Goal: Task Accomplishment & Management: Manage account settings

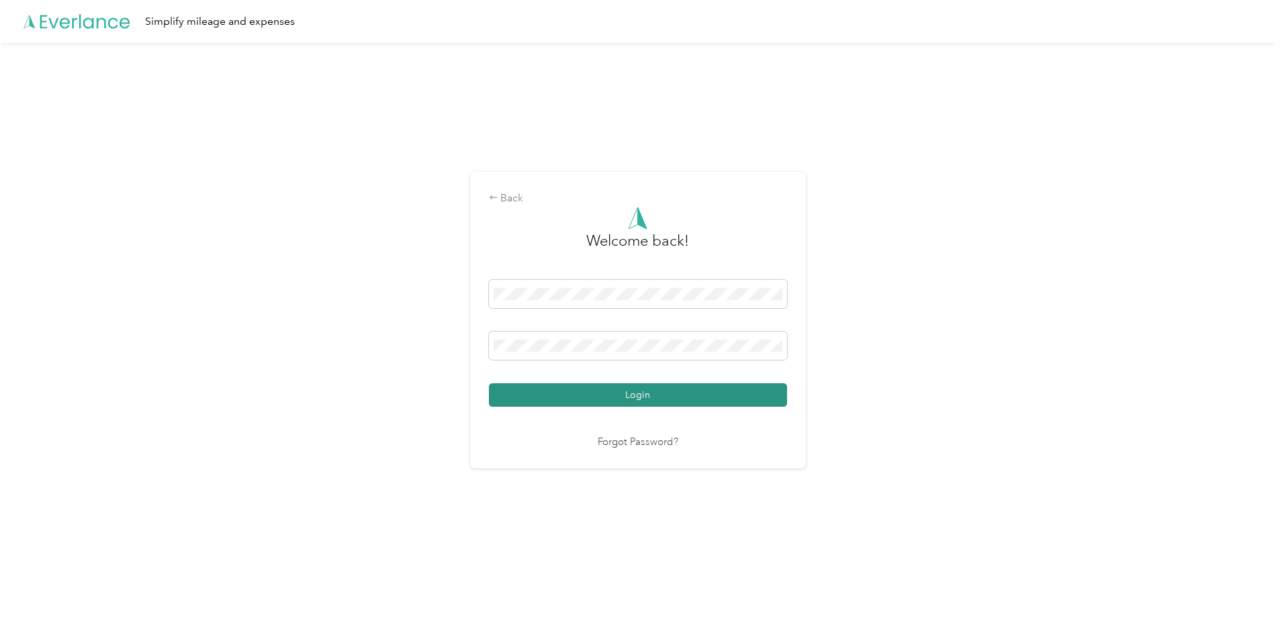
click at [633, 395] on button "Login" at bounding box center [638, 395] width 298 height 24
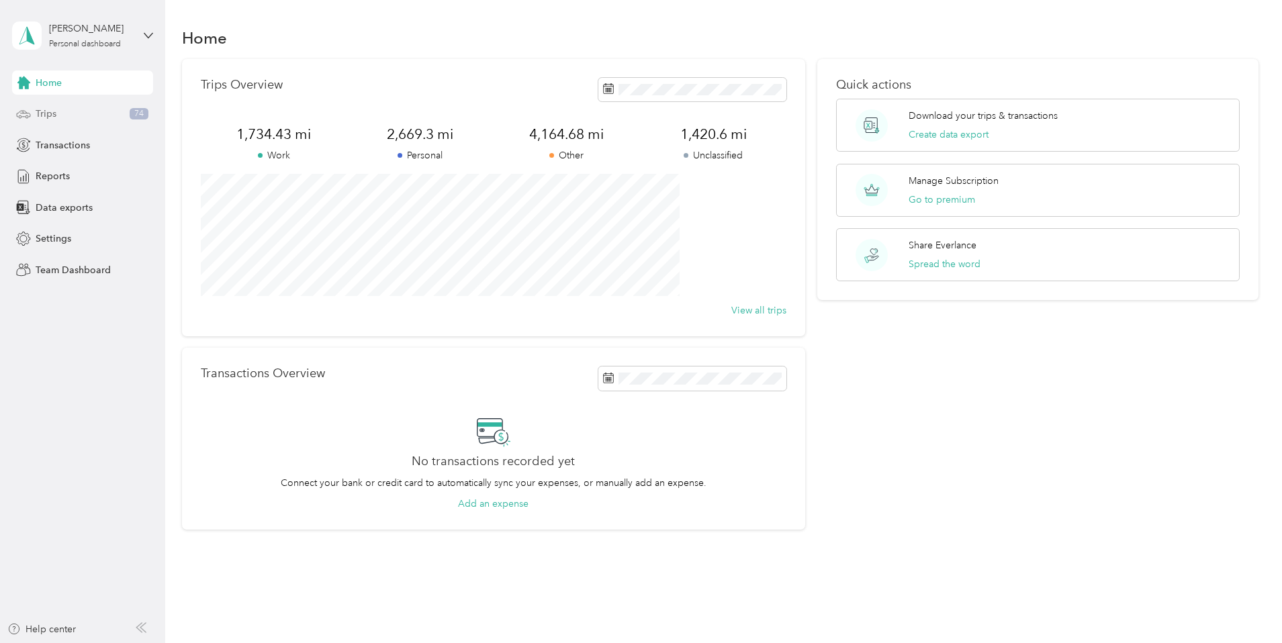
click at [71, 121] on div "Trips 74" at bounding box center [82, 114] width 141 height 24
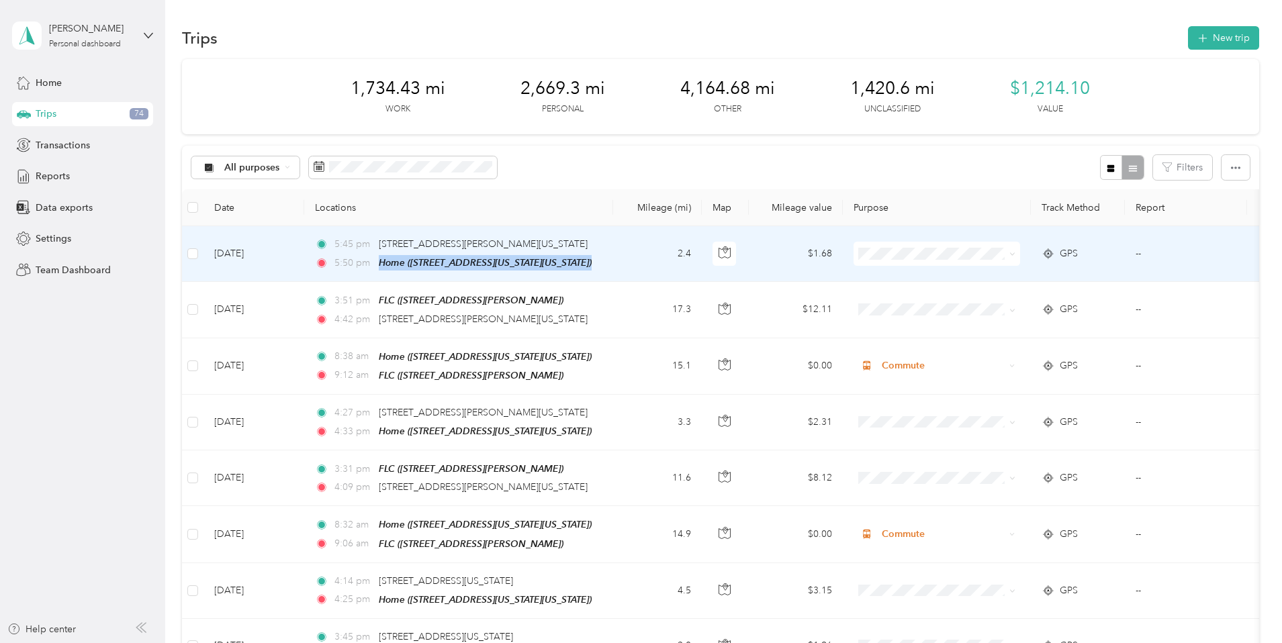
drag, startPoint x: 710, startPoint y: 252, endPoint x: 670, endPoint y: 255, distance: 39.7
click at [670, 255] on tr "[DATE] 5:45 pm [STREET_ADDRESS][PERSON_NAME][US_STATE] 5:50 pm Home ([STREET_AD…" at bounding box center [738, 254] width 1112 height 56
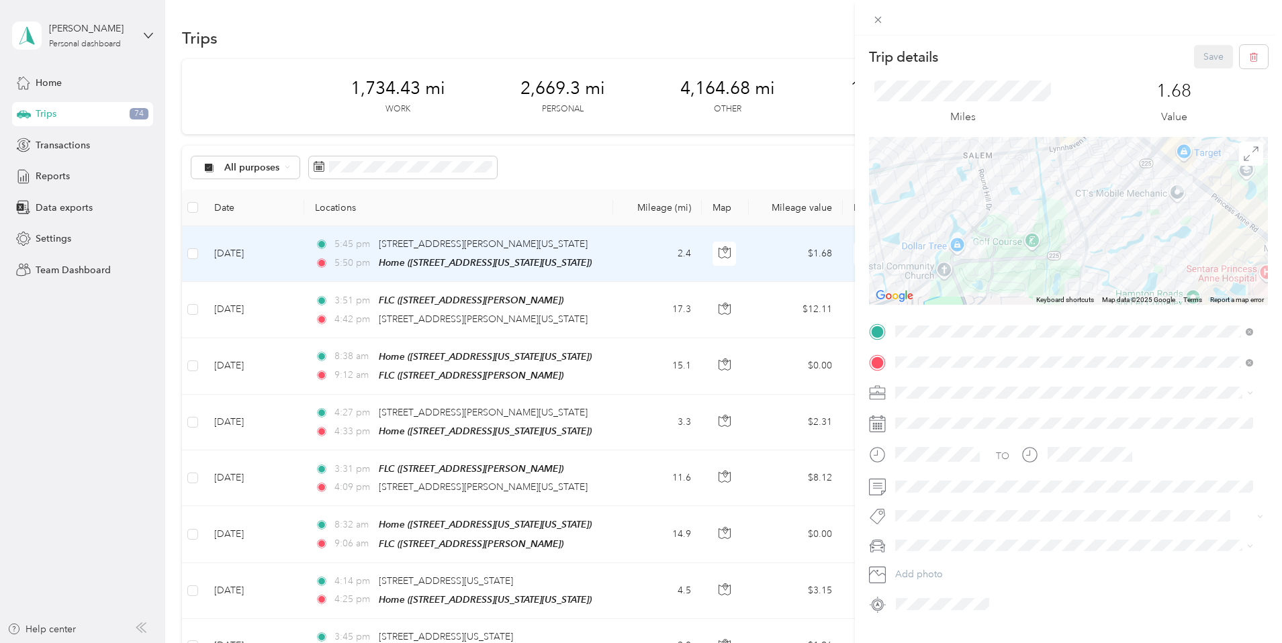
click at [102, 360] on div "Trip details Save This trip cannot be edited because it is either under review,…" at bounding box center [641, 321] width 1282 height 643
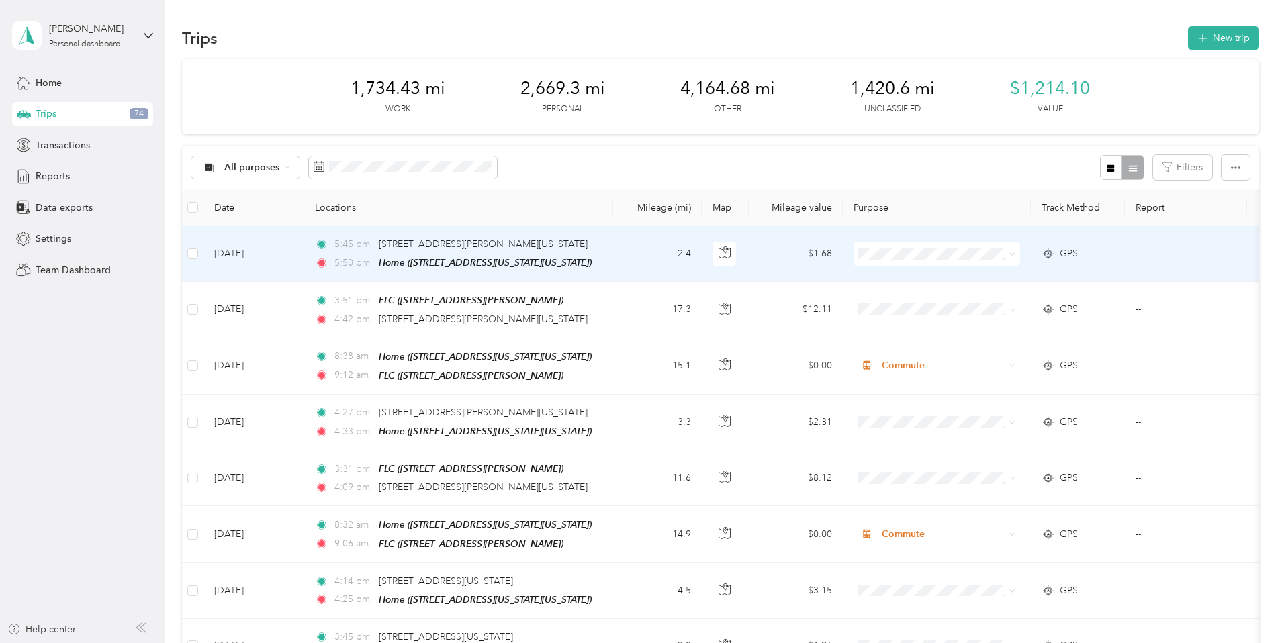
click at [974, 247] on span at bounding box center [936, 254] width 167 height 24
click at [983, 306] on li "Personal" at bounding box center [1026, 300] width 167 height 24
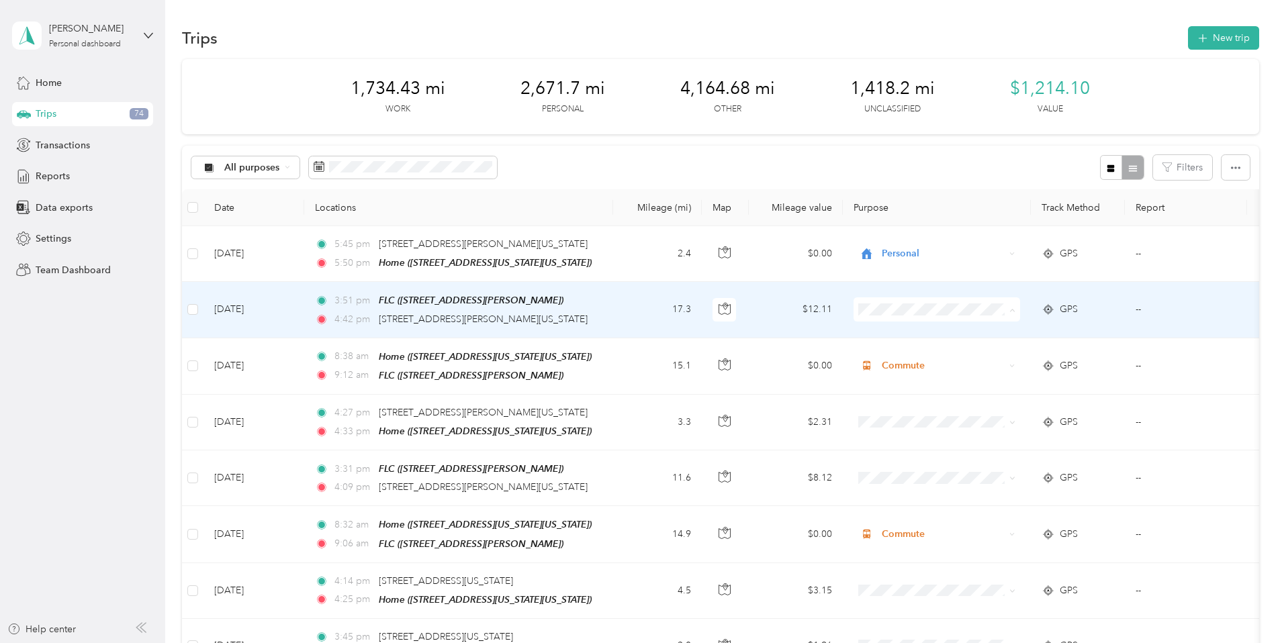
click at [980, 497] on span "Commute" at bounding box center [1038, 499] width 124 height 14
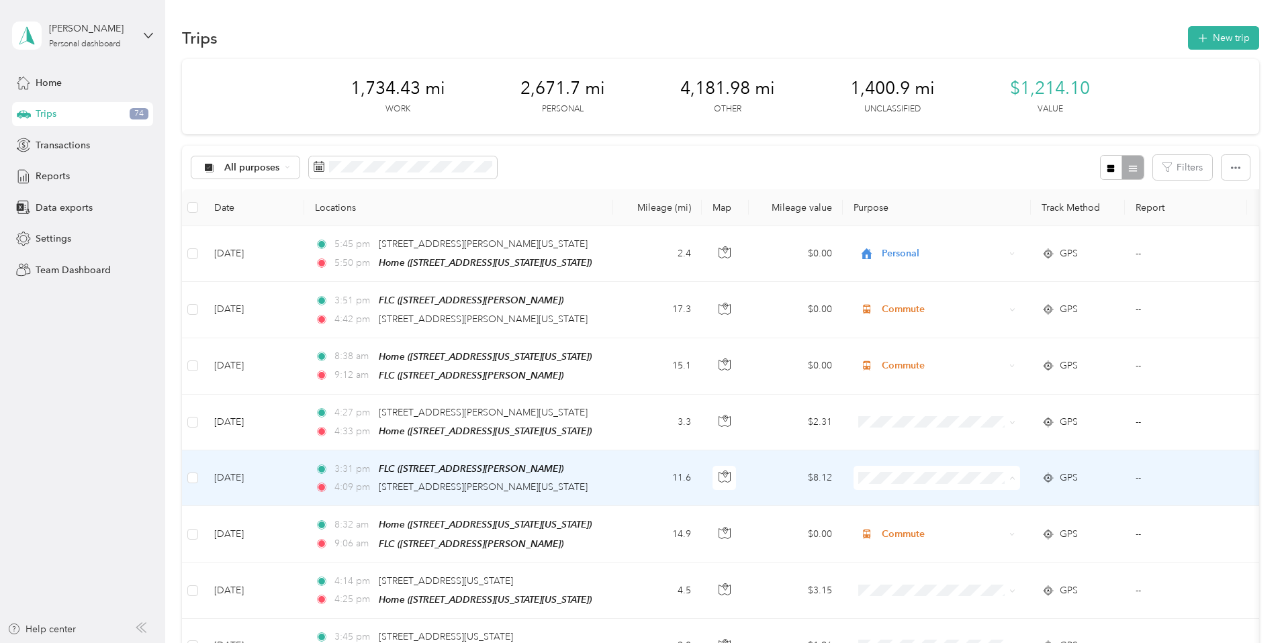
click at [980, 449] on span "Commute" at bounding box center [1038, 451] width 124 height 14
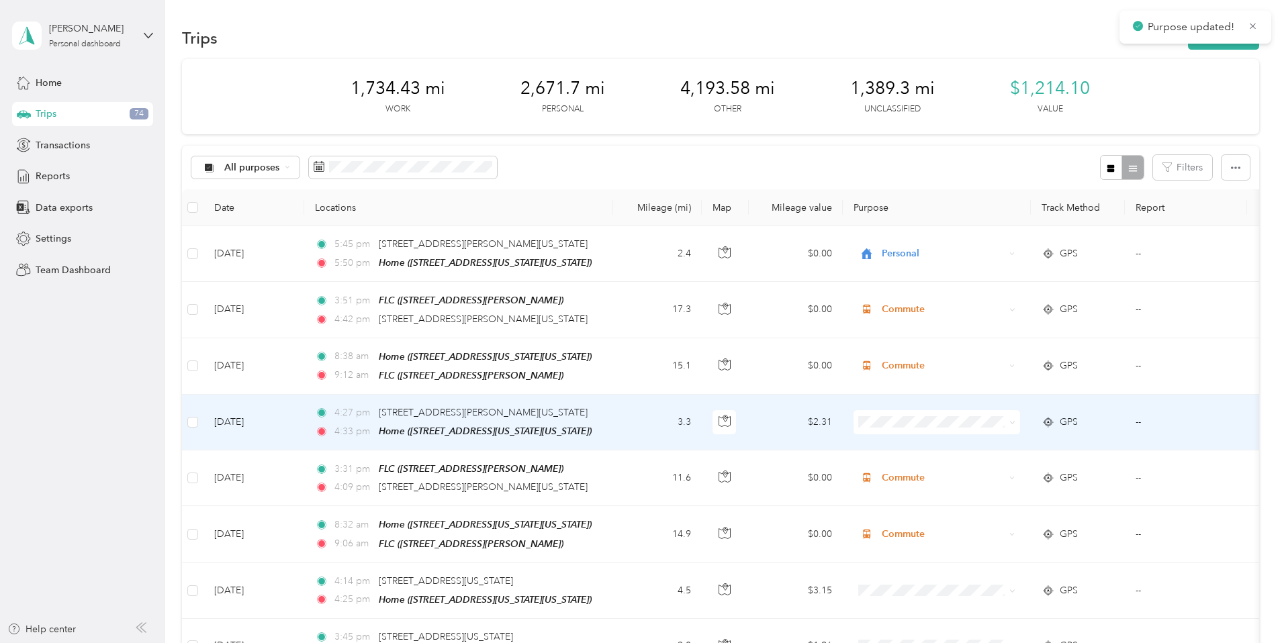
click at [1015, 614] on li "Commute" at bounding box center [1026, 605] width 167 height 24
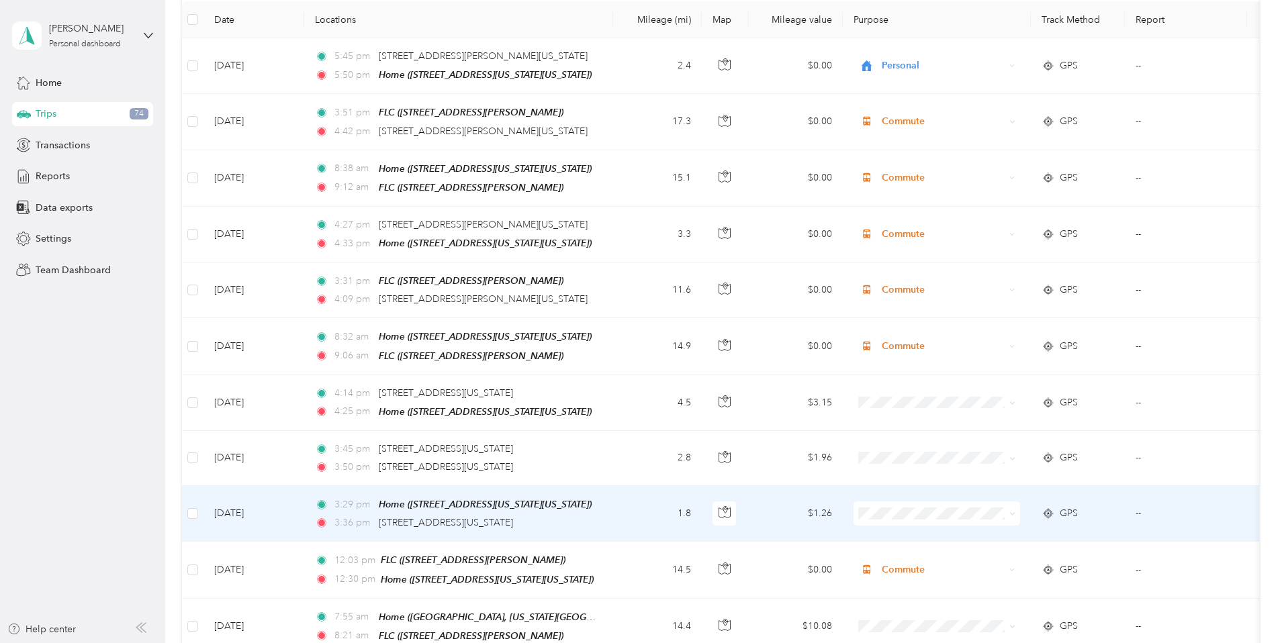
scroll to position [212, 0]
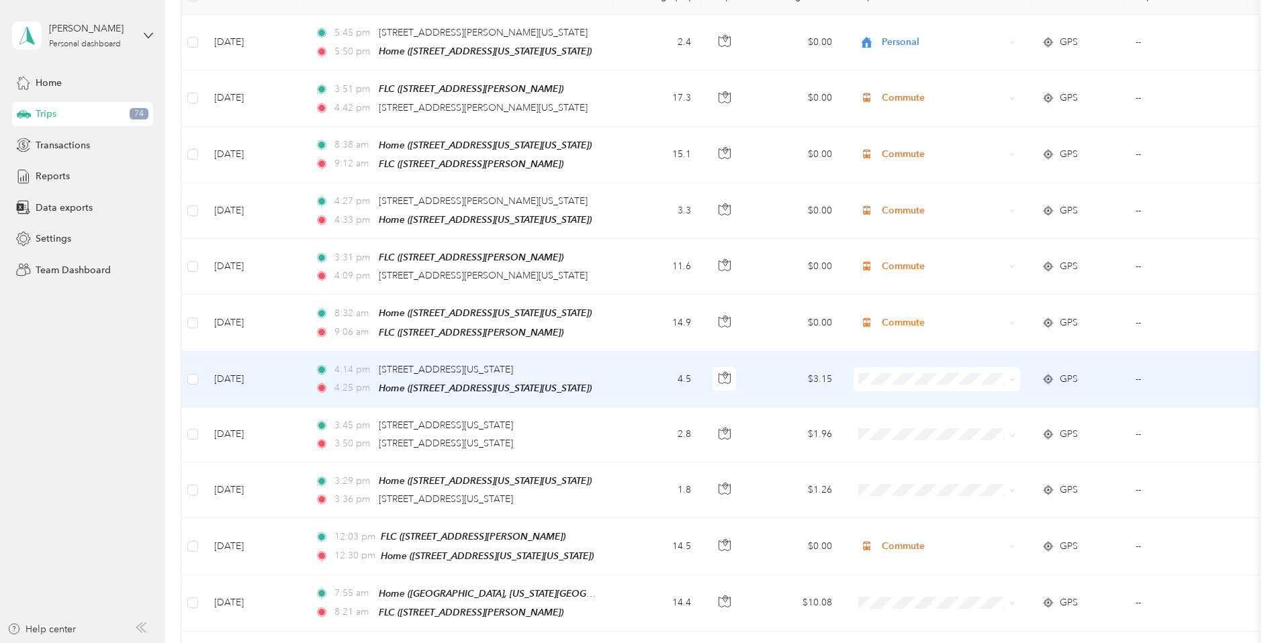
click at [980, 427] on li "Personal" at bounding box center [1026, 425] width 167 height 24
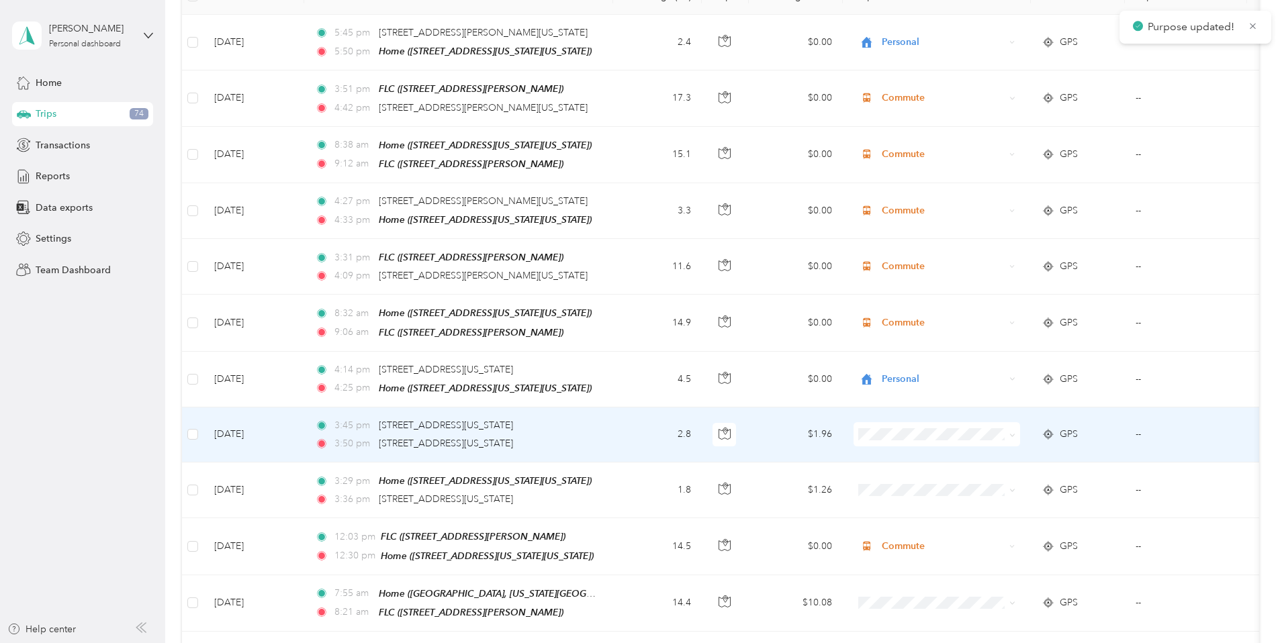
click at [987, 476] on span "Personal" at bounding box center [1038, 474] width 124 height 14
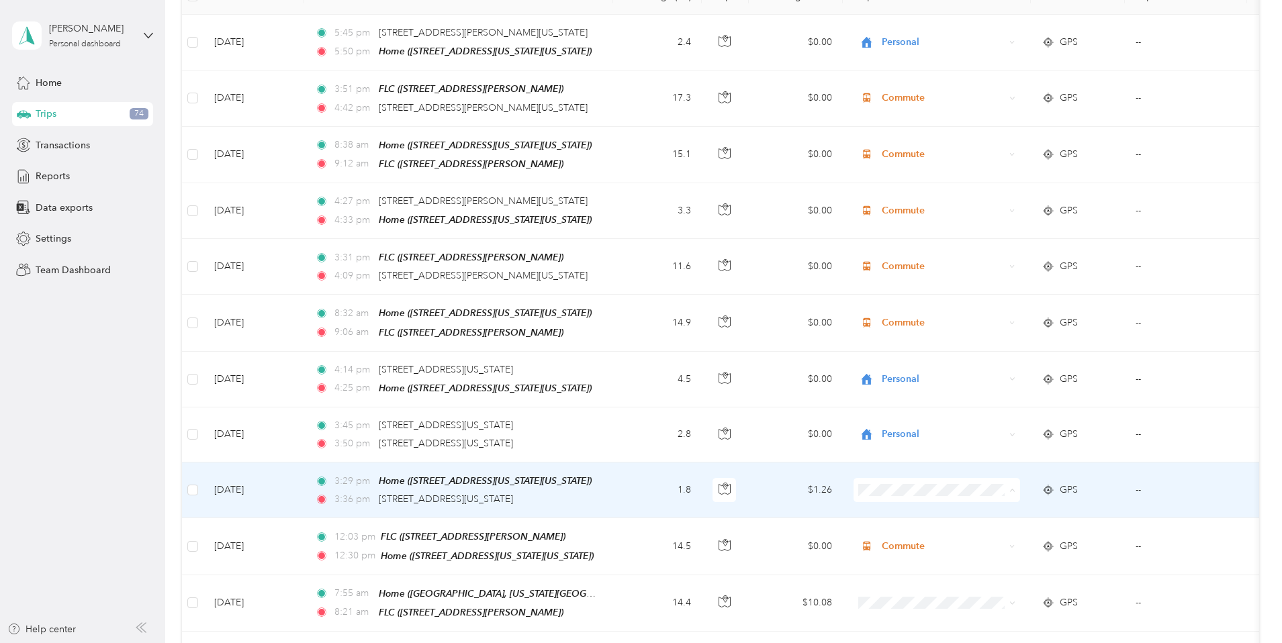
click at [984, 317] on span "Personal" at bounding box center [1038, 321] width 124 height 14
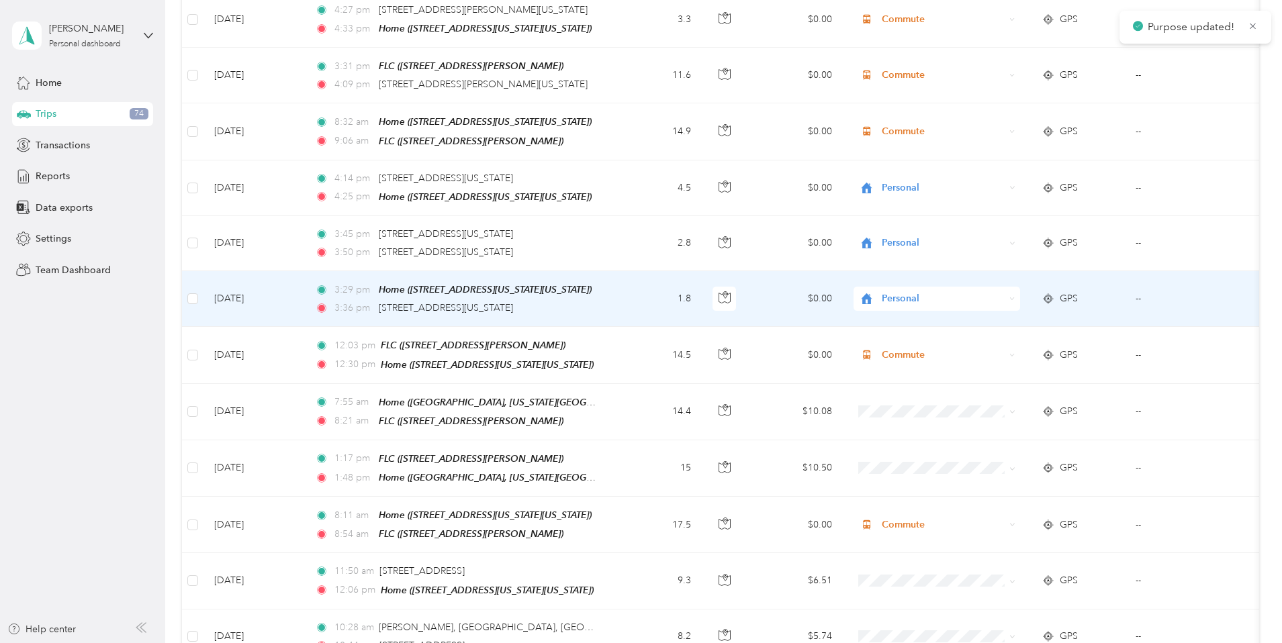
scroll to position [407, 0]
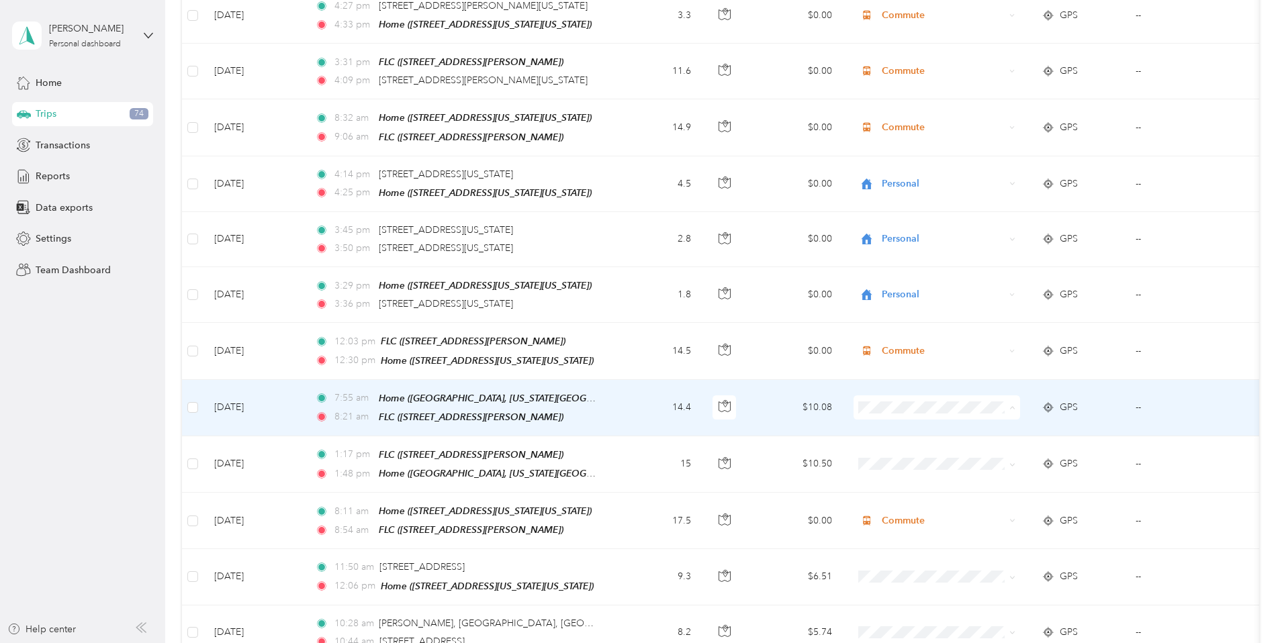
click at [1002, 593] on li "Commute" at bounding box center [1026, 594] width 167 height 24
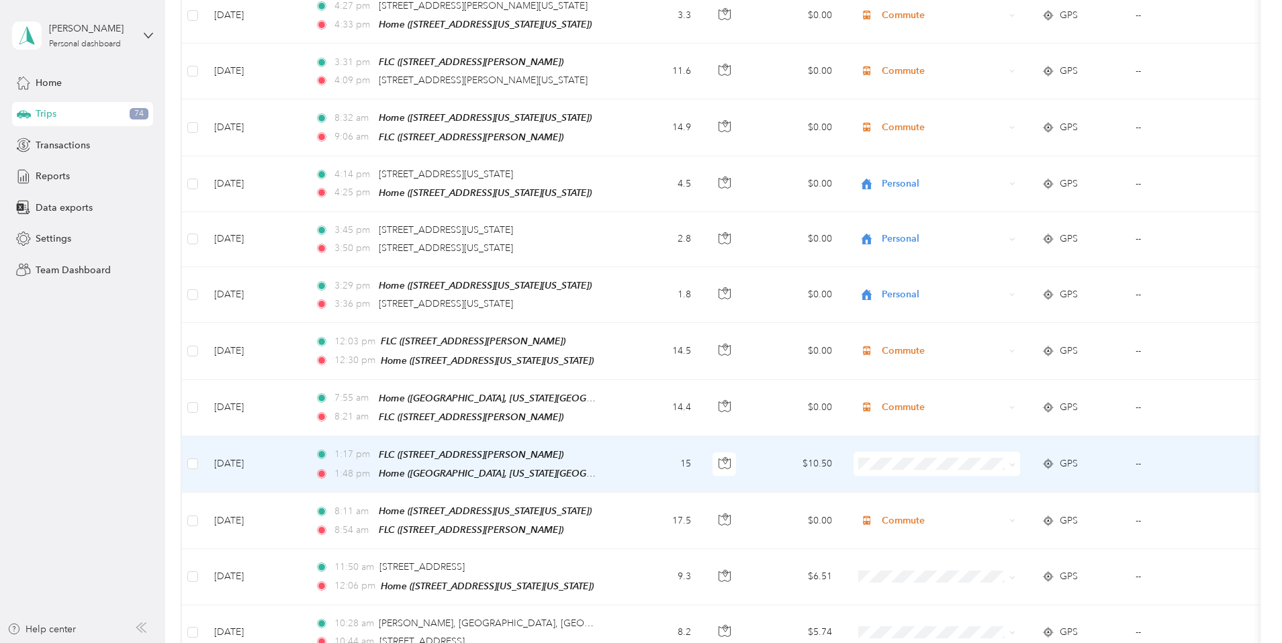
click at [974, 435] on li "Commute" at bounding box center [1026, 428] width 167 height 24
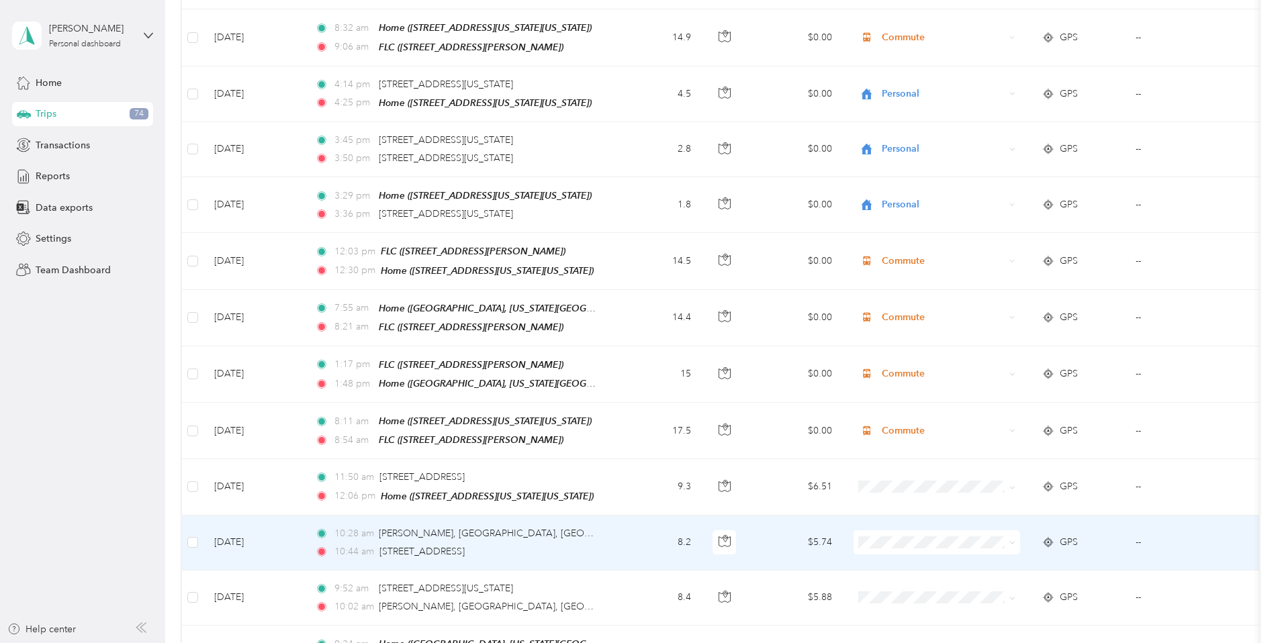
scroll to position [500, 0]
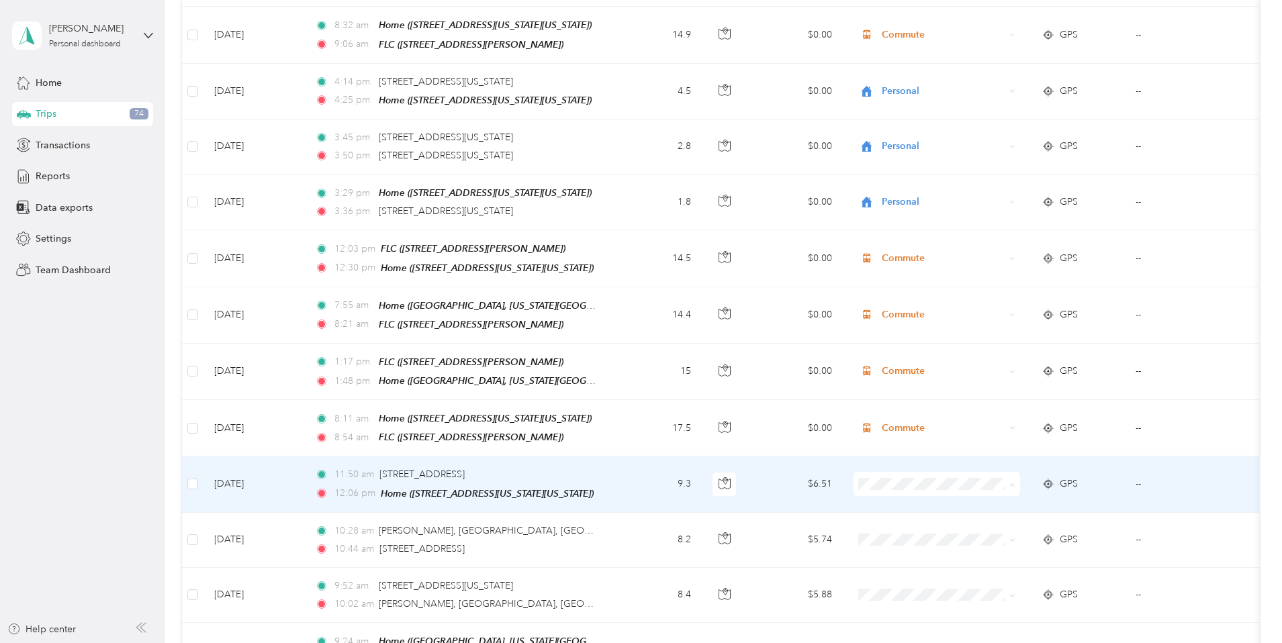
click at [980, 312] on li "Personal" at bounding box center [1026, 312] width 167 height 24
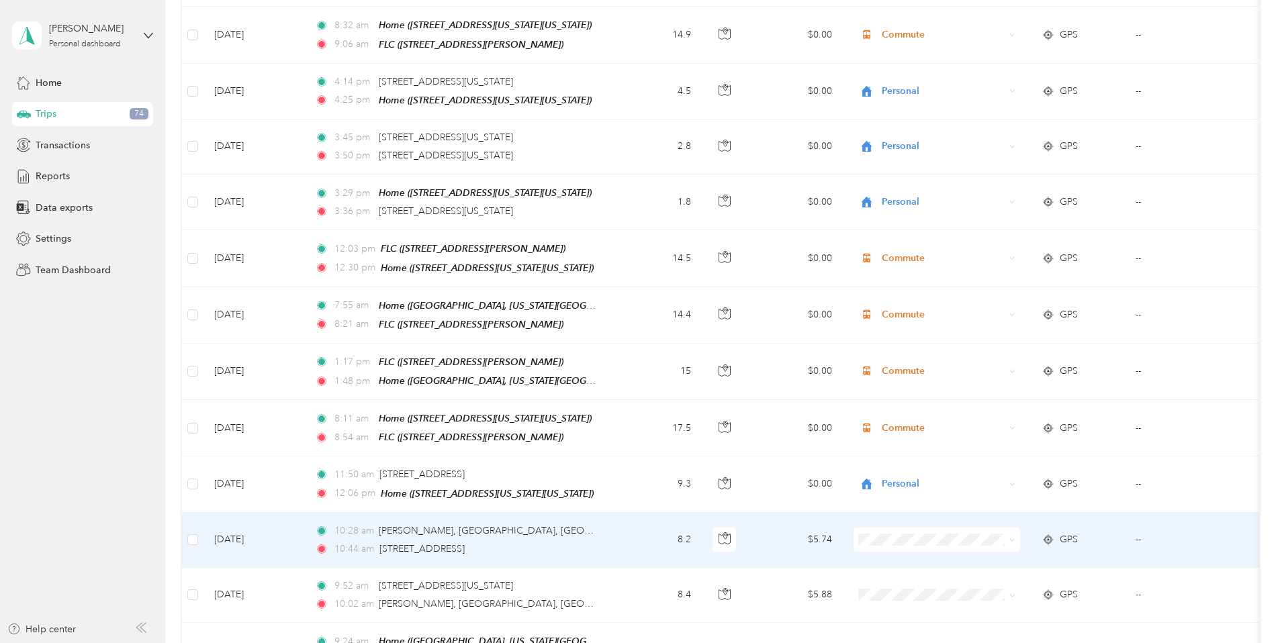
click at [954, 539] on span at bounding box center [936, 540] width 167 height 24
click at [991, 367] on li "Personal" at bounding box center [1026, 367] width 167 height 24
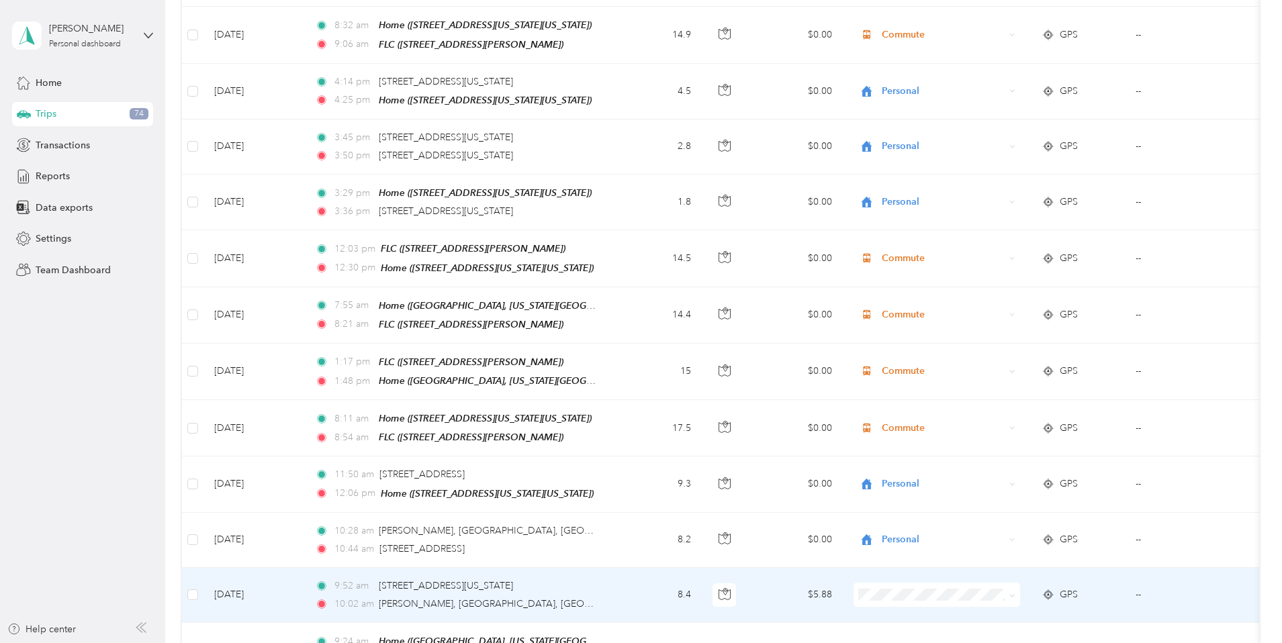
click at [978, 583] on span at bounding box center [936, 595] width 167 height 24
click at [988, 424] on li "Personal" at bounding box center [1026, 422] width 167 height 24
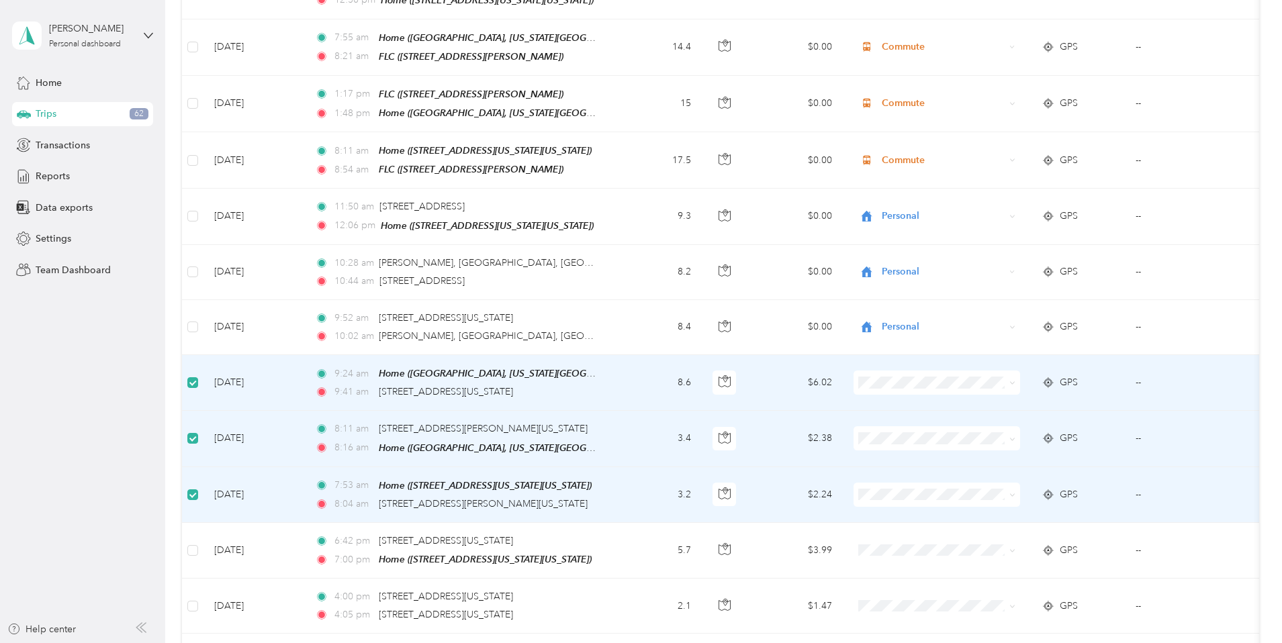
scroll to position [768, 0]
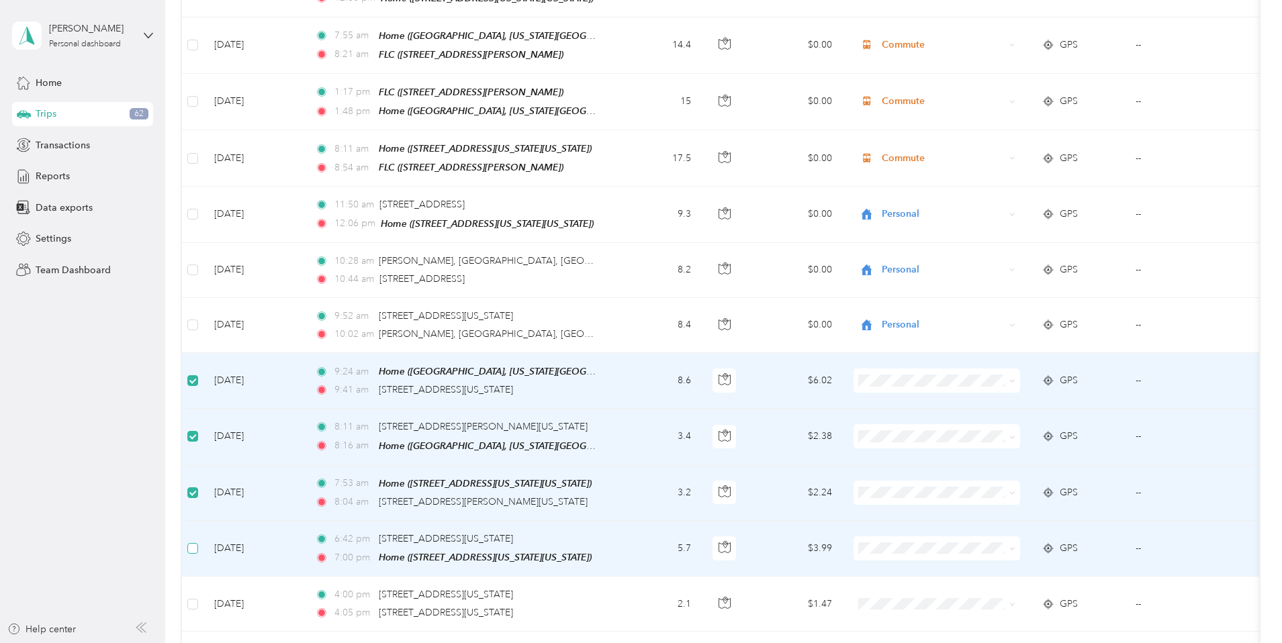
click at [198, 547] on label at bounding box center [192, 548] width 11 height 15
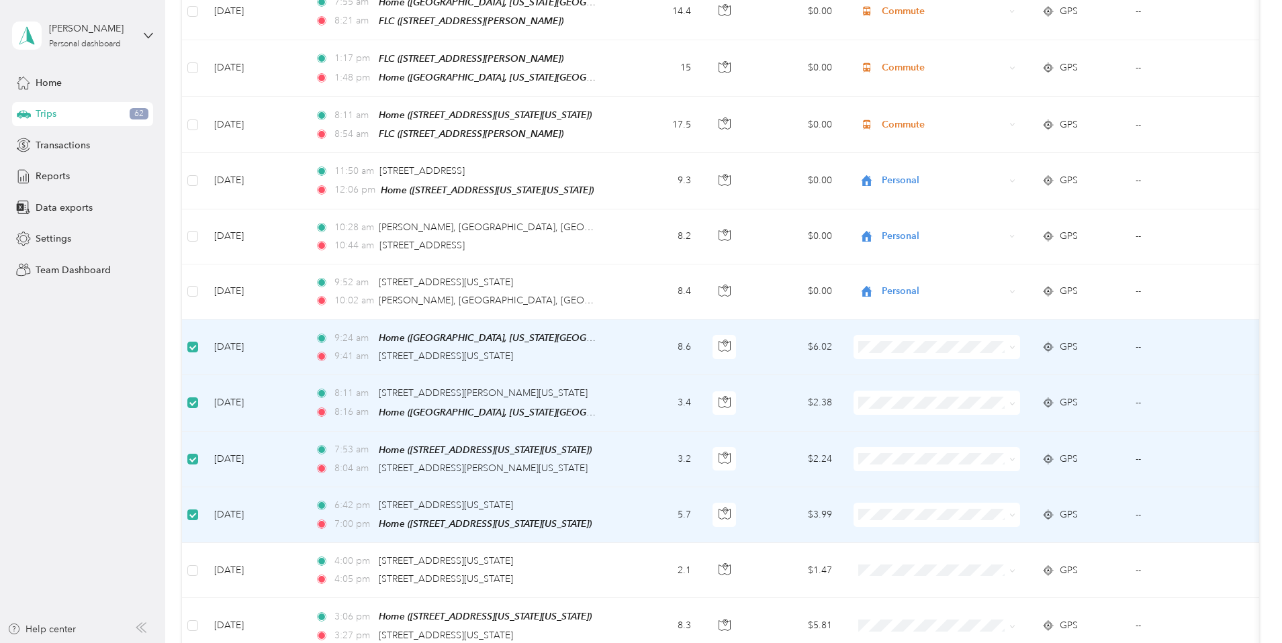
scroll to position [885, 0]
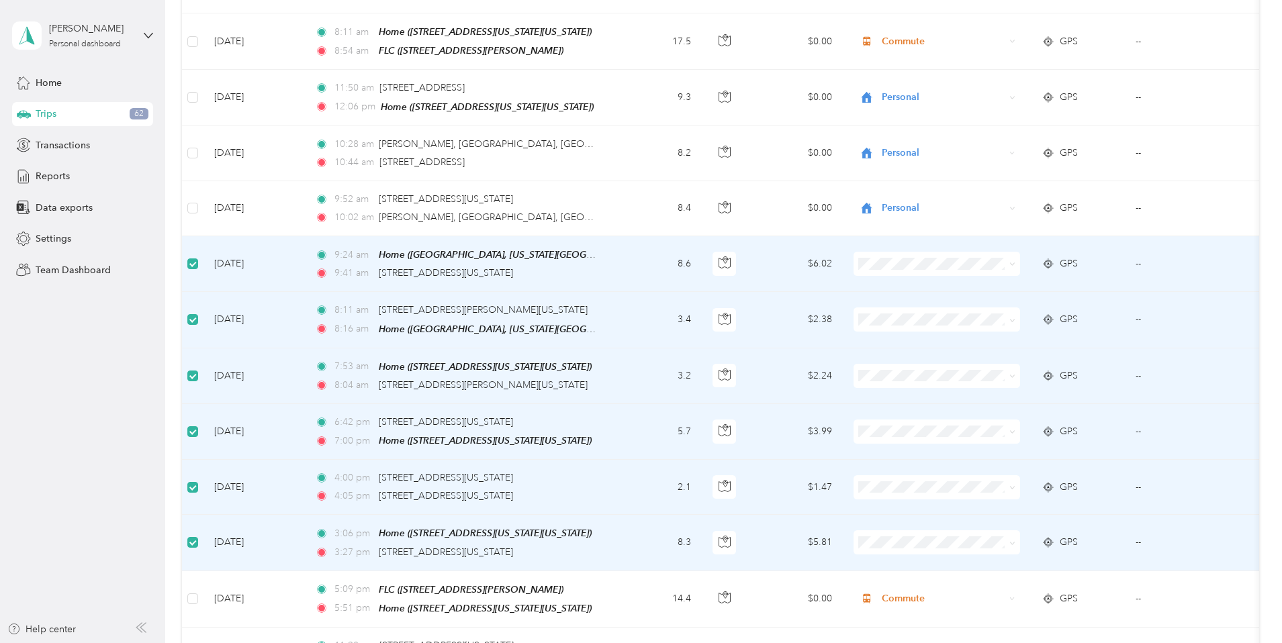
click at [982, 263] on span at bounding box center [936, 264] width 167 height 24
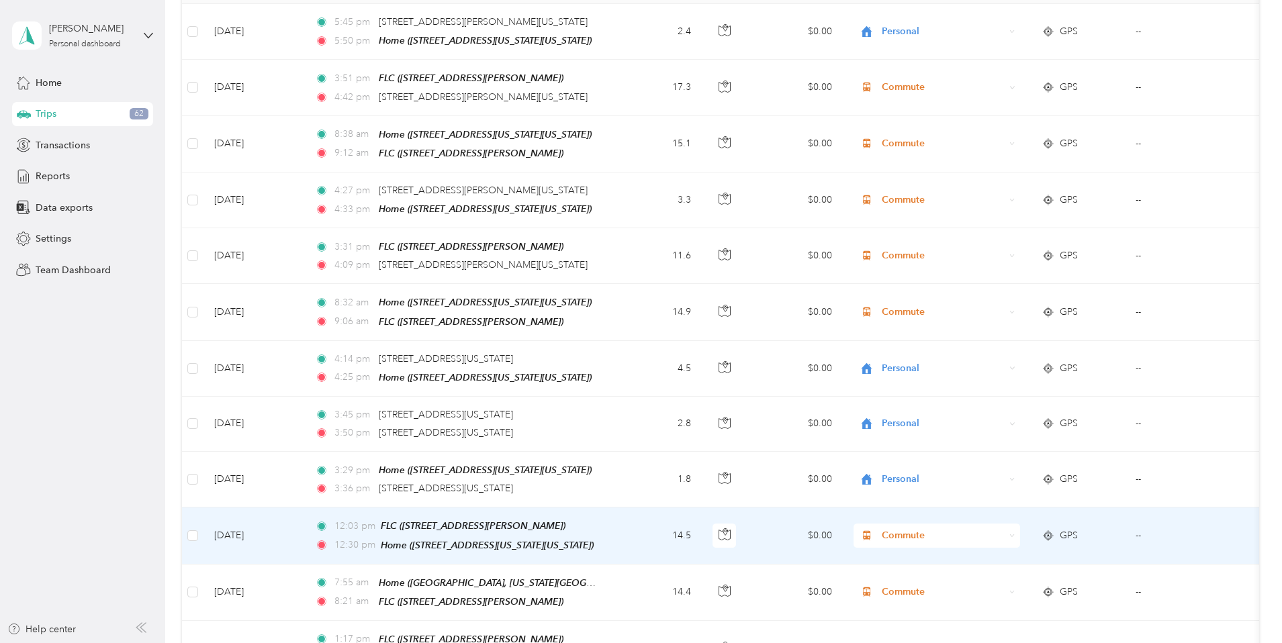
scroll to position [0, 0]
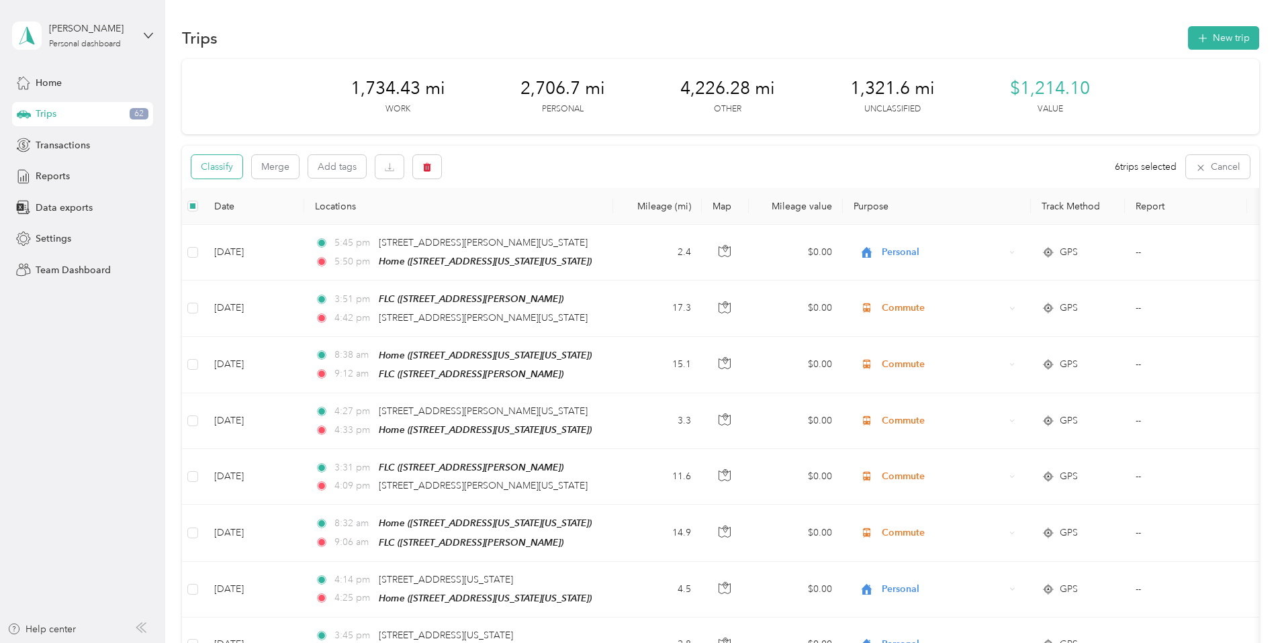
click at [242, 160] on button "Classify" at bounding box center [216, 167] width 51 height 24
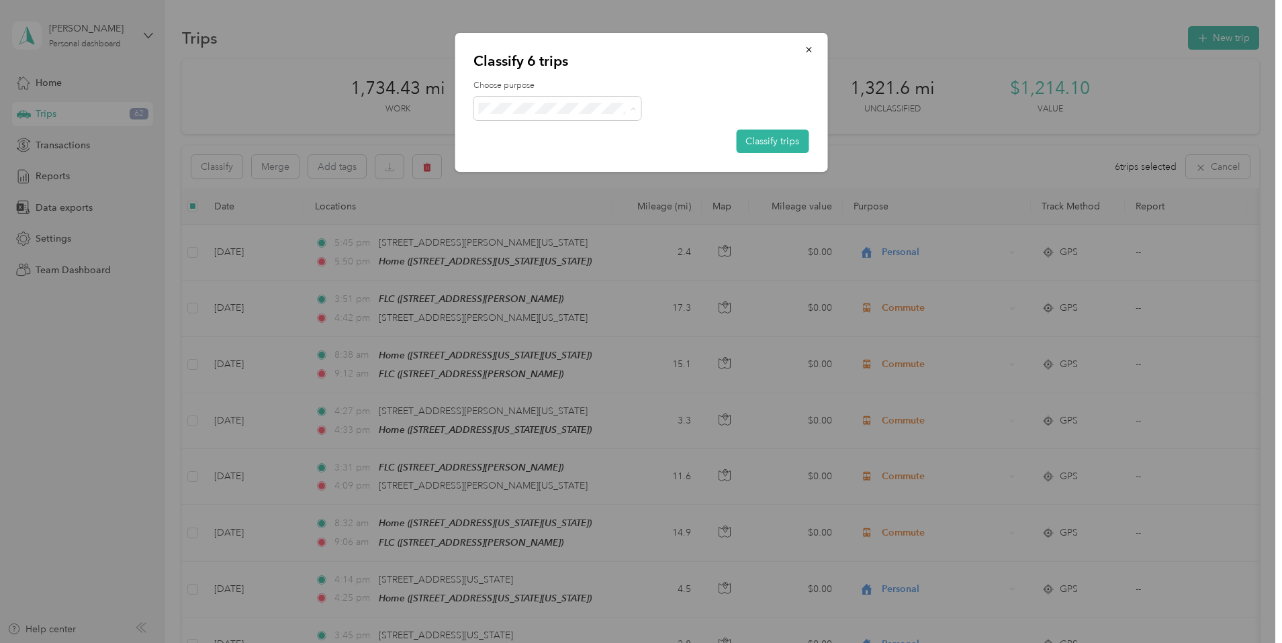
click at [530, 158] on li "Personal" at bounding box center [557, 157] width 168 height 24
click at [791, 138] on button "Classify trips" at bounding box center [772, 142] width 73 height 24
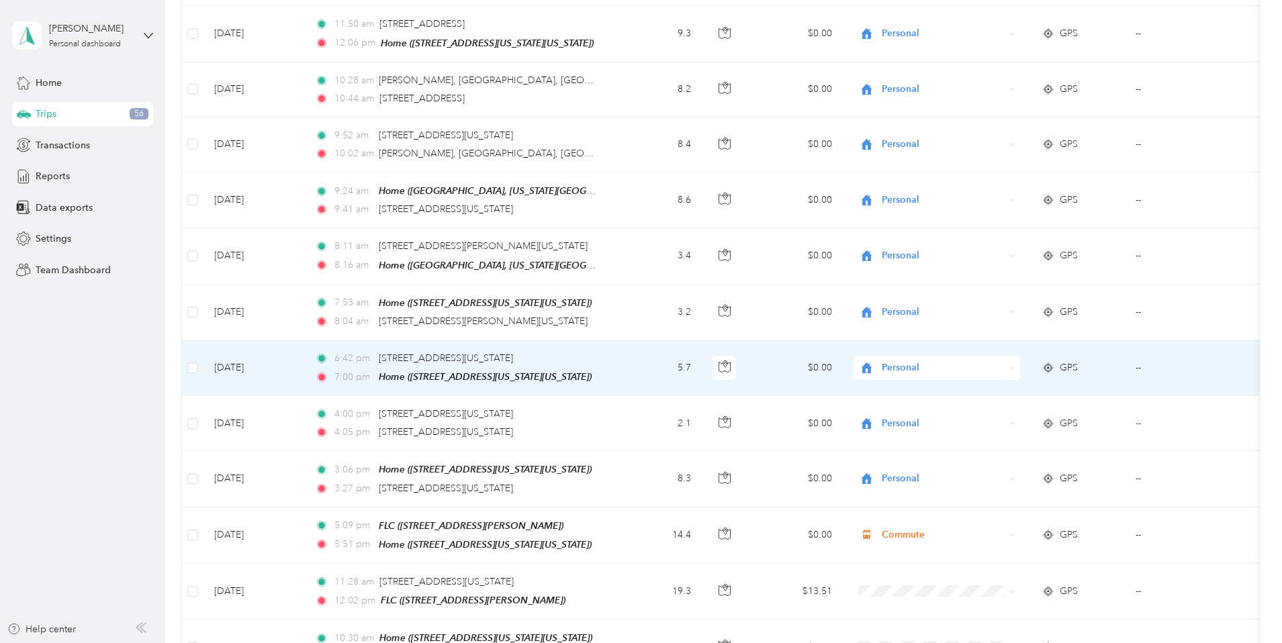
scroll to position [1216, 0]
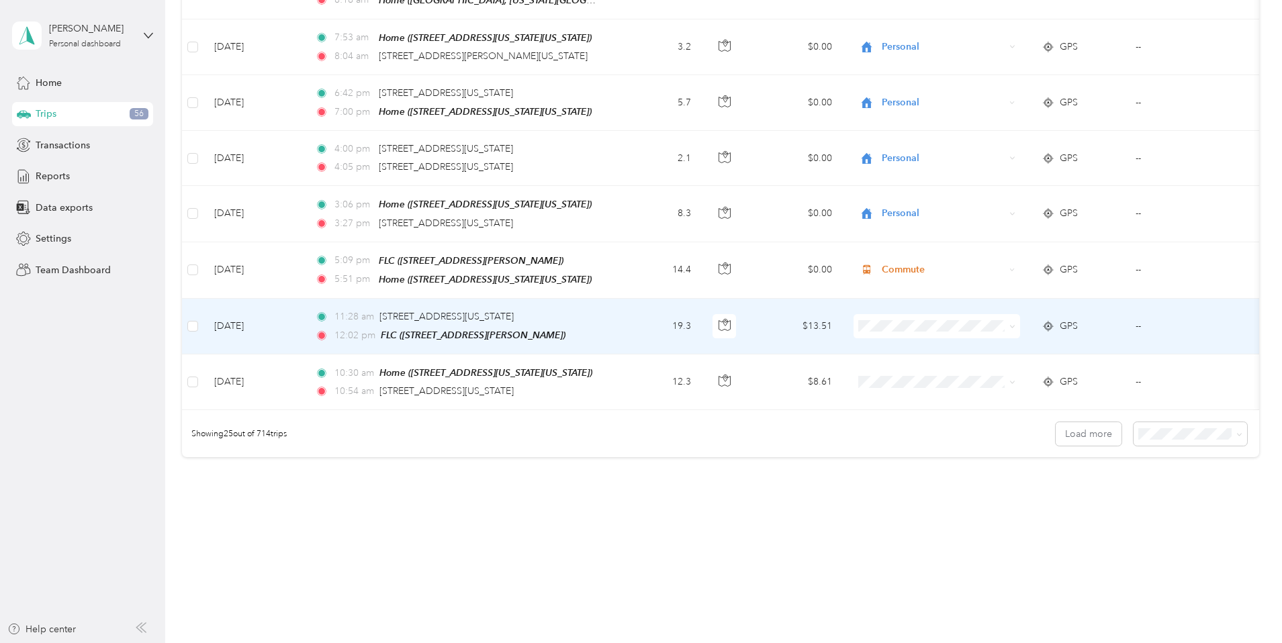
click at [979, 314] on span at bounding box center [936, 326] width 167 height 24
click at [993, 507] on li "Commute" at bounding box center [1026, 500] width 167 height 24
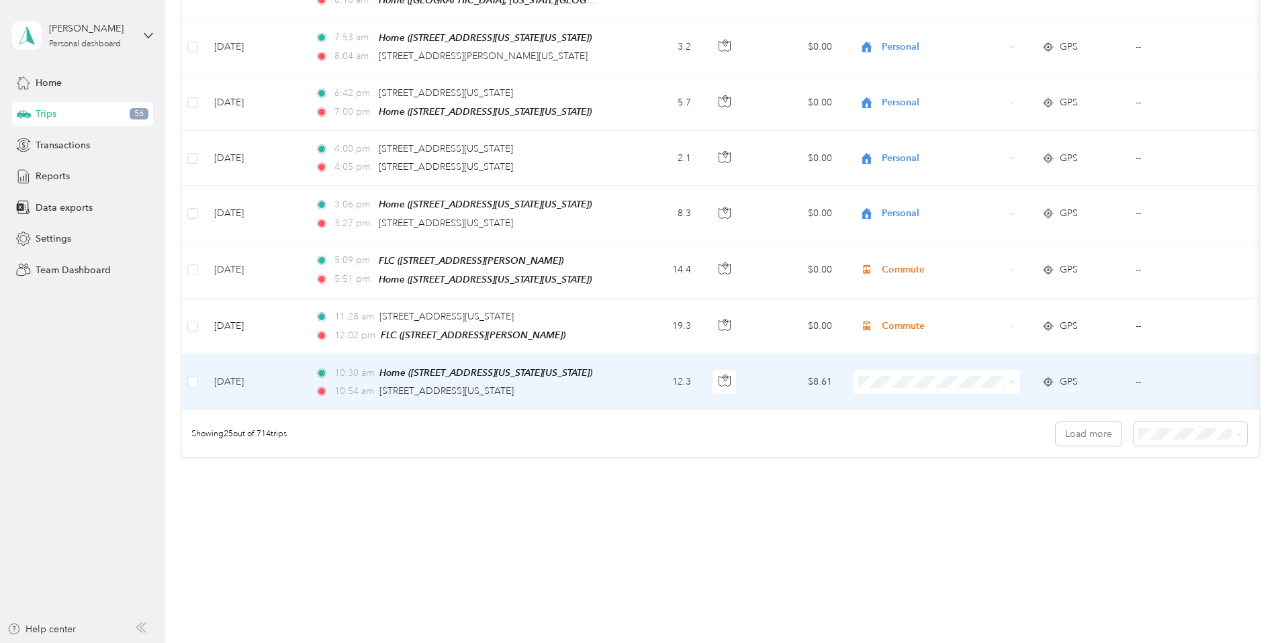
click at [995, 424] on li "Personal" at bounding box center [1026, 421] width 167 height 24
click at [1056, 434] on button "Load more" at bounding box center [1089, 434] width 66 height 24
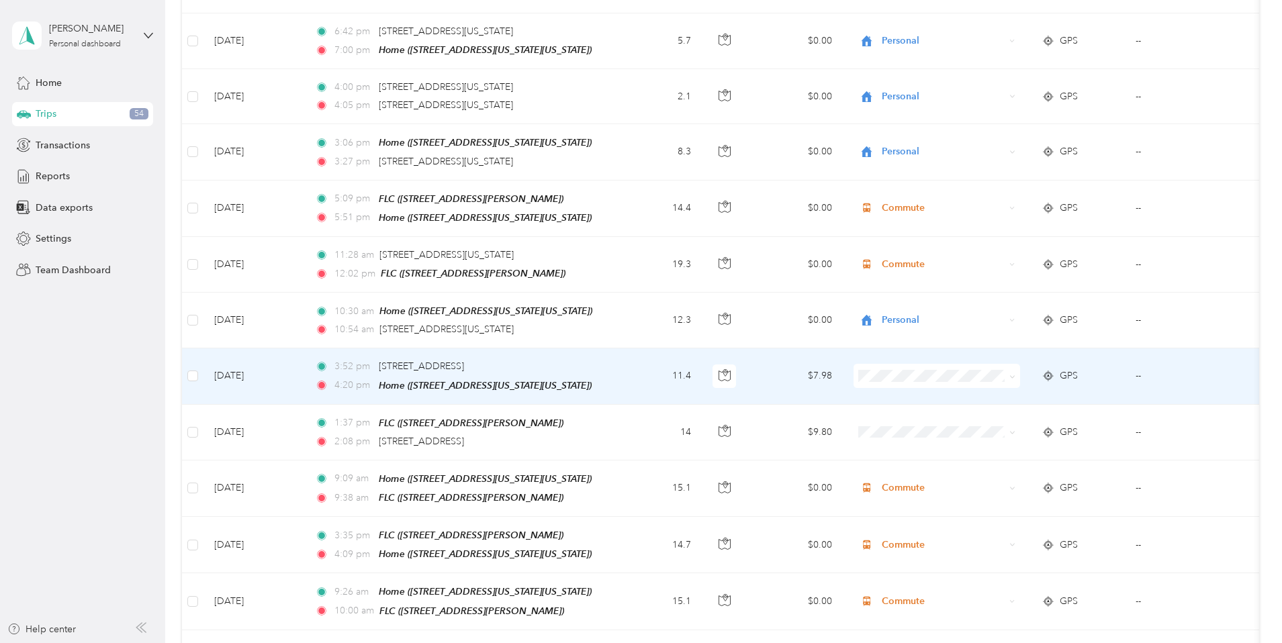
scroll to position [1277, 0]
click at [995, 391] on li "Work" at bounding box center [1026, 392] width 167 height 24
click at [872, 371] on icon at bounding box center [866, 375] width 11 height 9
click at [702, 369] on td "11.4" at bounding box center [657, 377] width 89 height 56
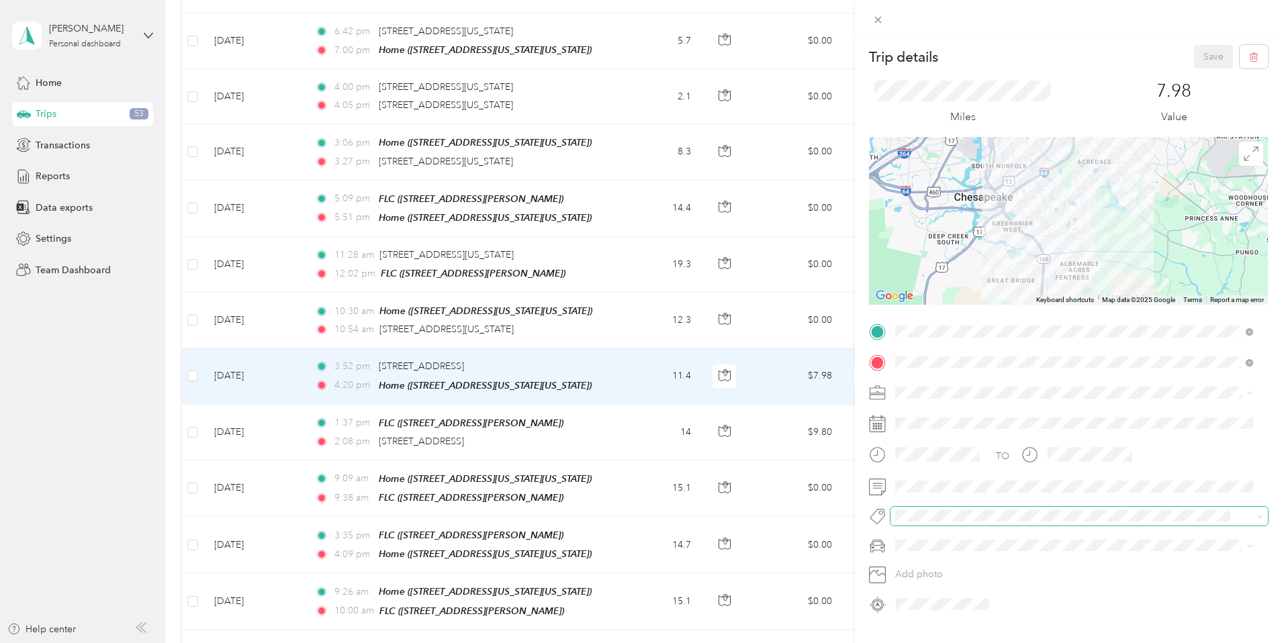
click at [911, 522] on span at bounding box center [1067, 516] width 355 height 14
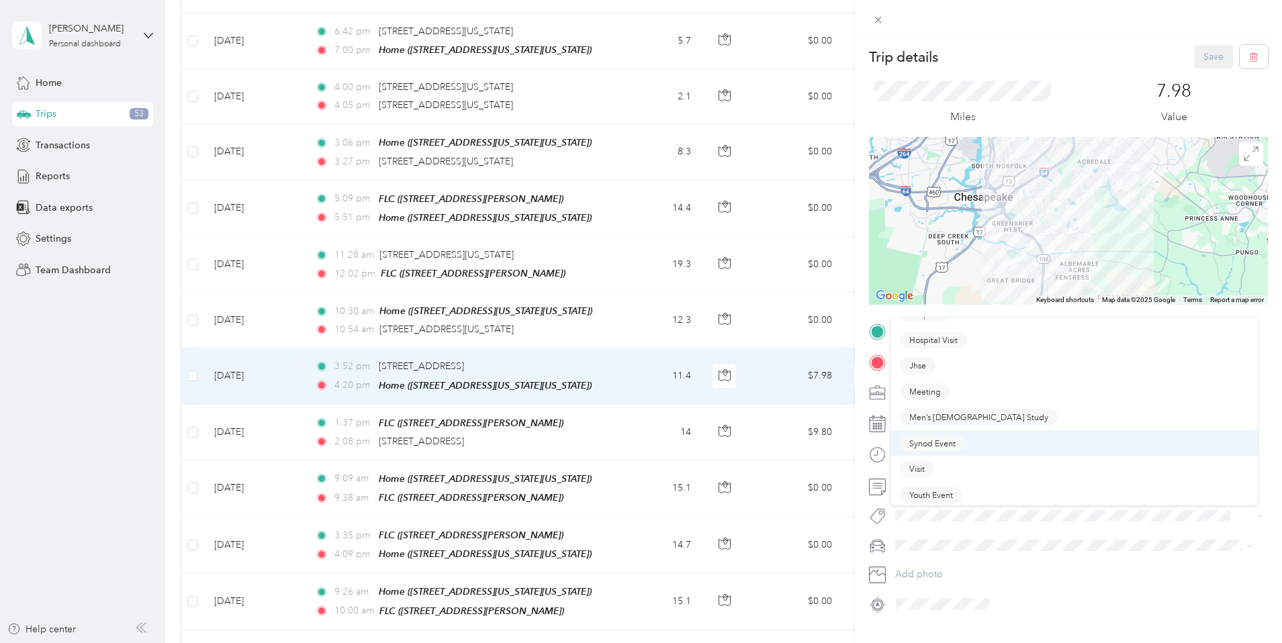
scroll to position [44, 0]
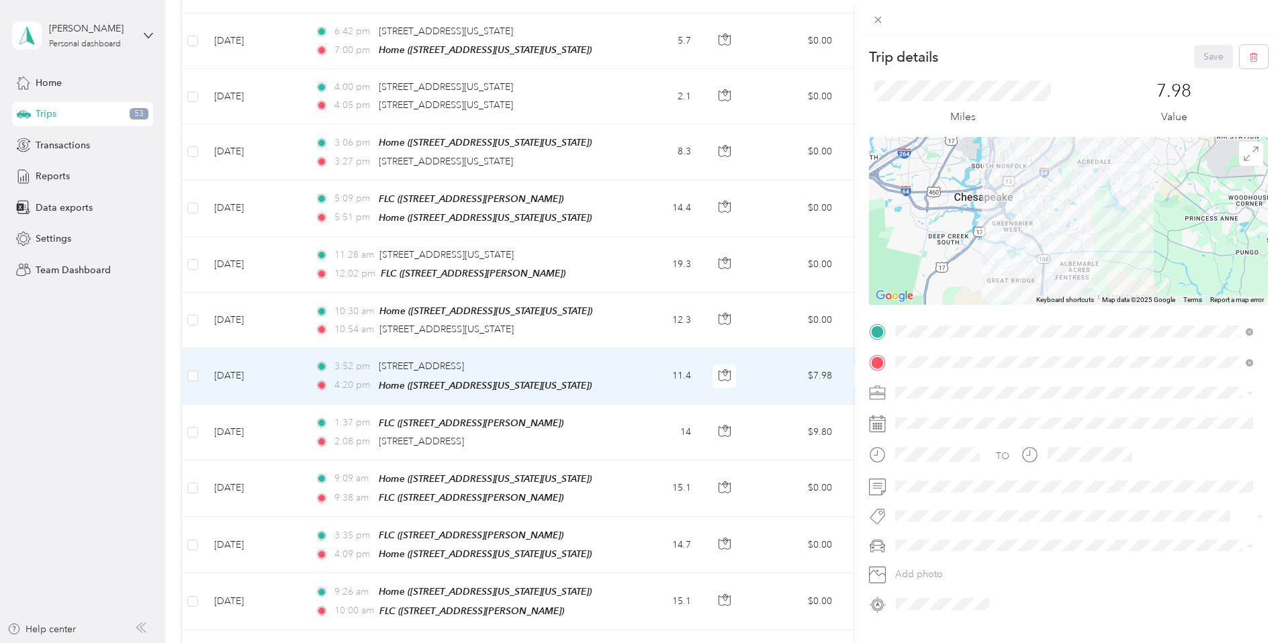
click at [913, 471] on li "Visit" at bounding box center [1073, 467] width 367 height 26
click at [879, 22] on icon at bounding box center [877, 19] width 11 height 11
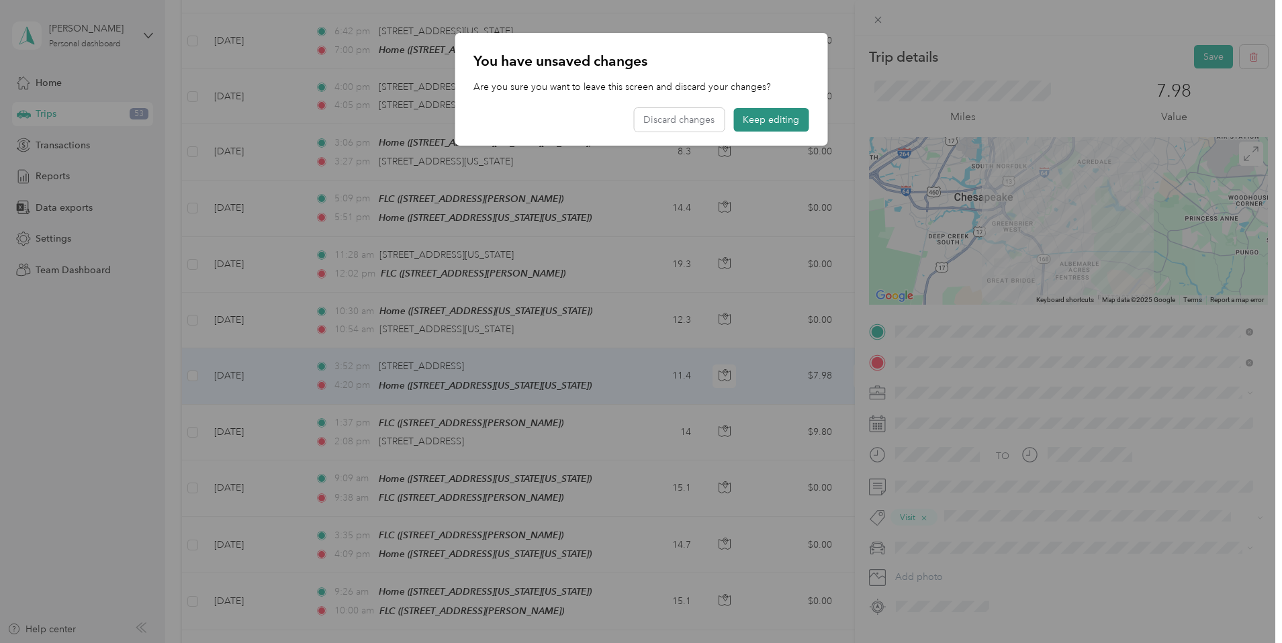
click at [773, 123] on button "Keep editing" at bounding box center [770, 120] width 75 height 24
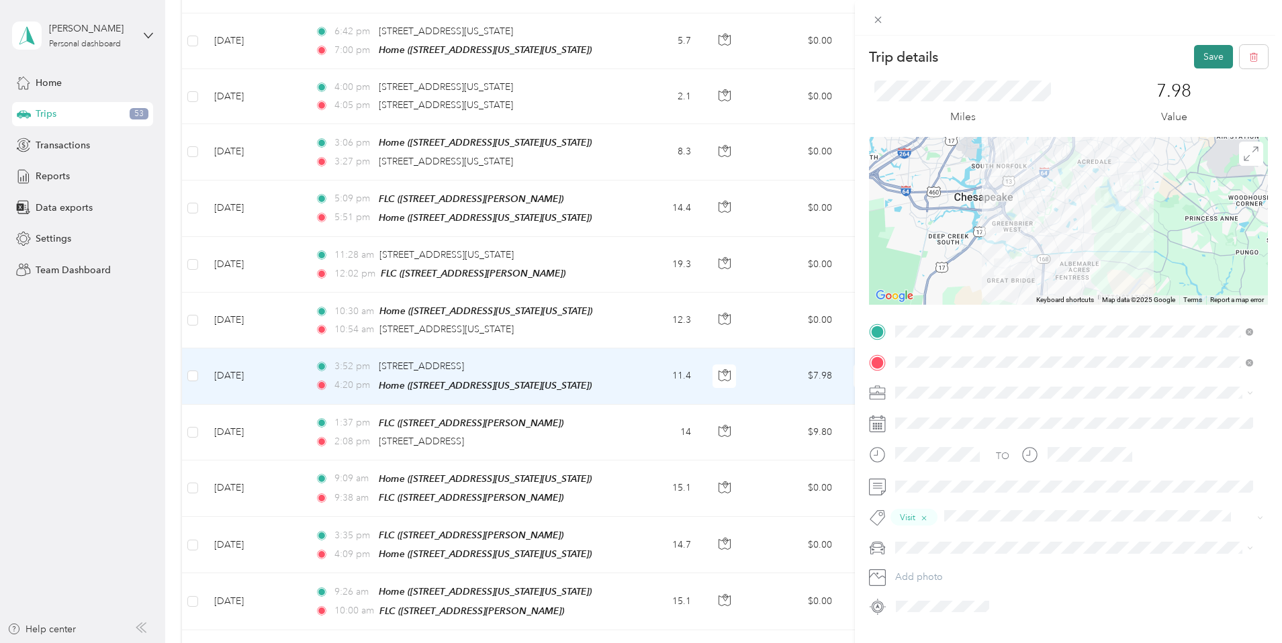
click at [1199, 66] on button "Save" at bounding box center [1213, 57] width 39 height 24
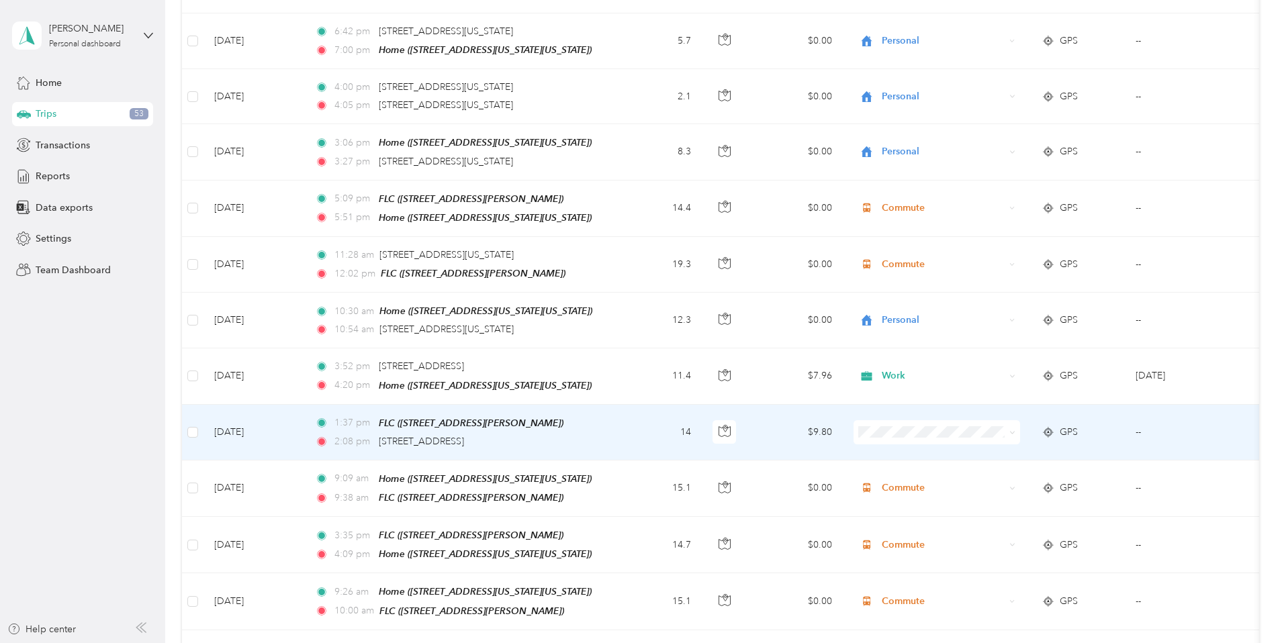
click at [976, 428] on span at bounding box center [936, 432] width 167 height 24
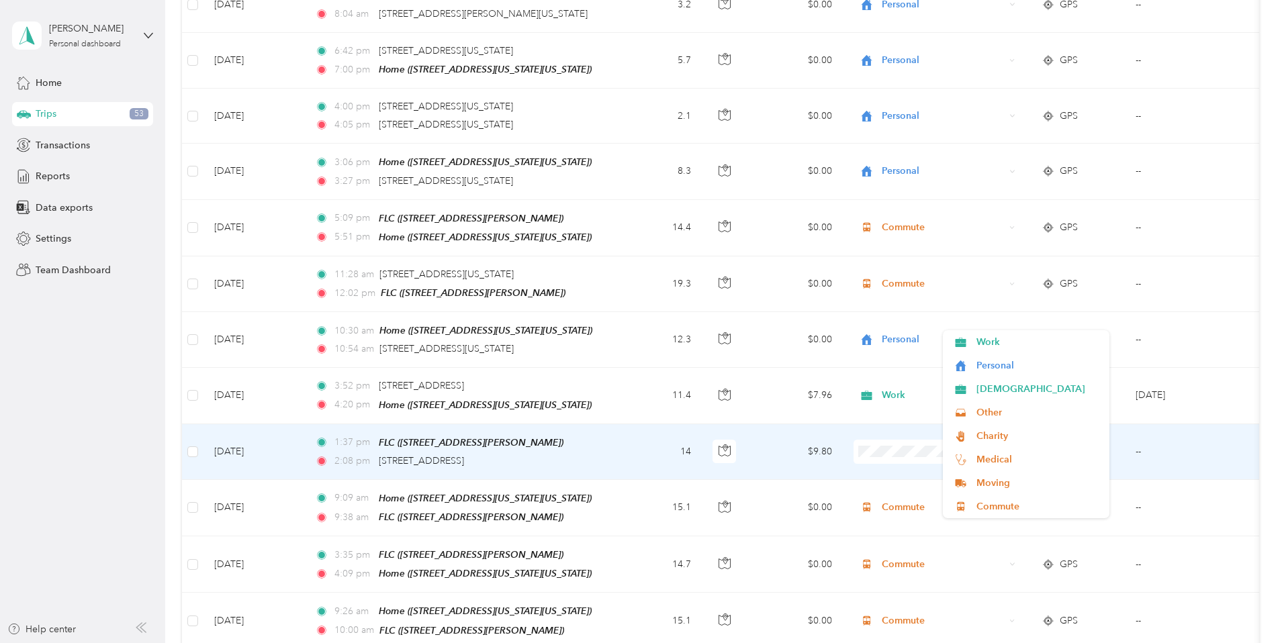
scroll to position [1167, 0]
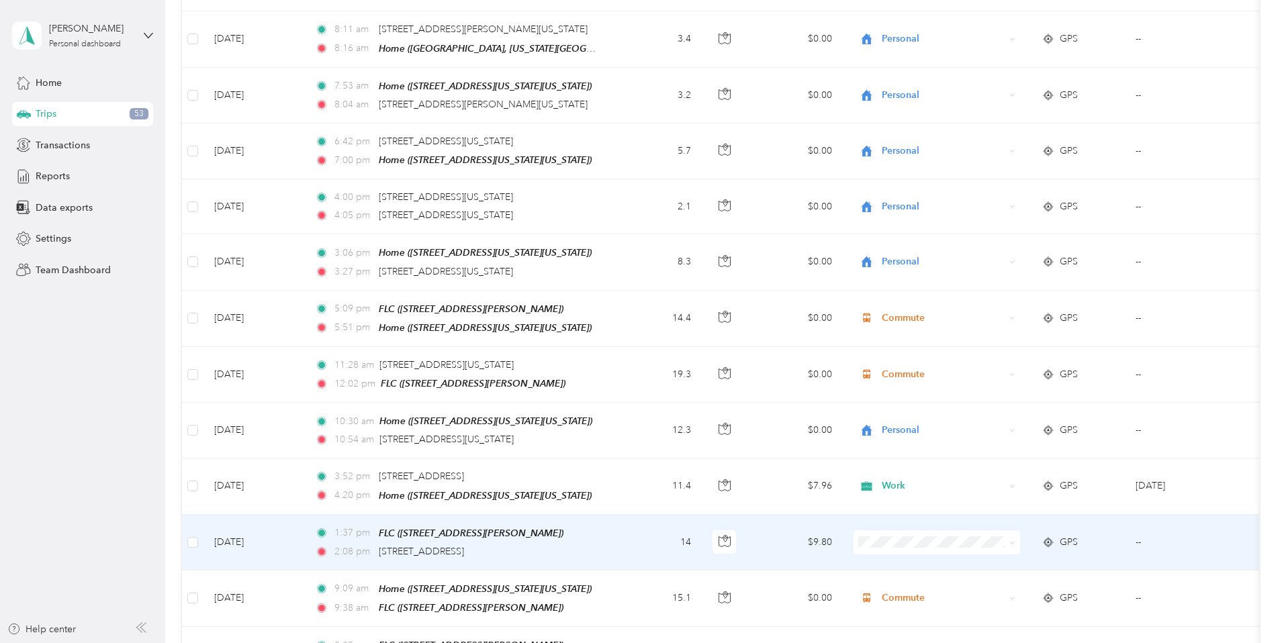
click at [992, 344] on li "Work" at bounding box center [1026, 341] width 167 height 24
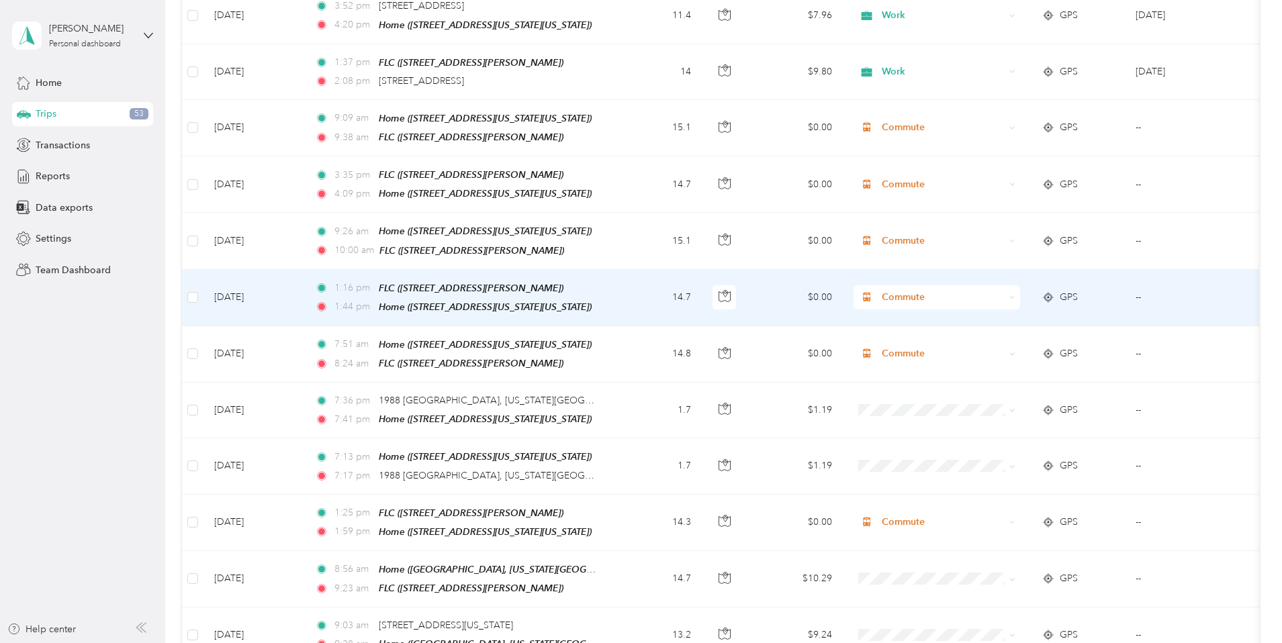
scroll to position [1749, 0]
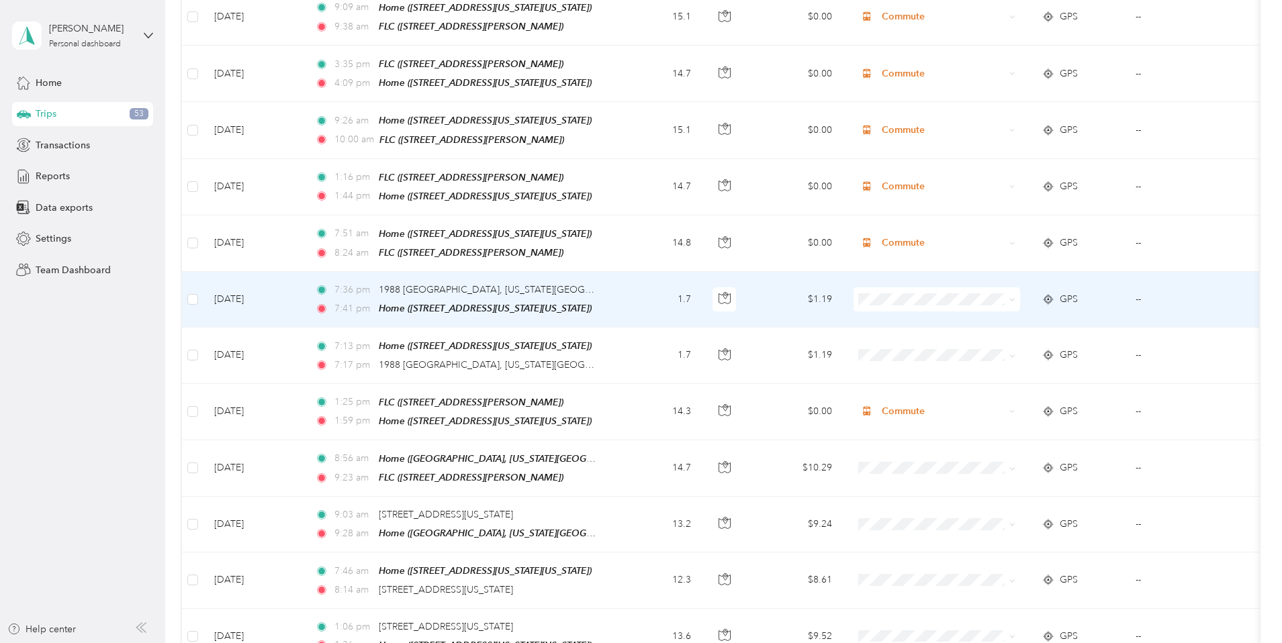
click at [1017, 272] on td at bounding box center [937, 300] width 188 height 56
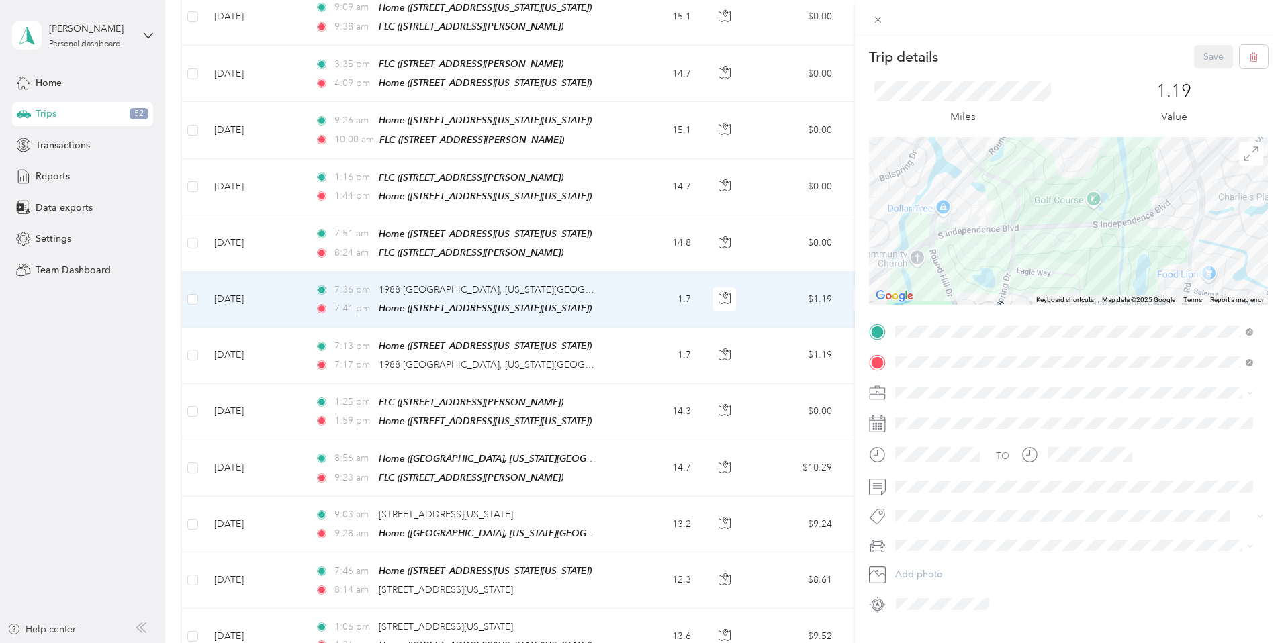
click at [978, 501] on div "TO Add photo" at bounding box center [1068, 468] width 399 height 294
click at [719, 295] on div "Trip details Save This trip cannot be edited because it is either under review,…" at bounding box center [641, 321] width 1282 height 643
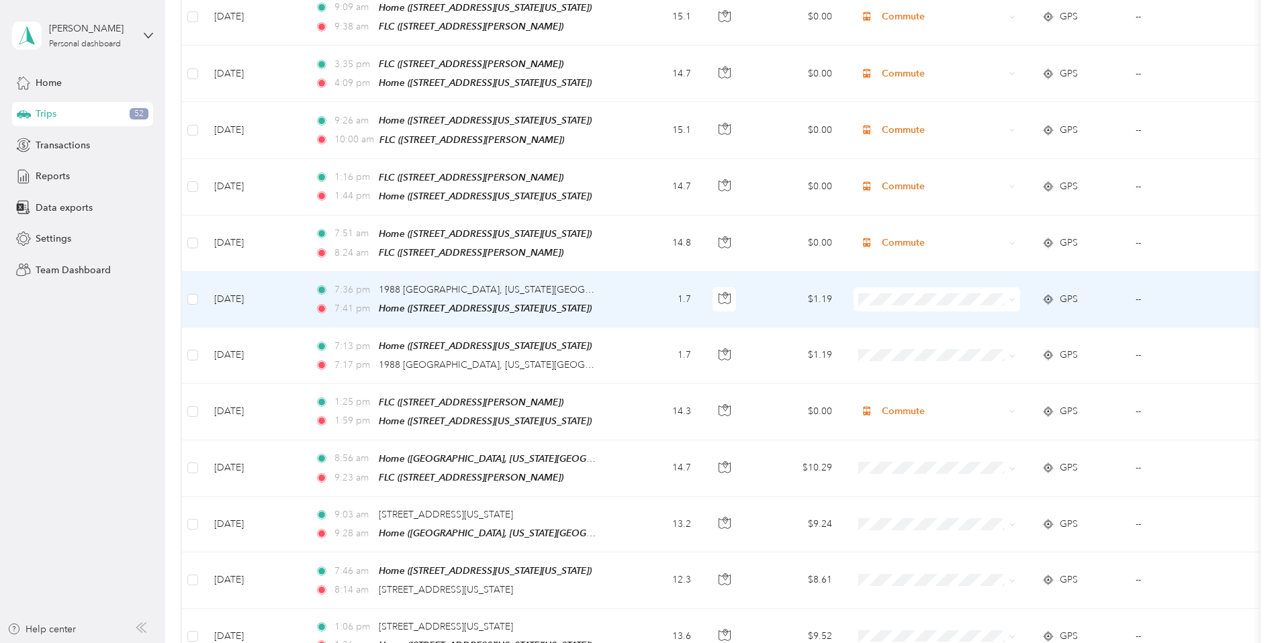
click at [999, 331] on span "Personal" at bounding box center [1038, 333] width 124 height 14
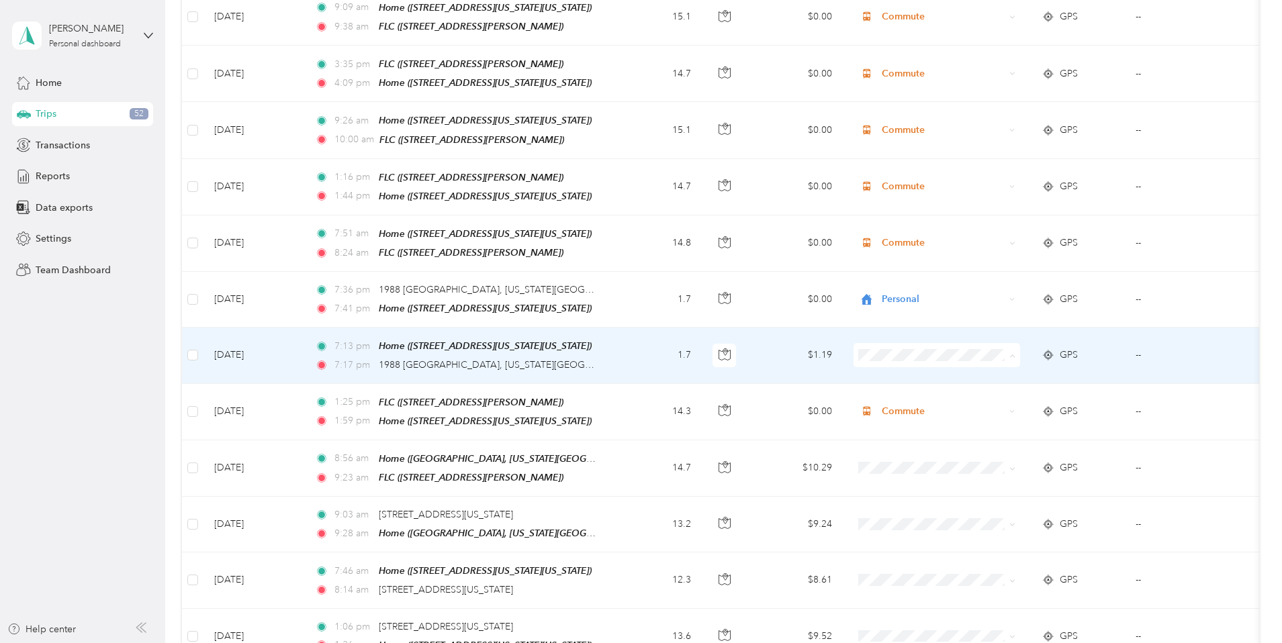
click at [980, 391] on li "Personal" at bounding box center [1026, 391] width 167 height 24
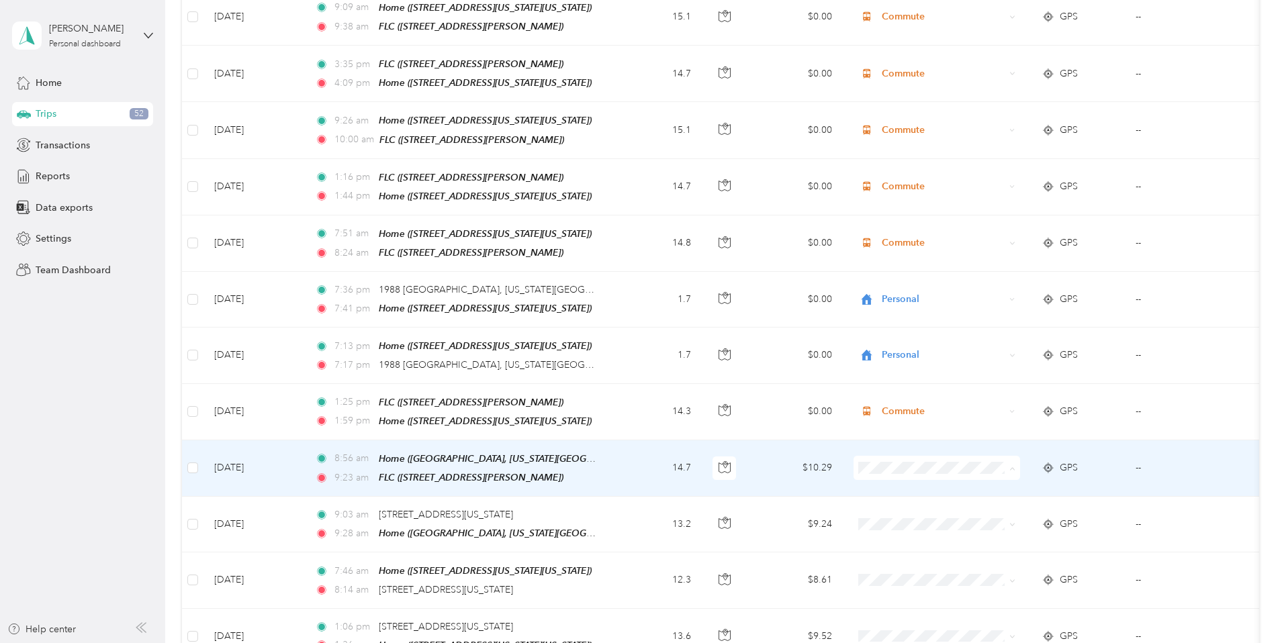
click at [995, 424] on span "Commute" at bounding box center [1038, 428] width 124 height 14
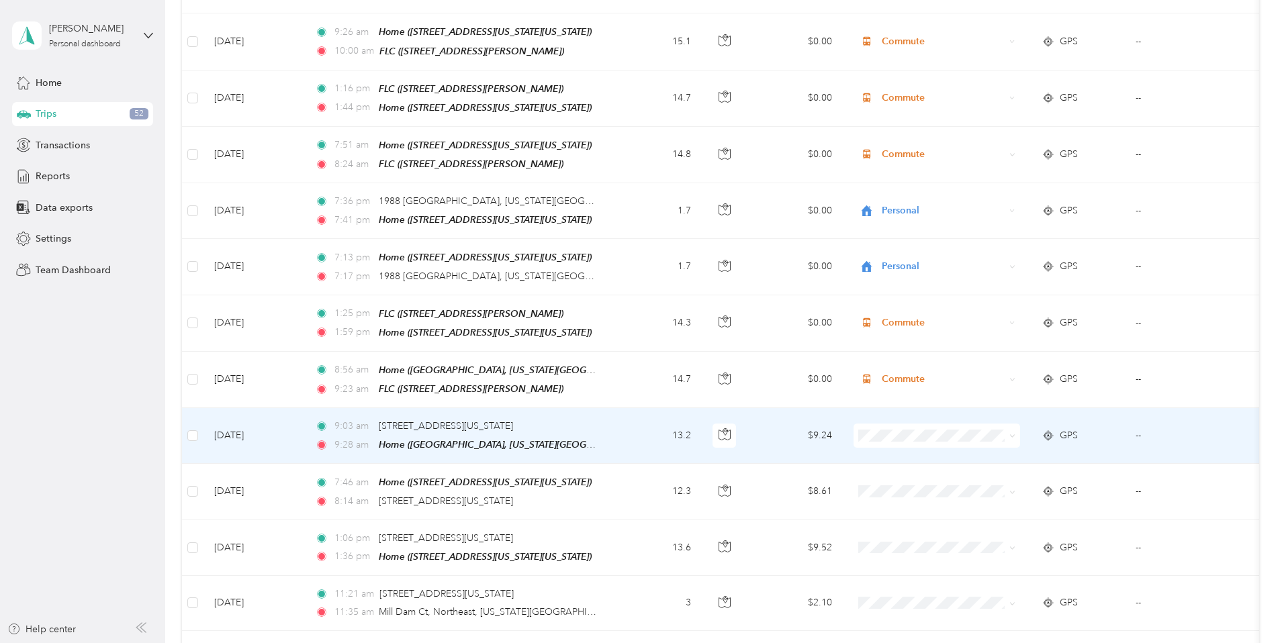
scroll to position [1858, 0]
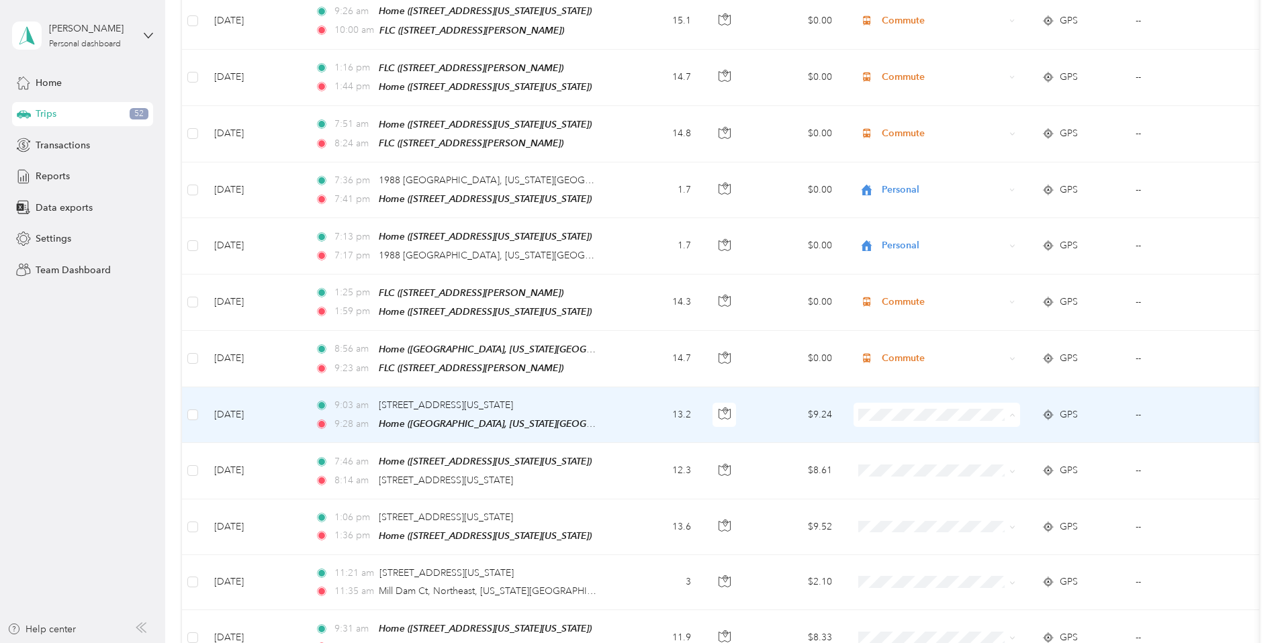
click at [992, 445] on span "Personal" at bounding box center [1038, 448] width 124 height 14
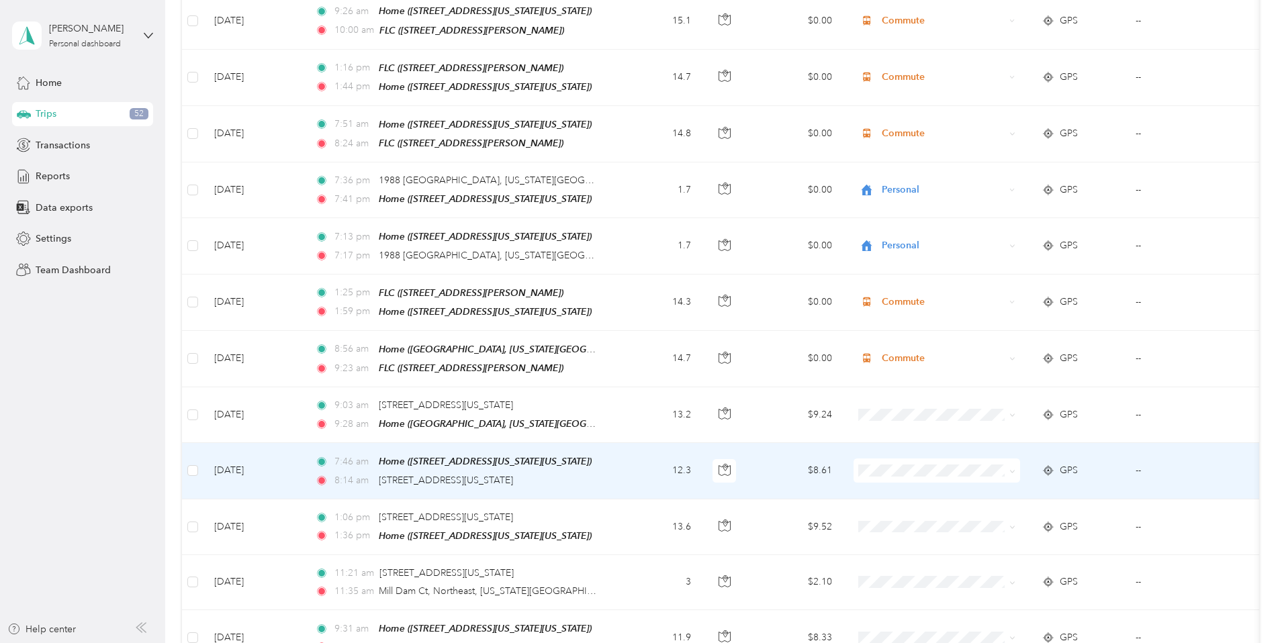
click at [995, 285] on span "Personal" at bounding box center [1038, 281] width 124 height 14
click at [978, 285] on span "Personal" at bounding box center [1038, 288] width 124 height 14
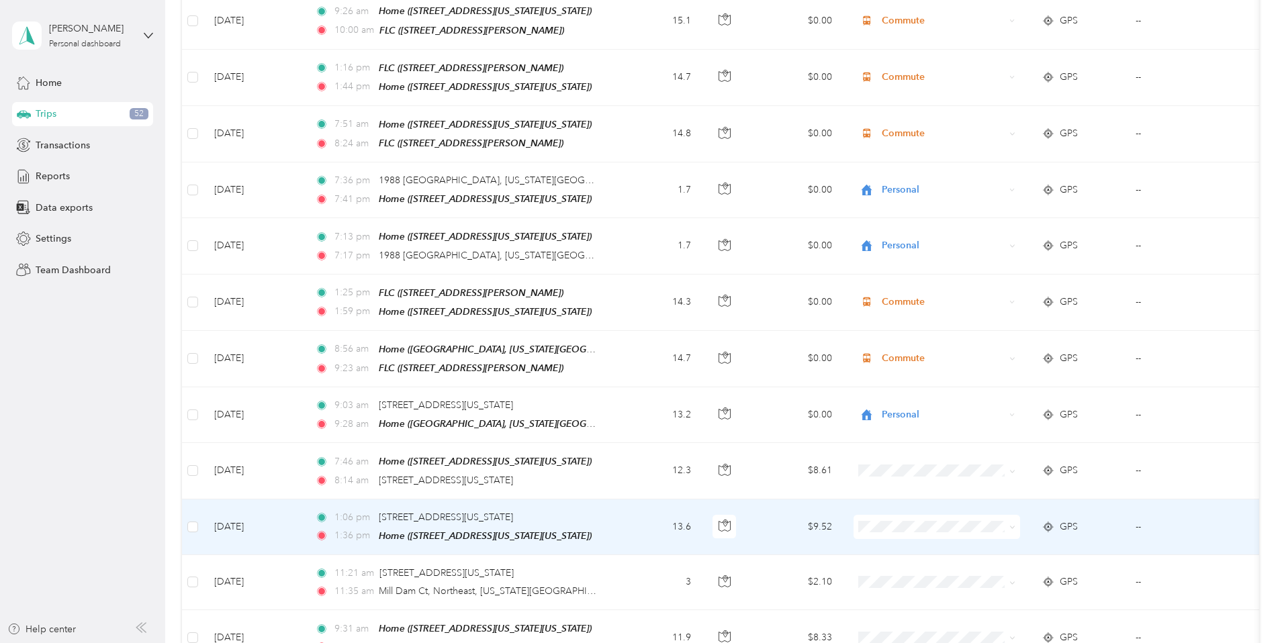
click at [968, 522] on td at bounding box center [937, 528] width 188 height 56
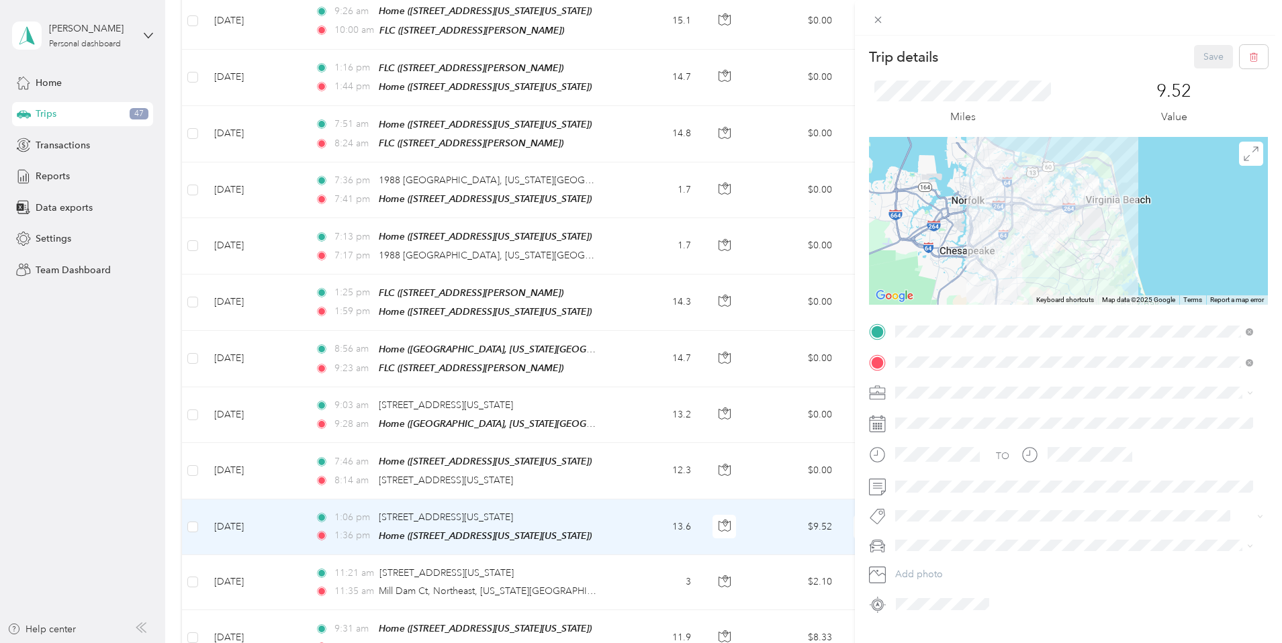
click at [833, 534] on div "Trip details Save This trip cannot be edited because it is either under review,…" at bounding box center [641, 321] width 1282 height 643
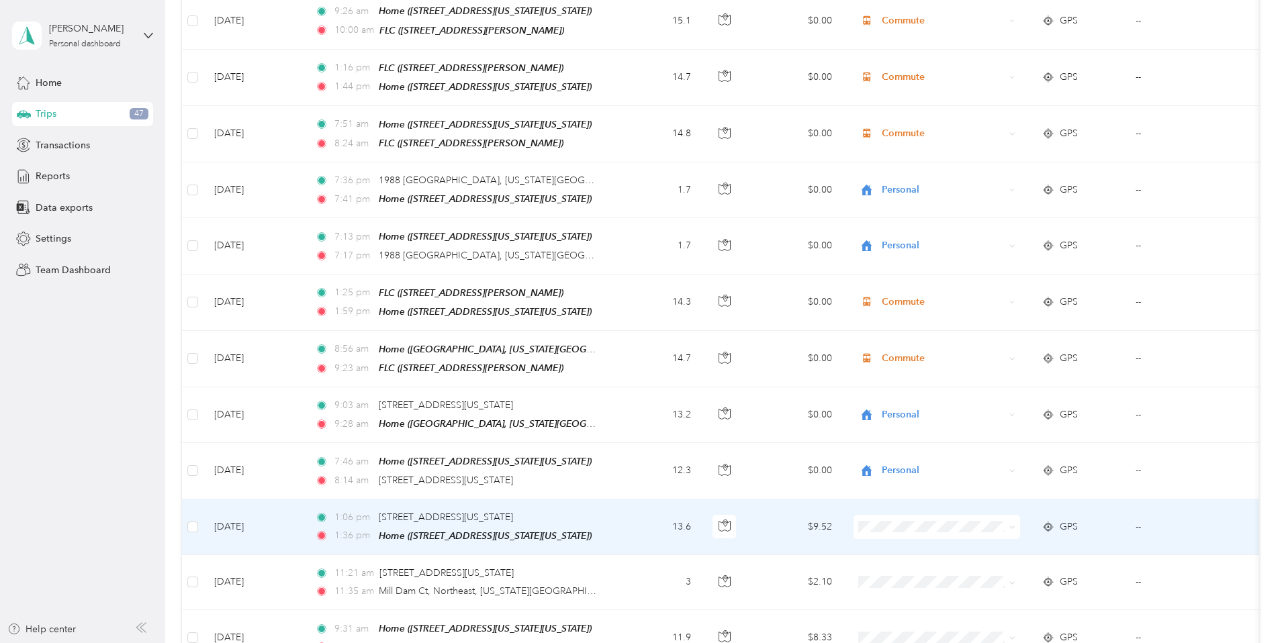
click at [980, 348] on li "Personal" at bounding box center [1026, 340] width 167 height 24
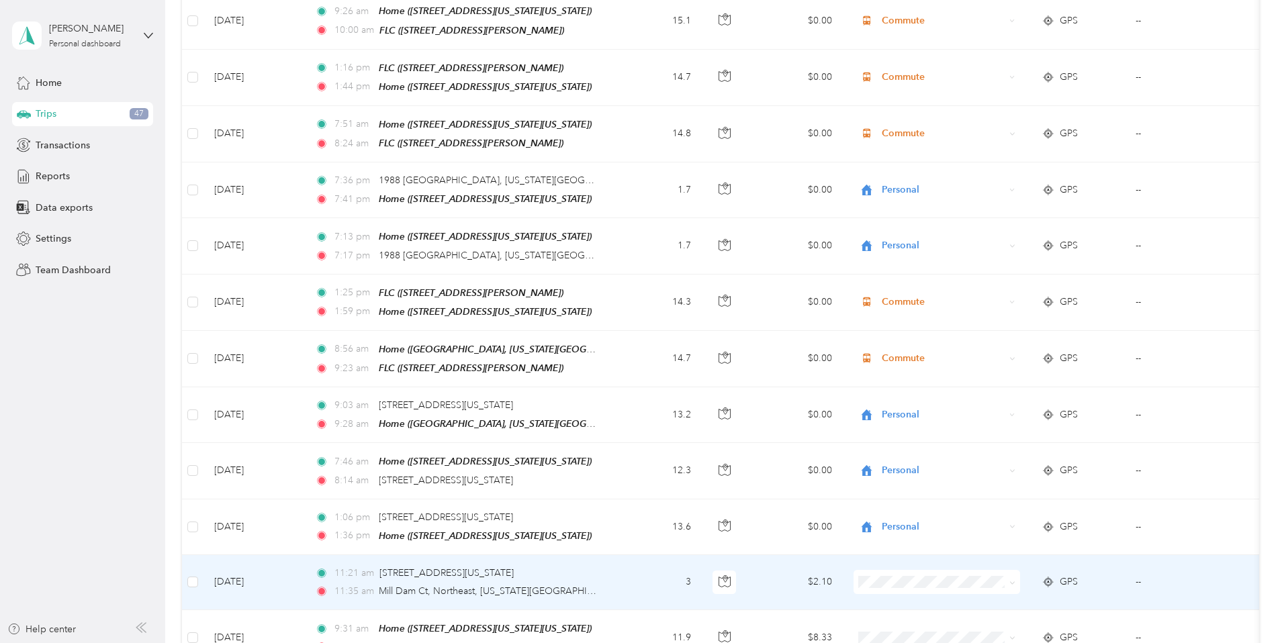
click at [992, 402] on li "Personal" at bounding box center [1026, 393] width 167 height 24
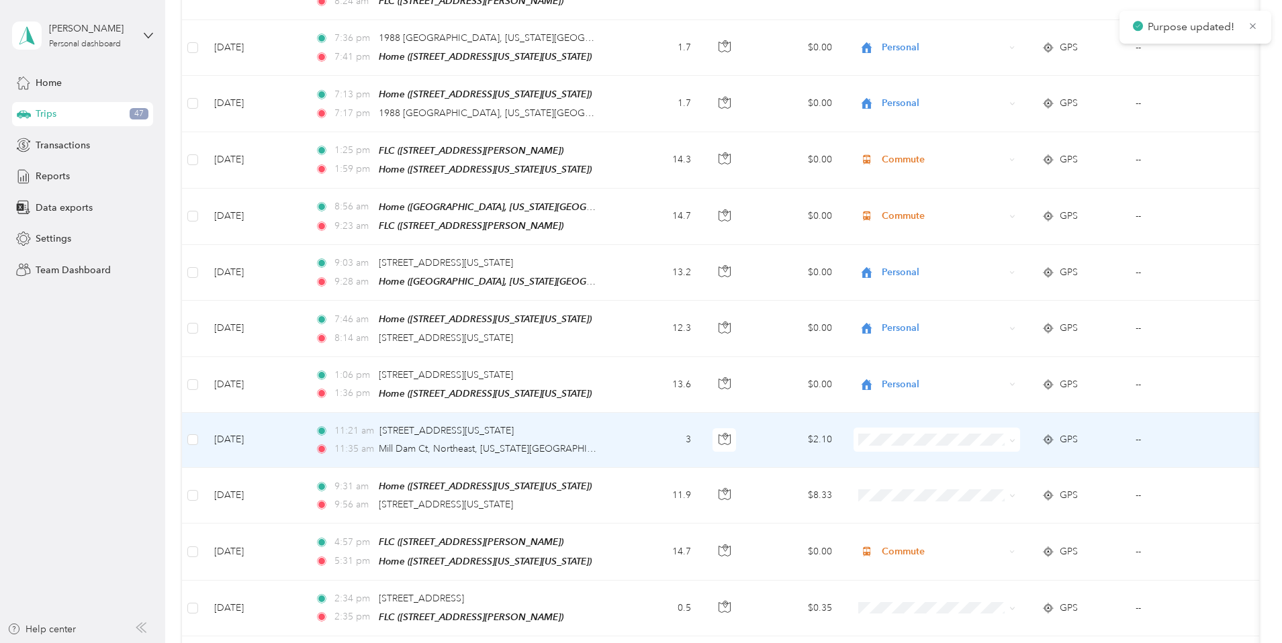
scroll to position [2001, 0]
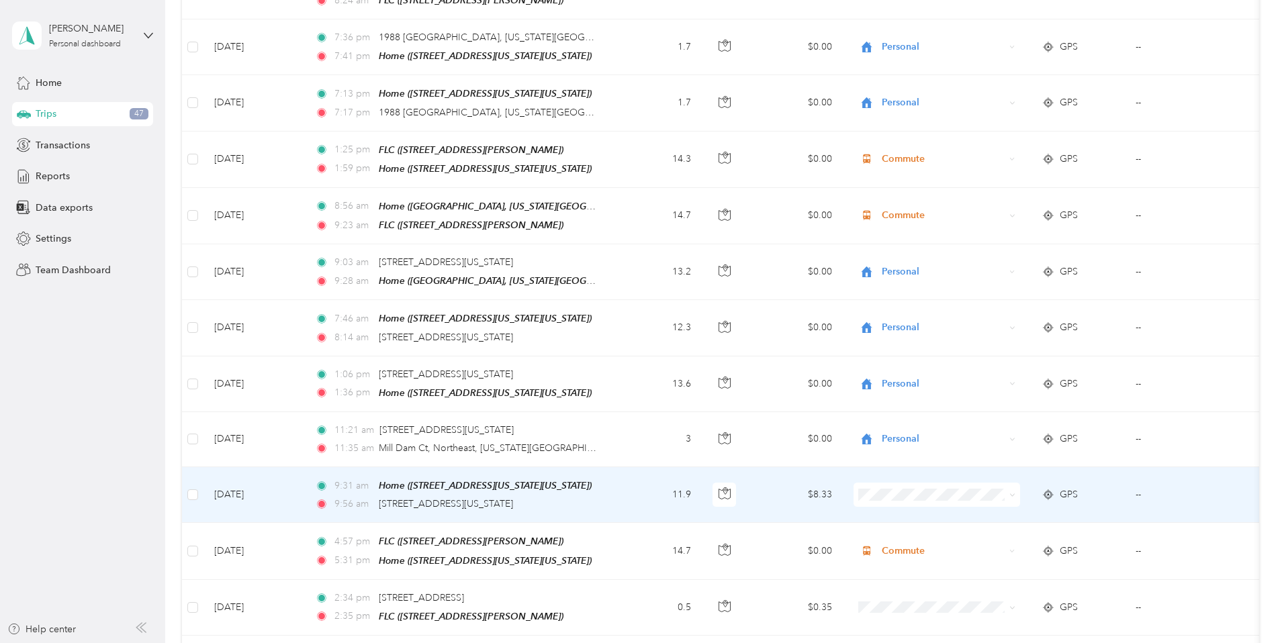
click at [987, 316] on li "Personal" at bounding box center [1026, 312] width 167 height 24
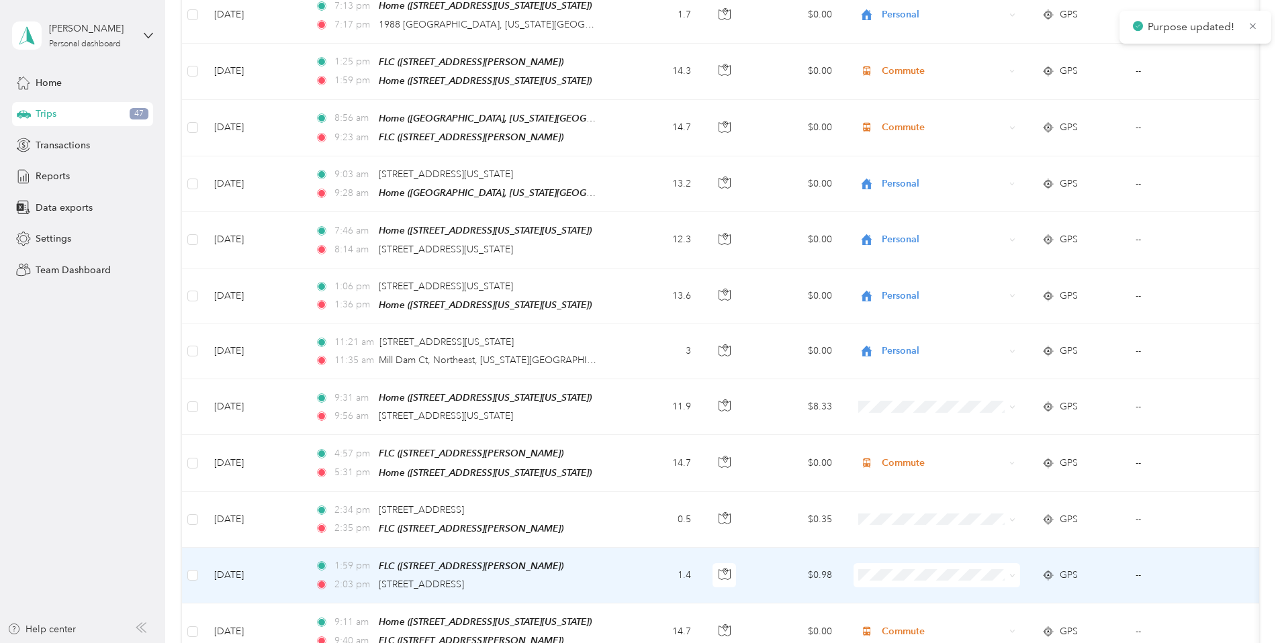
scroll to position [2102, 0]
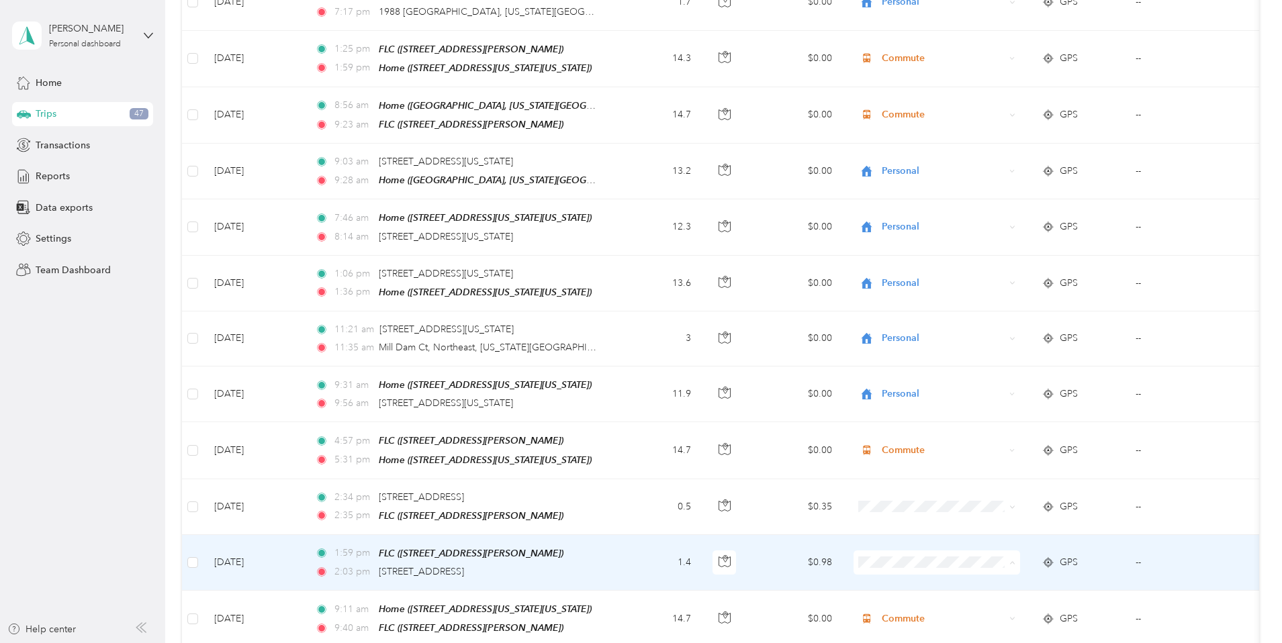
click at [988, 352] on span "Work" at bounding box center [1038, 355] width 124 height 14
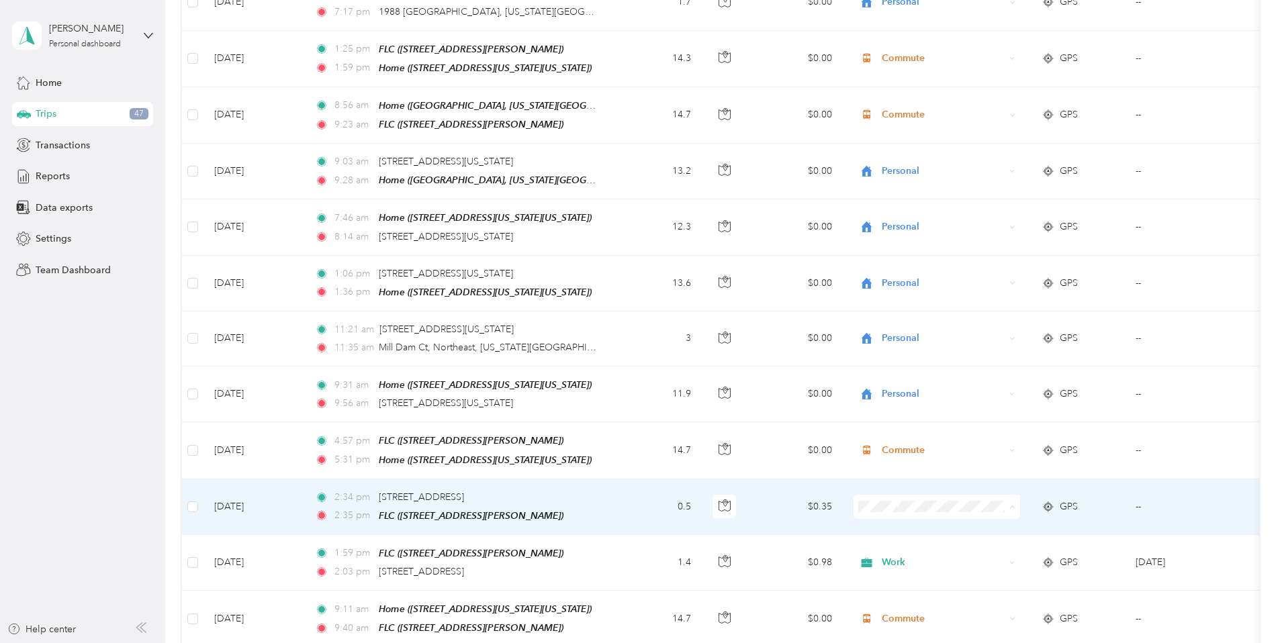
click at [978, 299] on span "Work" at bounding box center [1038, 299] width 124 height 14
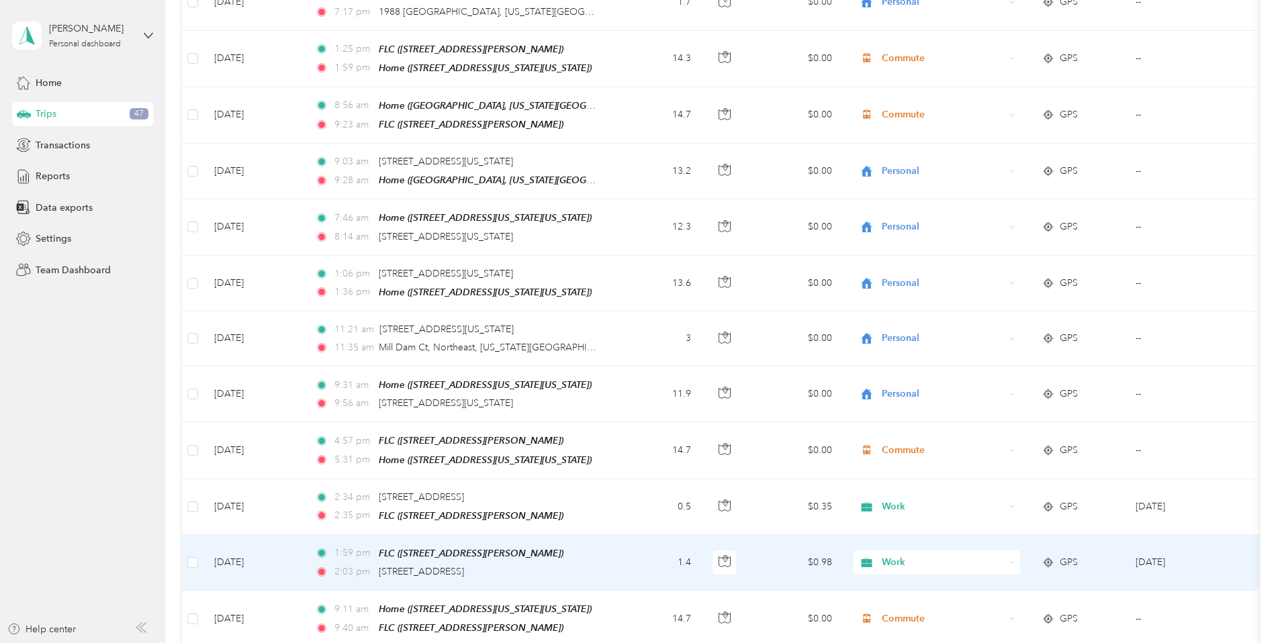
click at [996, 553] on div "Work" at bounding box center [936, 563] width 167 height 24
click at [843, 541] on td "$0.98" at bounding box center [796, 563] width 94 height 56
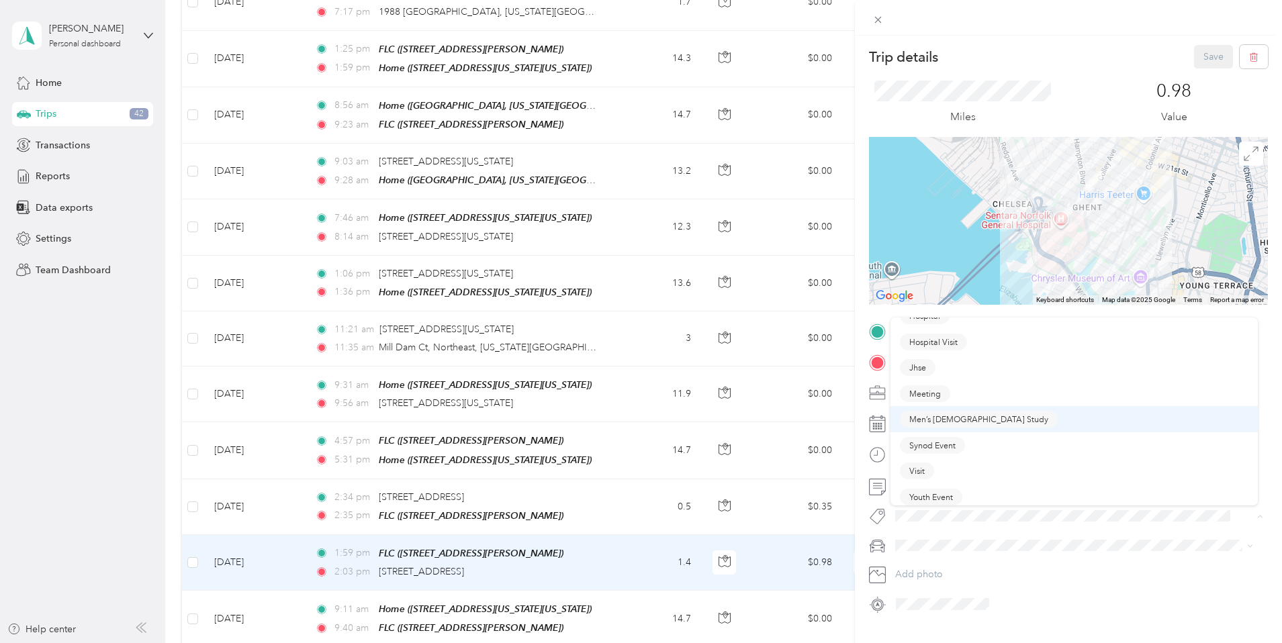
scroll to position [44, 0]
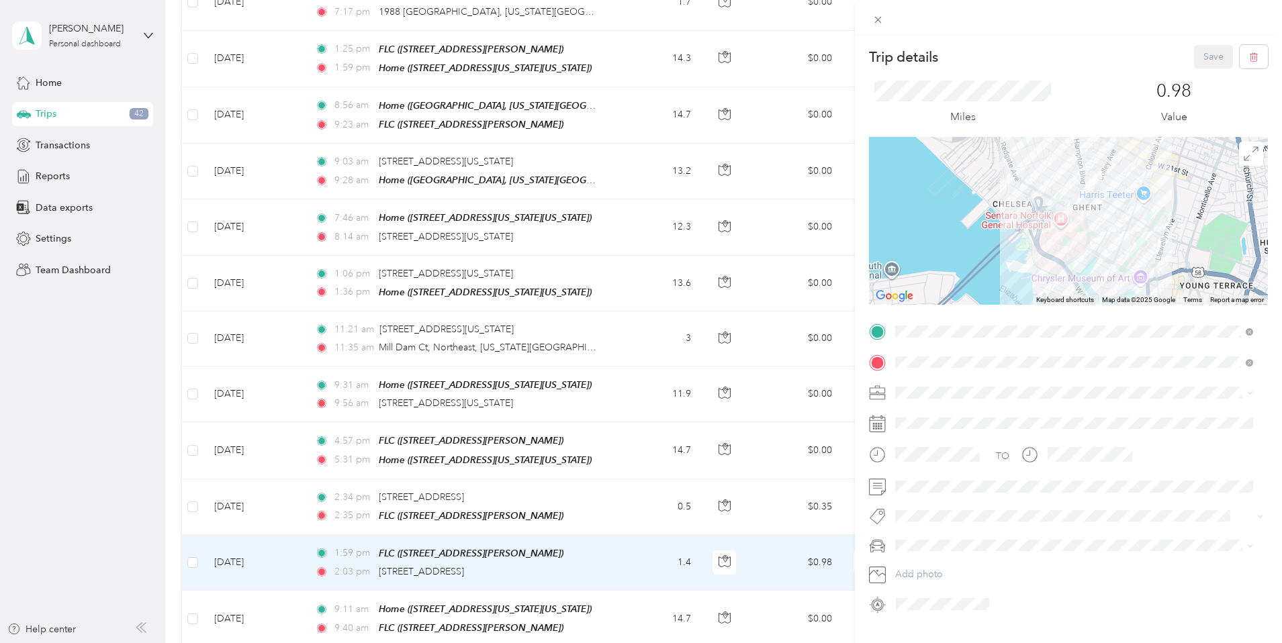
click at [917, 463] on span "Visit" at bounding box center [916, 465] width 15 height 12
click at [745, 551] on div "Trip details Save This trip cannot be edited because it is either under review,…" at bounding box center [641, 321] width 1282 height 643
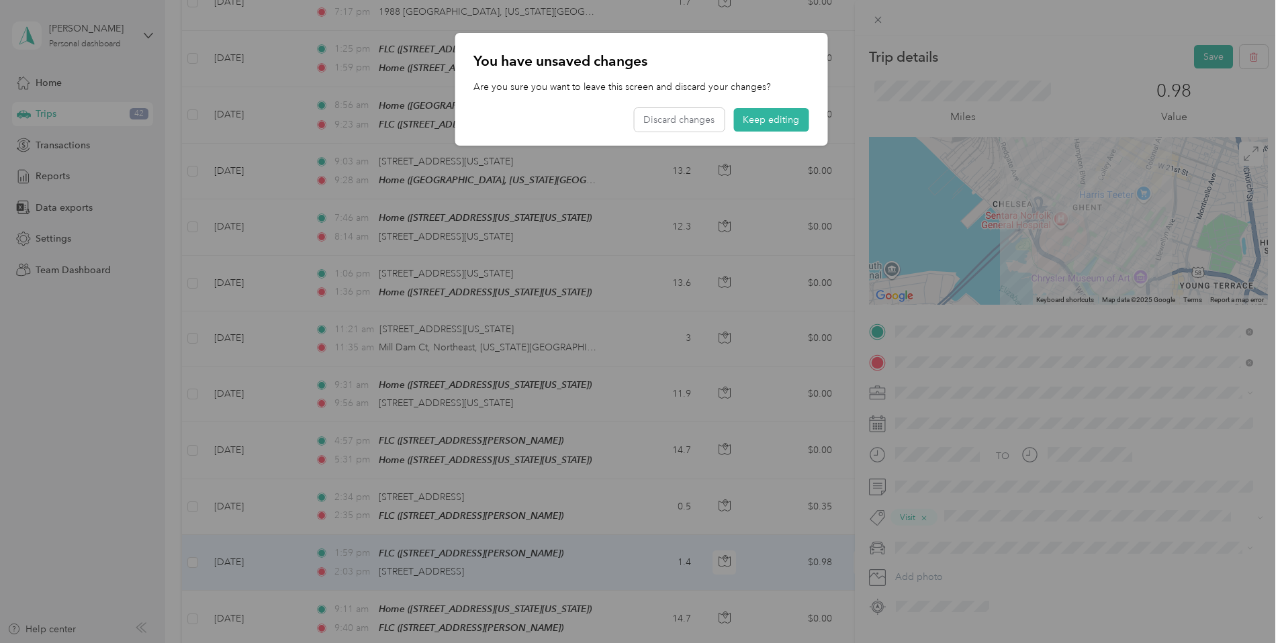
click at [1211, 59] on div at bounding box center [641, 321] width 1282 height 643
click at [749, 121] on button "Keep editing" at bounding box center [770, 120] width 75 height 24
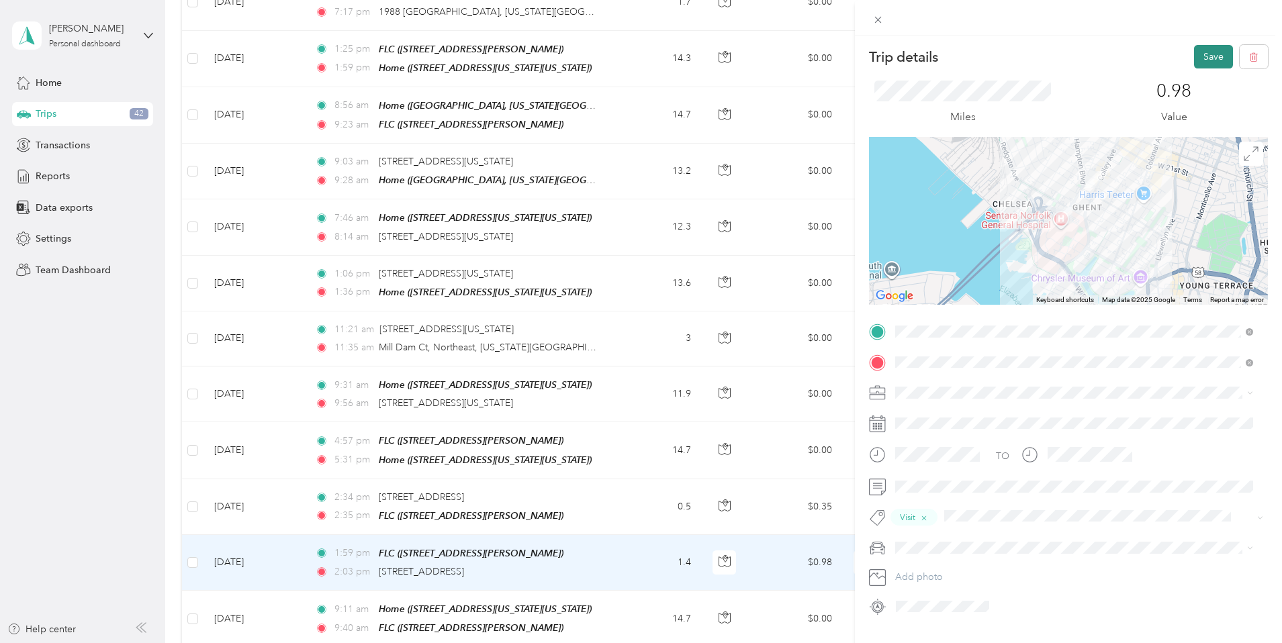
click at [1195, 61] on button "Save" at bounding box center [1213, 57] width 39 height 24
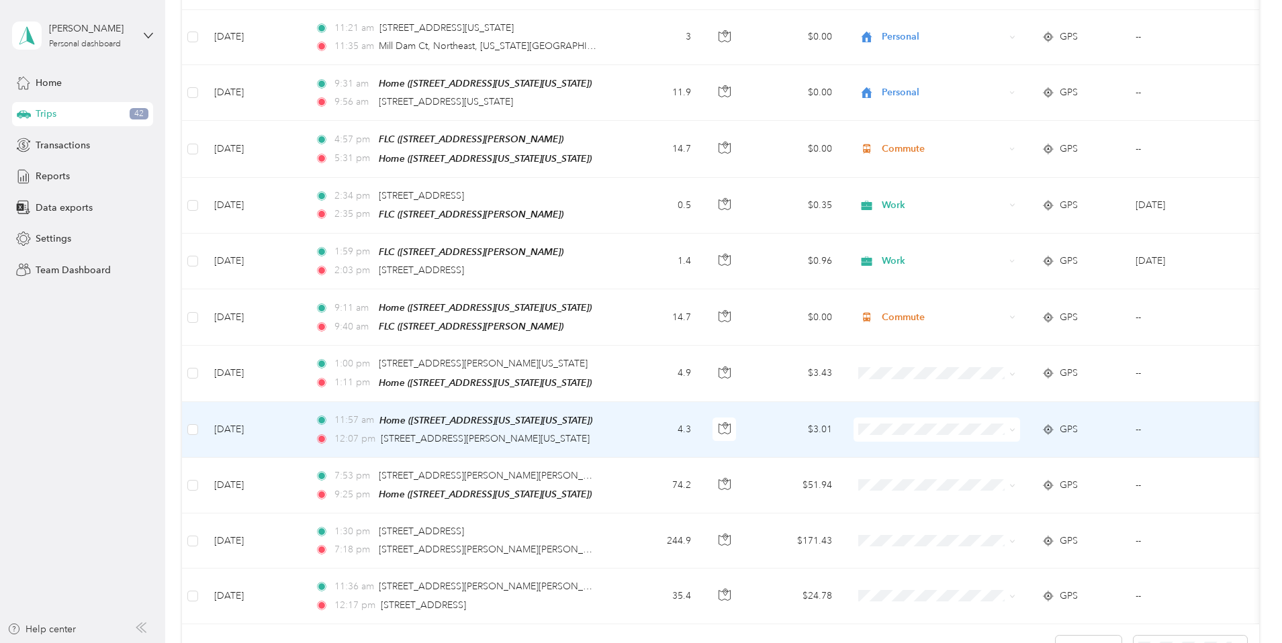
scroll to position [2407, 0]
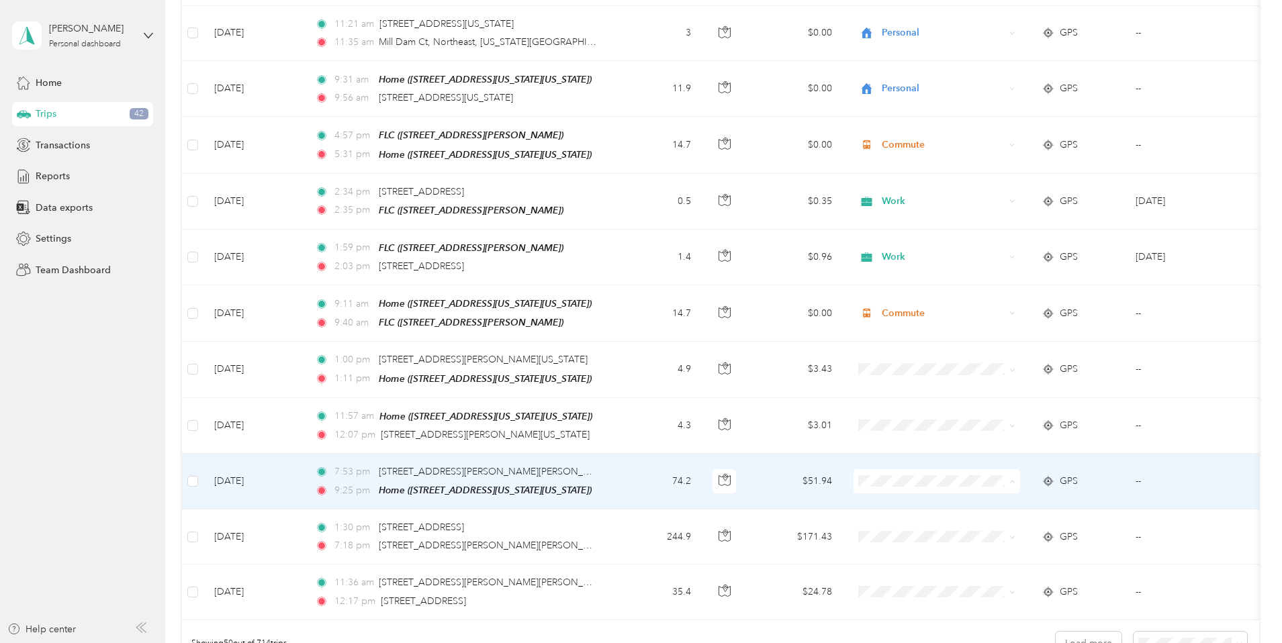
click at [1004, 291] on span "Personal" at bounding box center [1038, 295] width 124 height 14
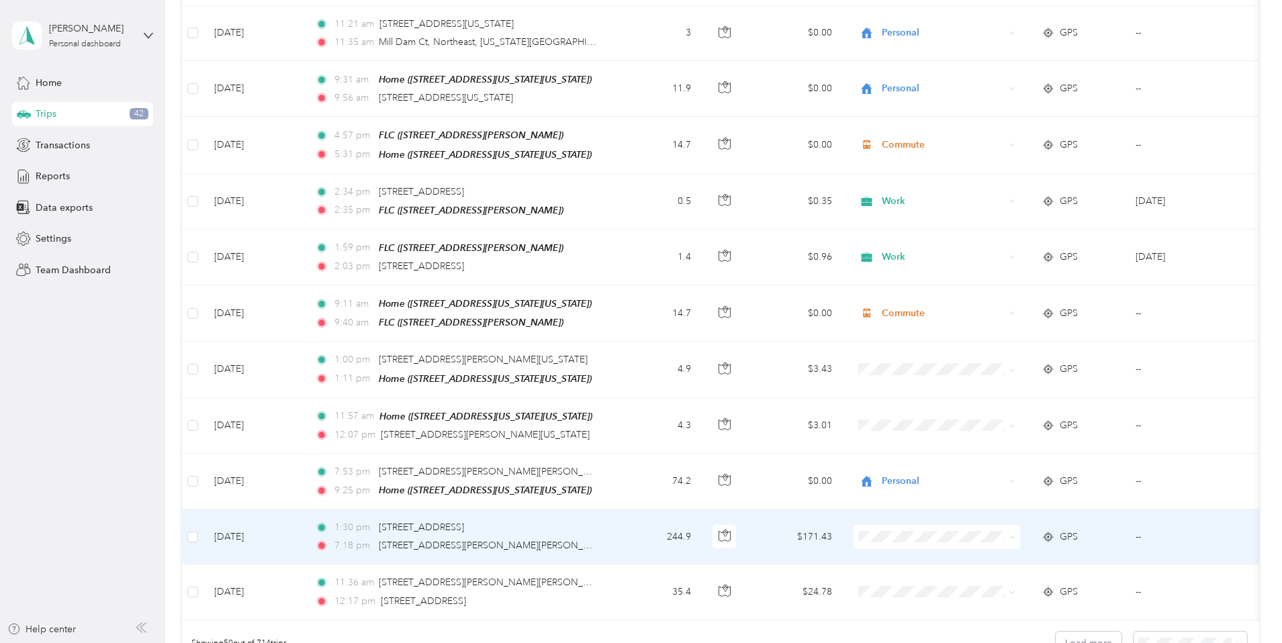
click at [1003, 353] on li "Personal" at bounding box center [1026, 351] width 167 height 24
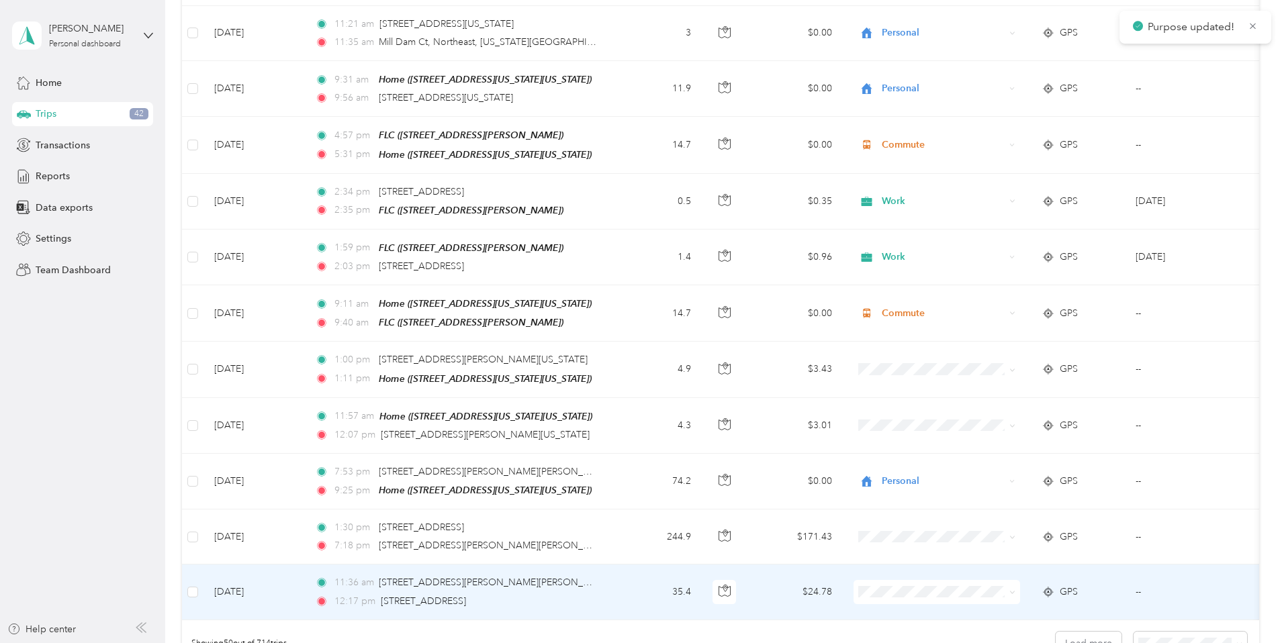
click at [990, 580] on span at bounding box center [936, 592] width 167 height 24
click at [997, 402] on span "Personal" at bounding box center [1038, 406] width 124 height 14
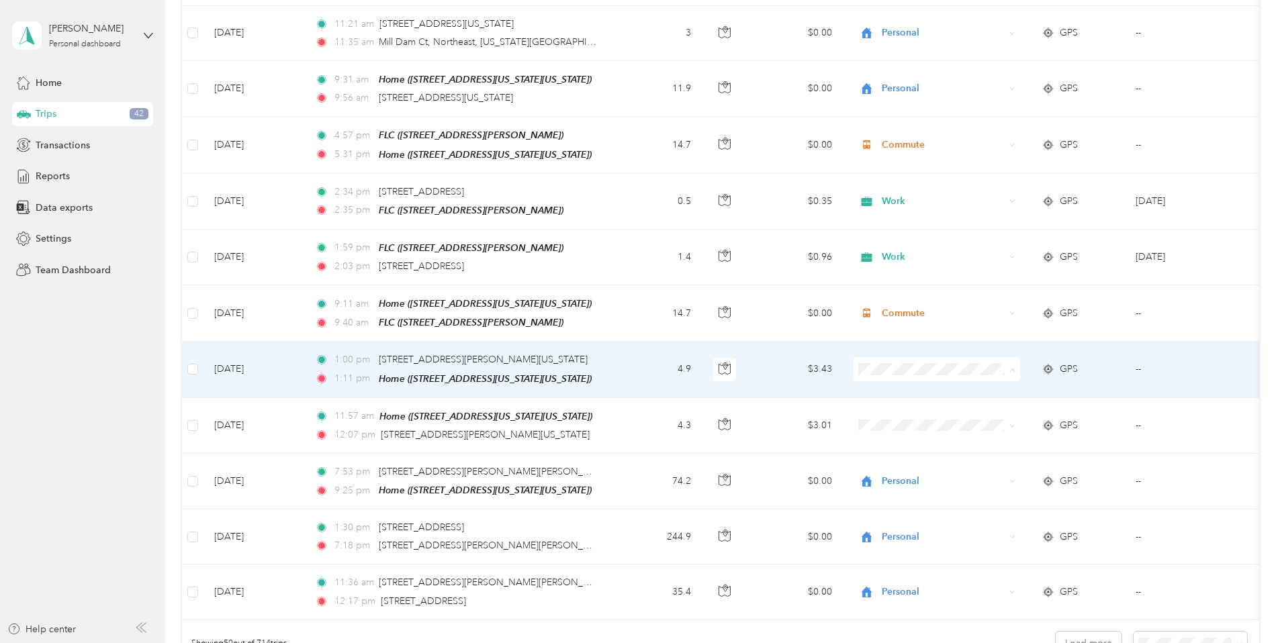
click at [981, 403] on li "Personal" at bounding box center [1026, 399] width 167 height 24
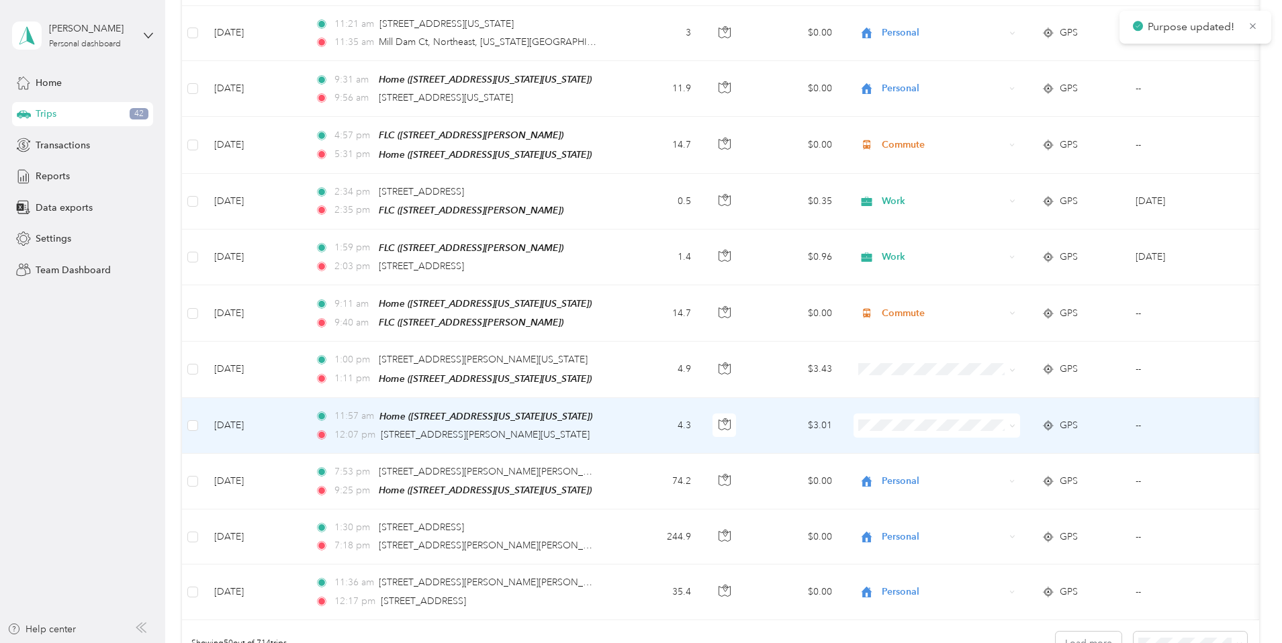
click at [986, 453] on span "Personal" at bounding box center [1038, 452] width 124 height 14
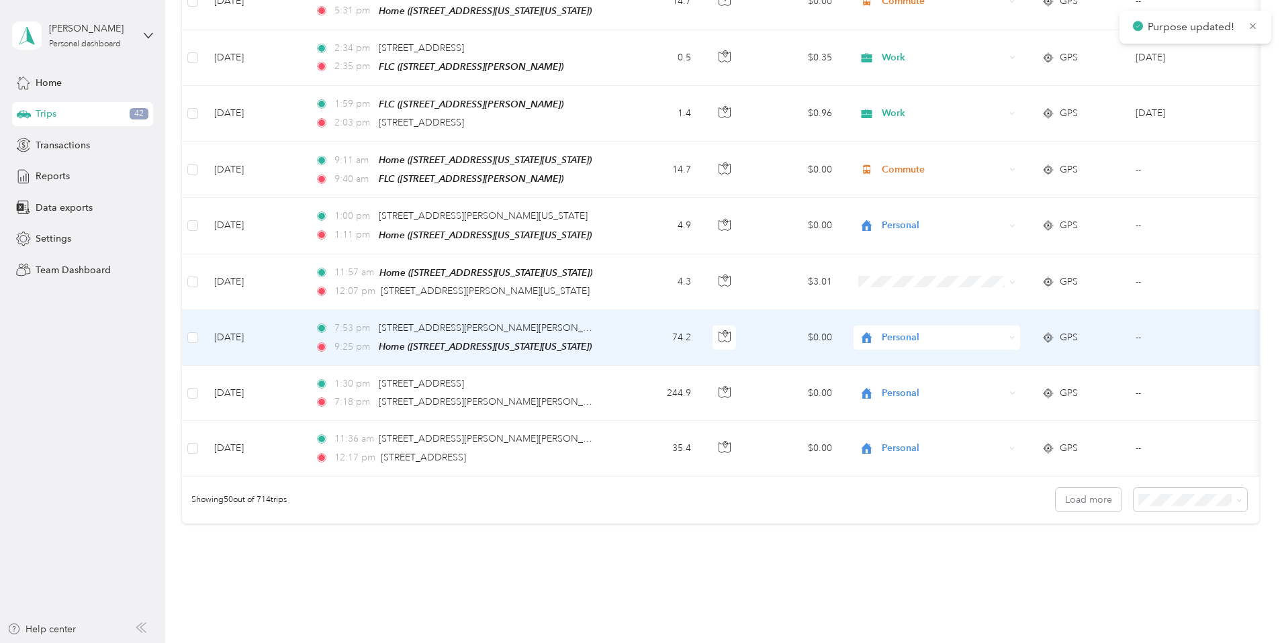
scroll to position [2556, 0]
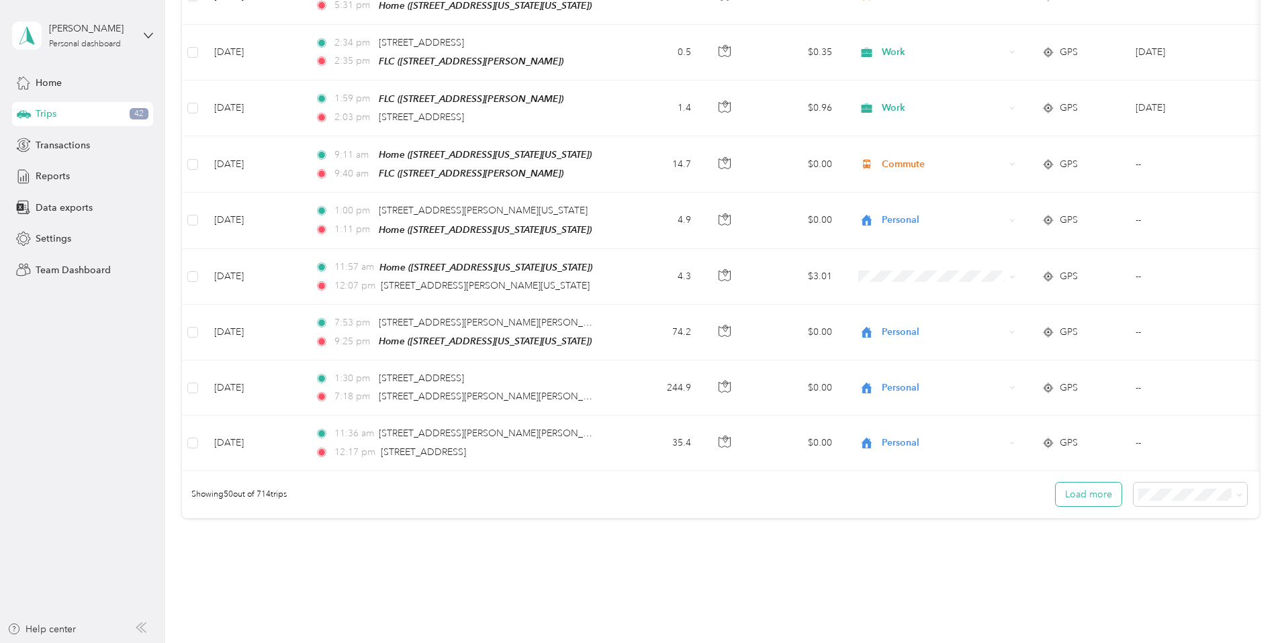
click at [1056, 490] on button "Load more" at bounding box center [1089, 495] width 66 height 24
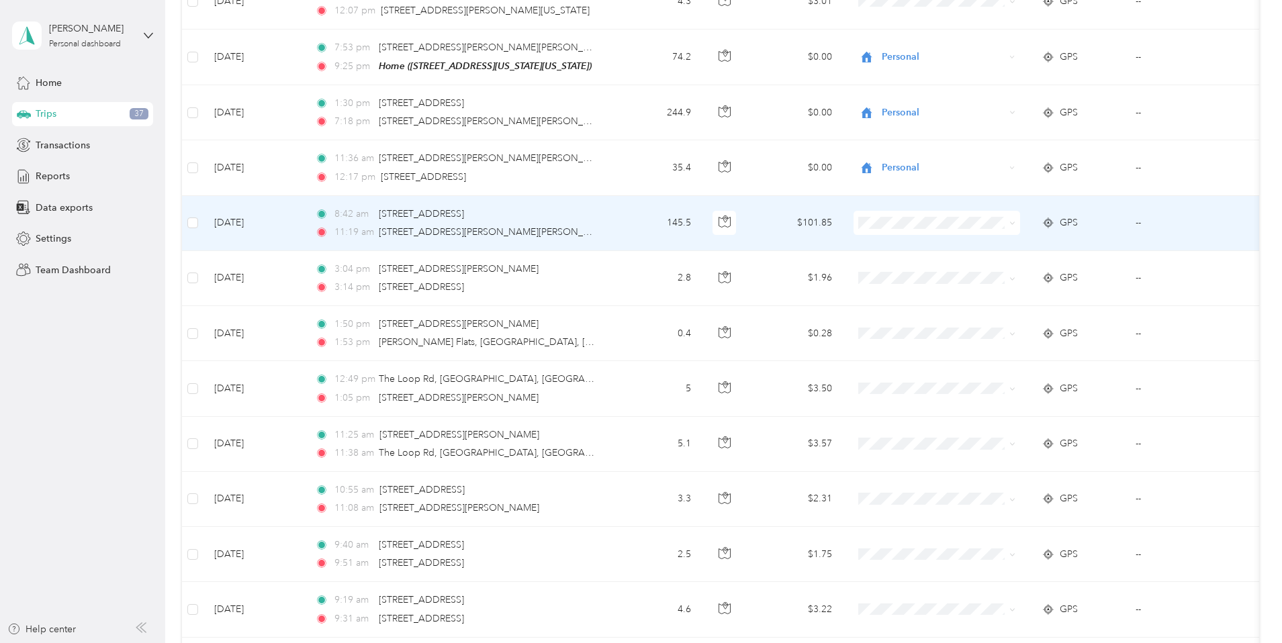
scroll to position [2825, 0]
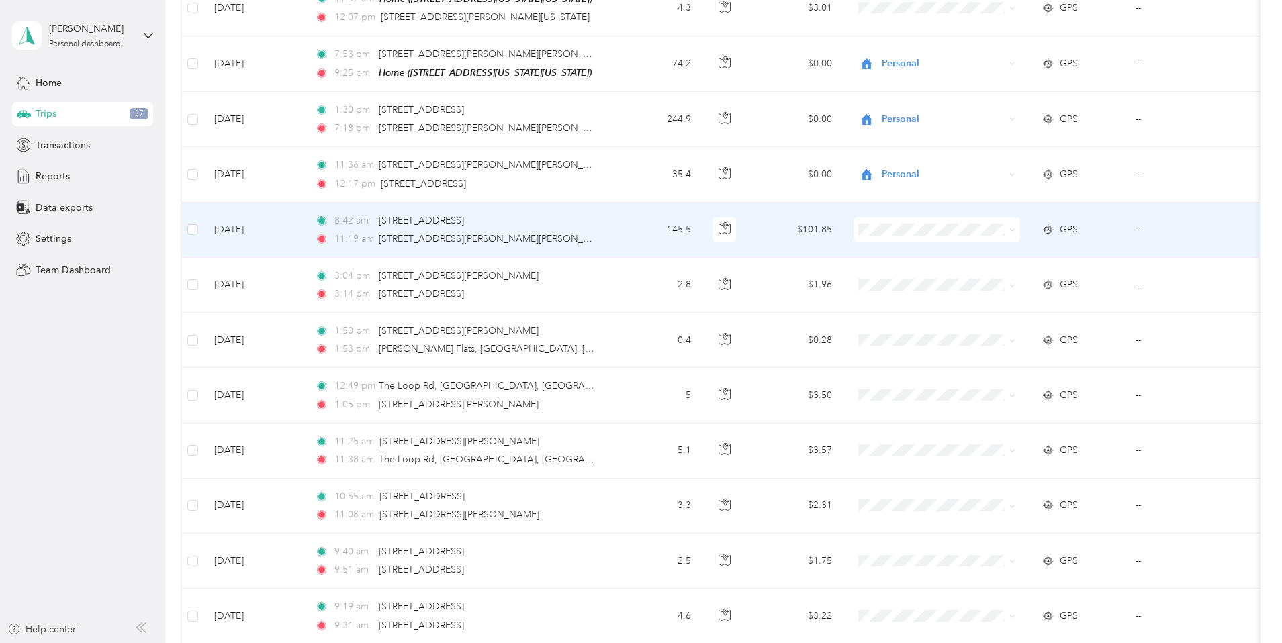
click at [967, 258] on li "Personal" at bounding box center [1026, 255] width 167 height 24
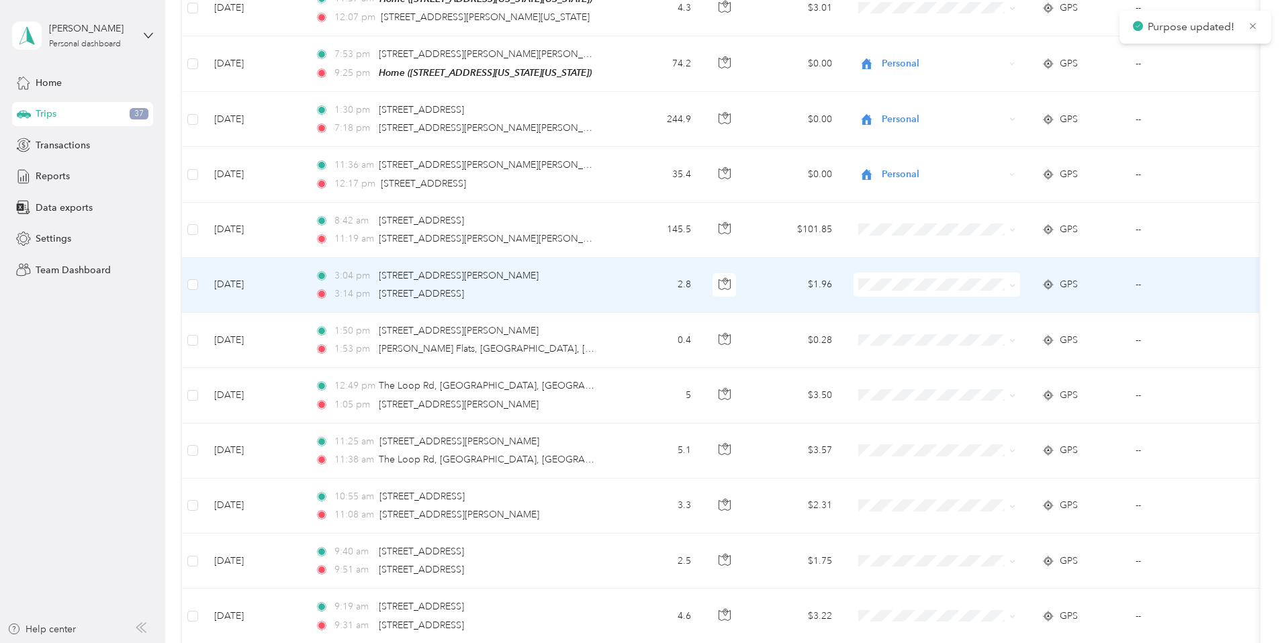
click at [970, 317] on li "Personal" at bounding box center [1026, 309] width 167 height 24
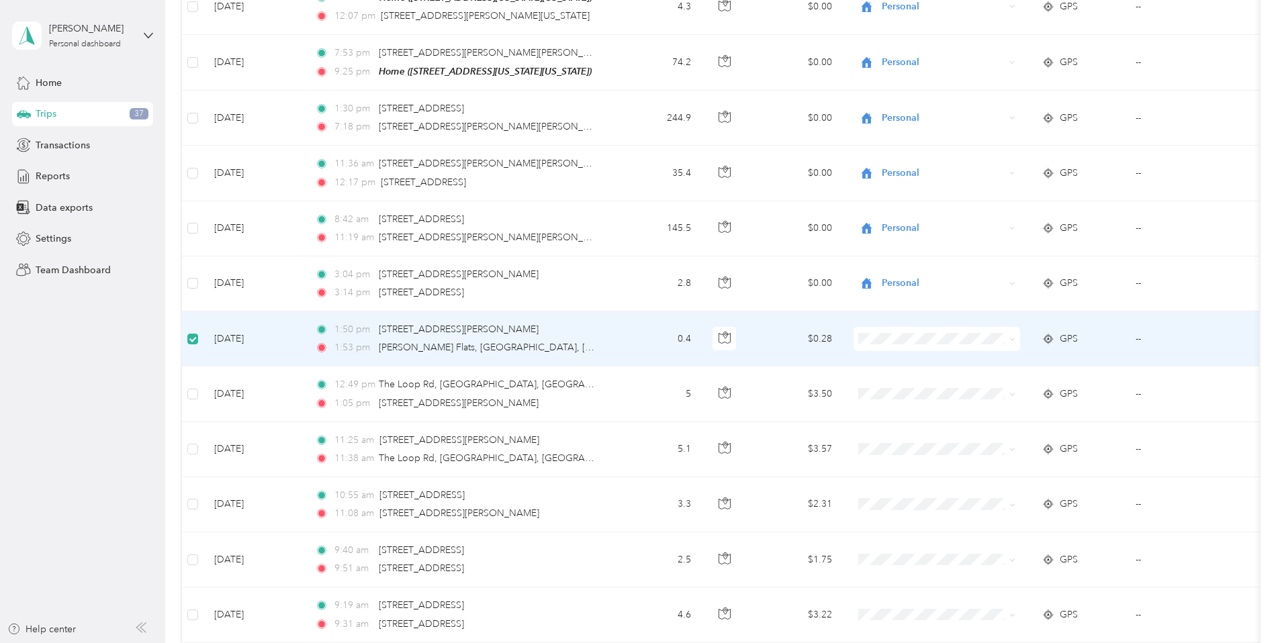
scroll to position [2824, 0]
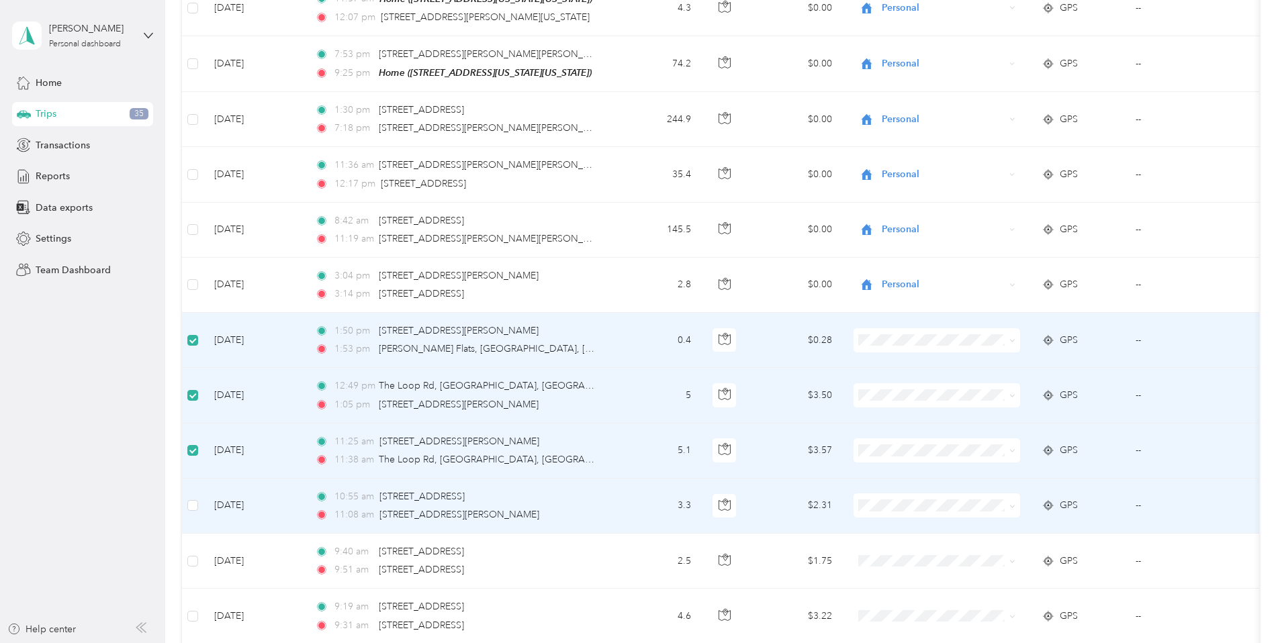
click at [203, 484] on td at bounding box center [192, 506] width 21 height 55
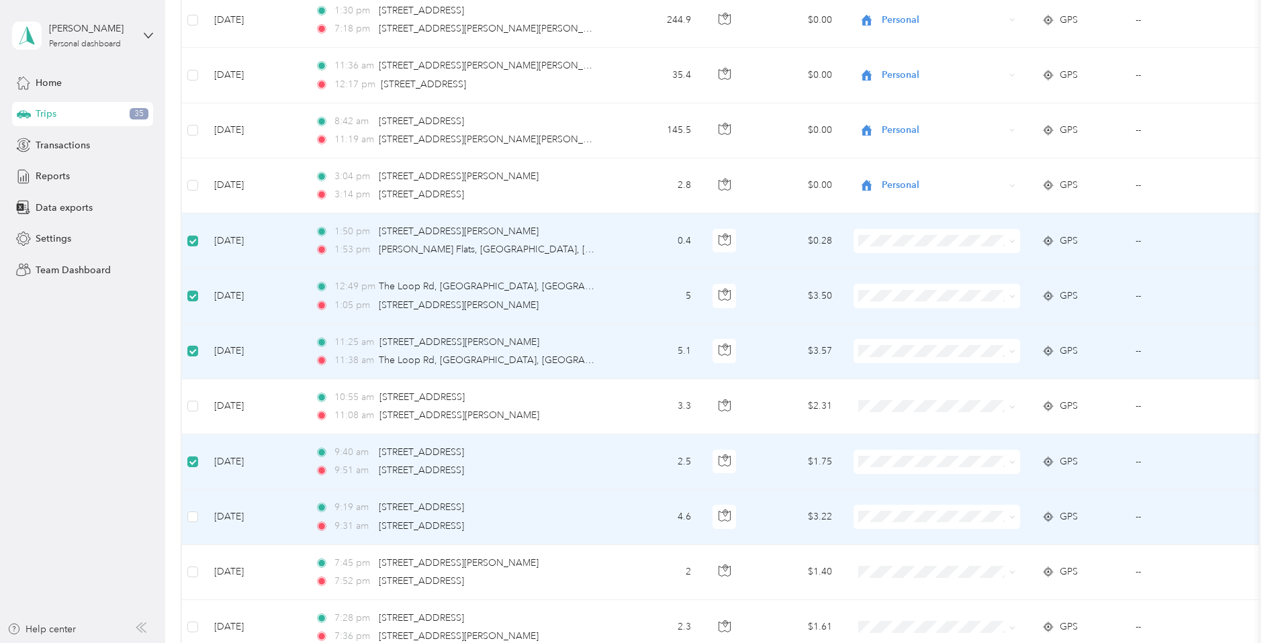
scroll to position [3024, 0]
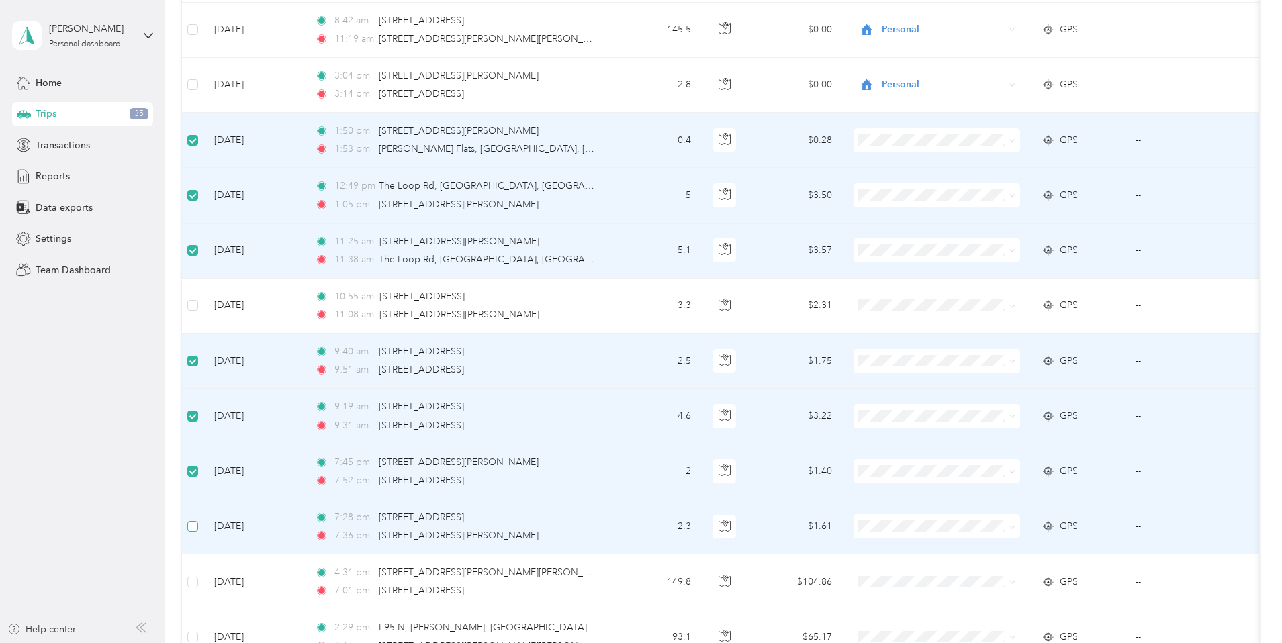
click at [198, 519] on label at bounding box center [192, 526] width 11 height 15
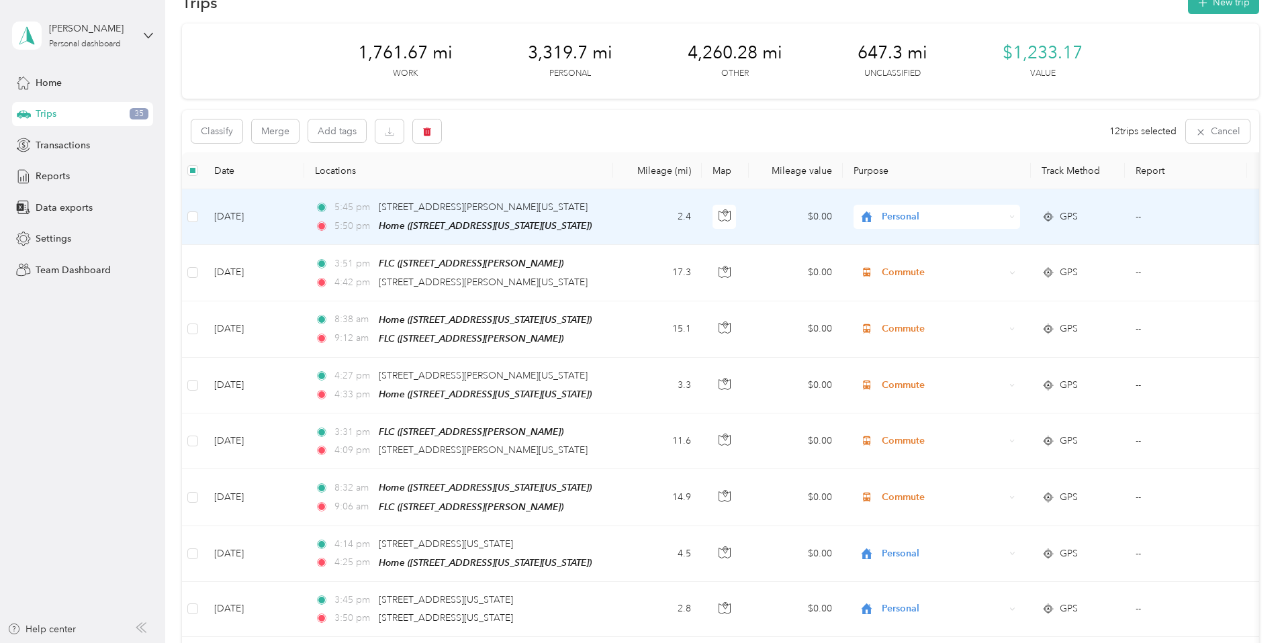
scroll to position [0, 0]
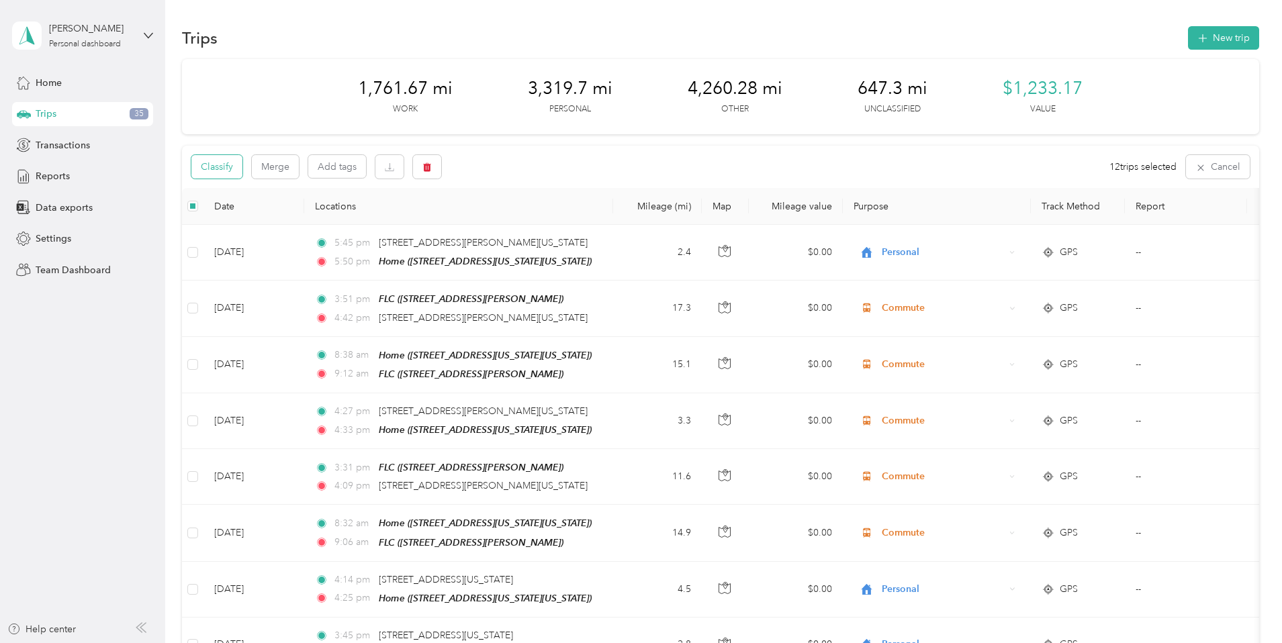
click at [242, 162] on button "Classify" at bounding box center [216, 167] width 51 height 24
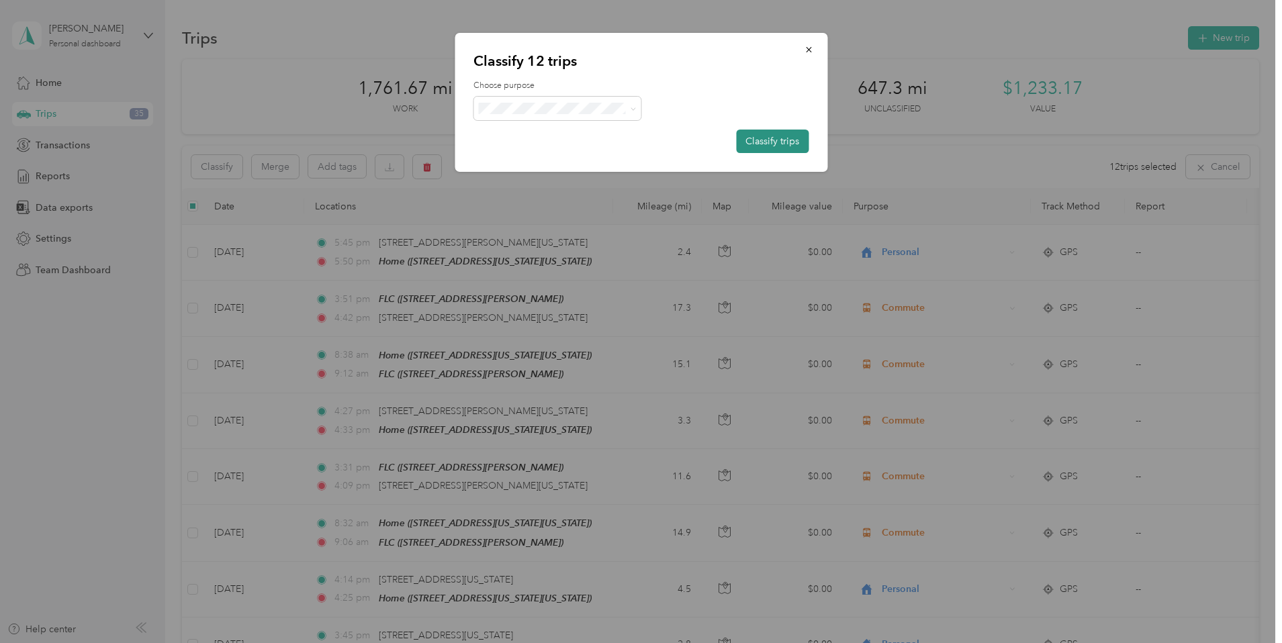
click at [771, 148] on button "Classify trips" at bounding box center [772, 142] width 73 height 24
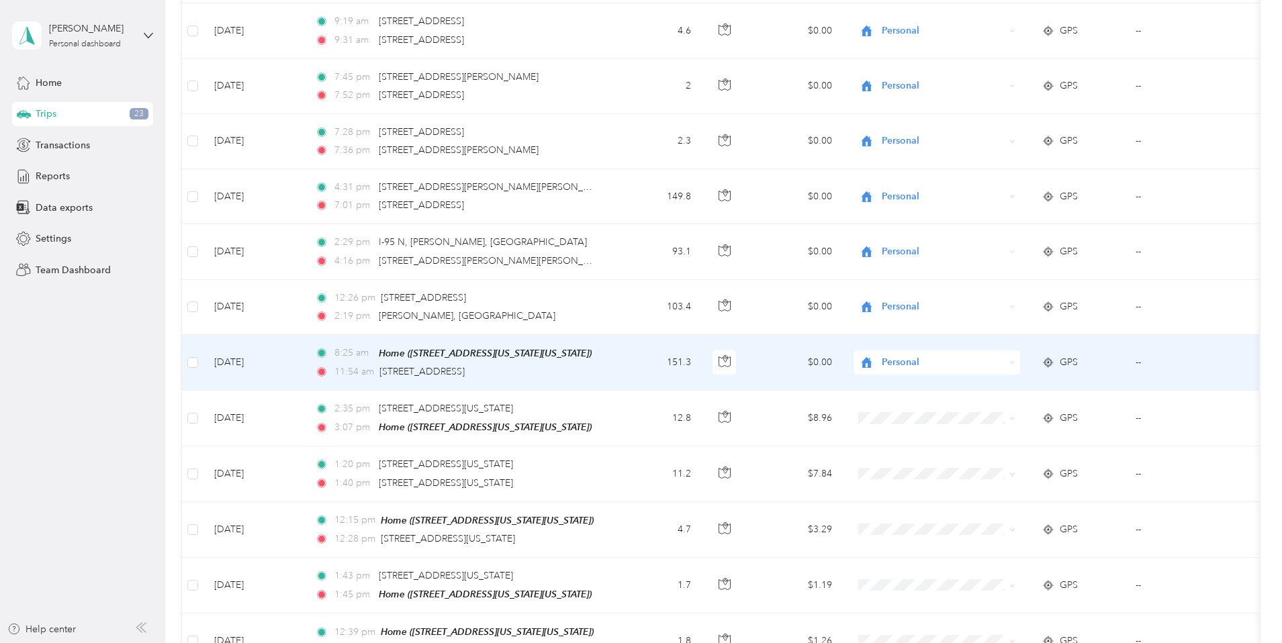
scroll to position [3415, 0]
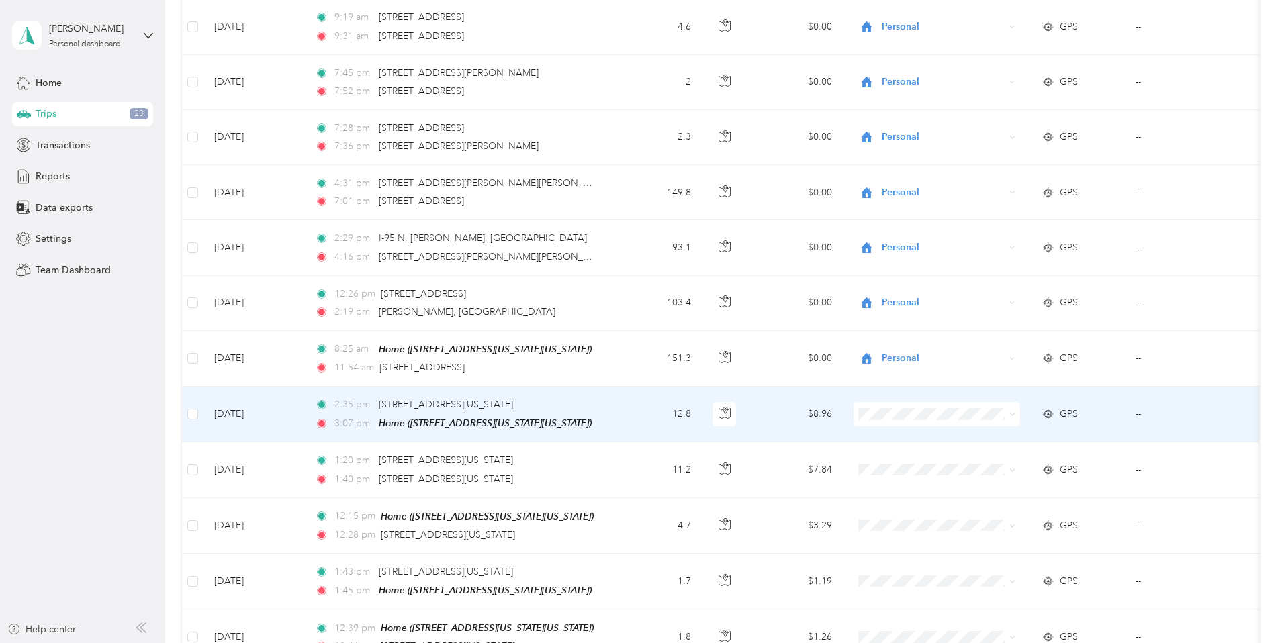
click at [966, 443] on li "Personal" at bounding box center [1026, 437] width 167 height 24
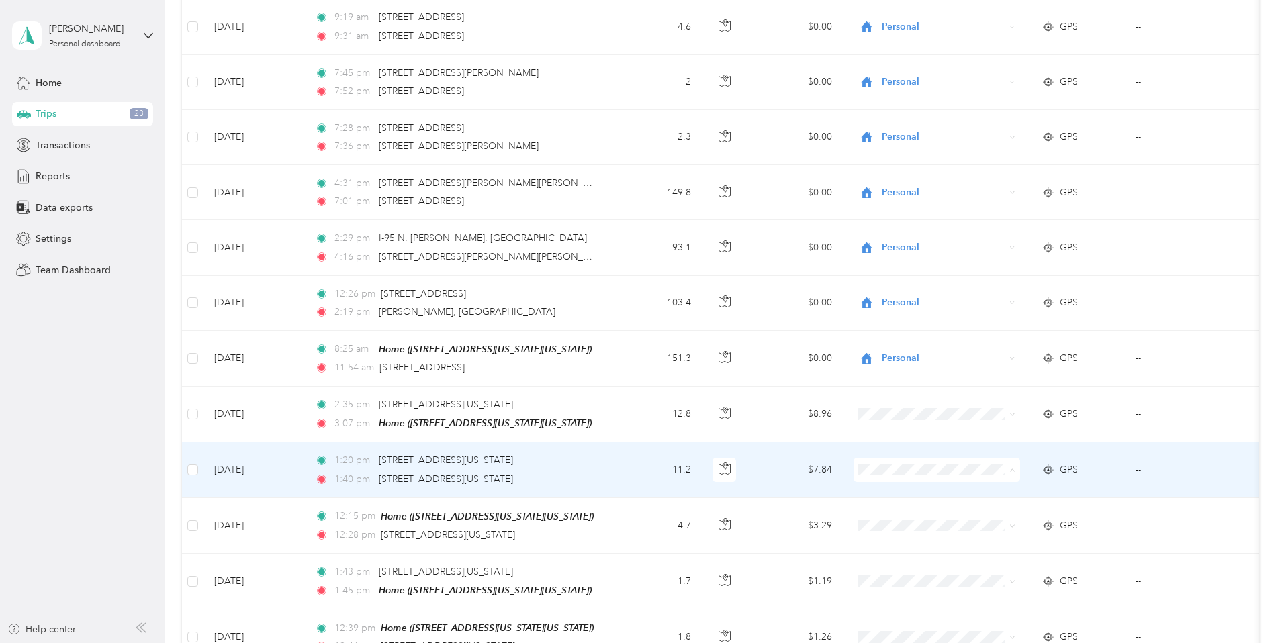
click at [981, 286] on li "Personal" at bounding box center [1026, 283] width 167 height 24
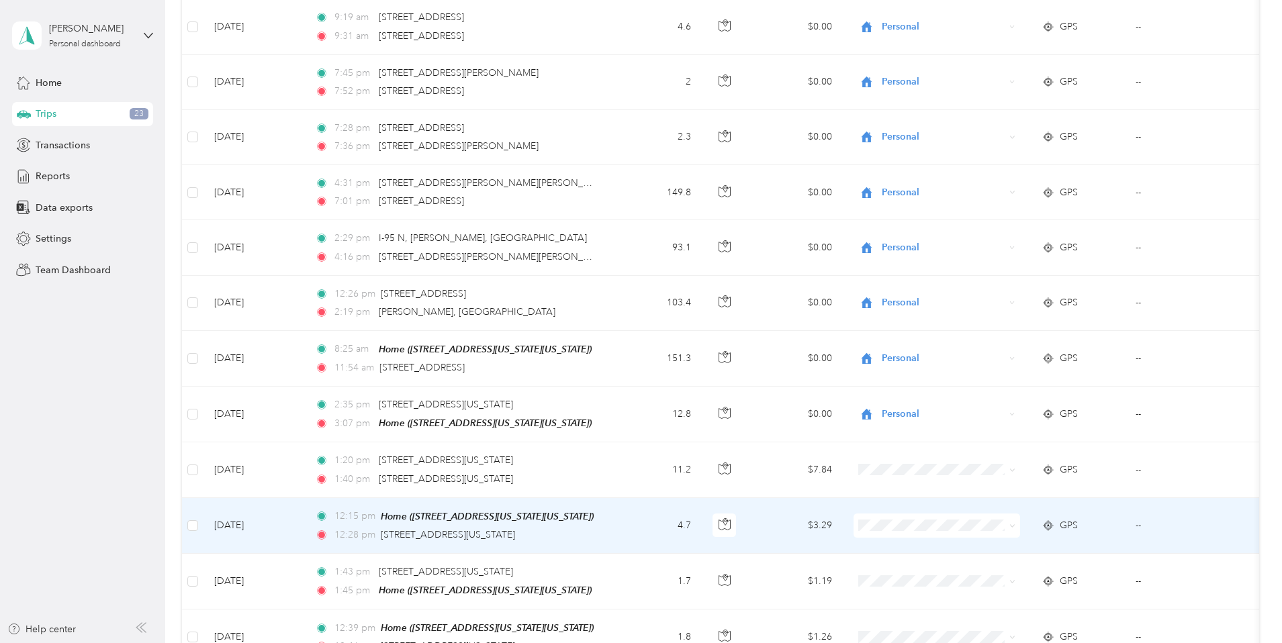
click at [967, 340] on li "Personal" at bounding box center [1026, 337] width 167 height 24
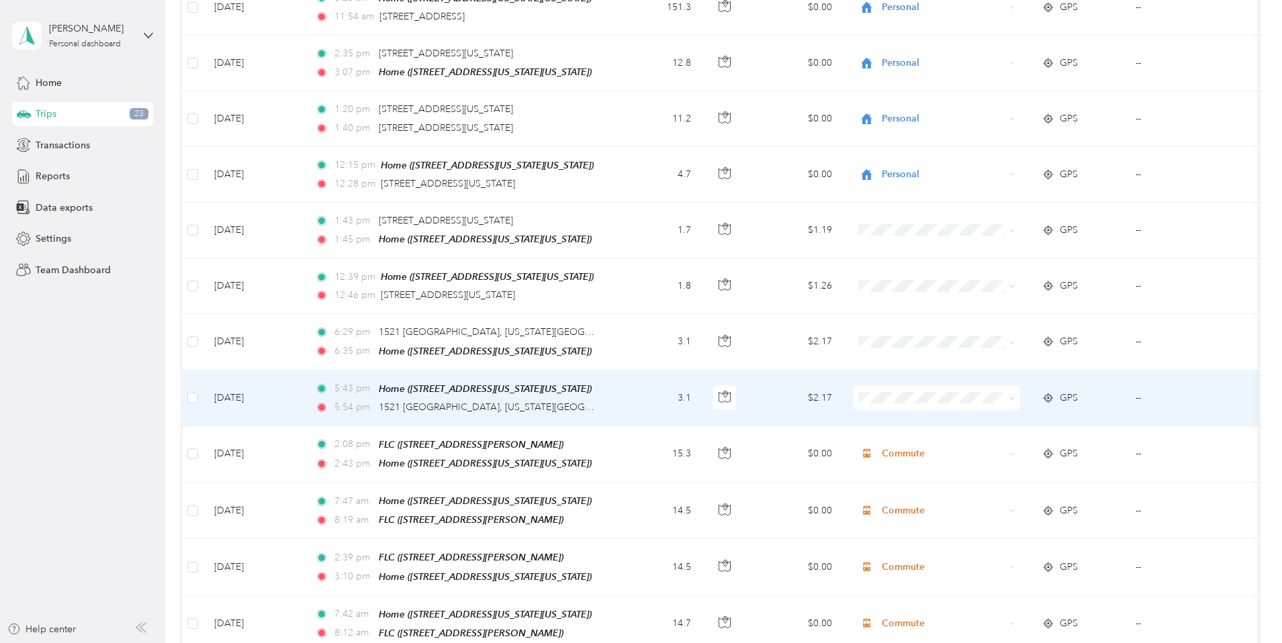
scroll to position [3826, 0]
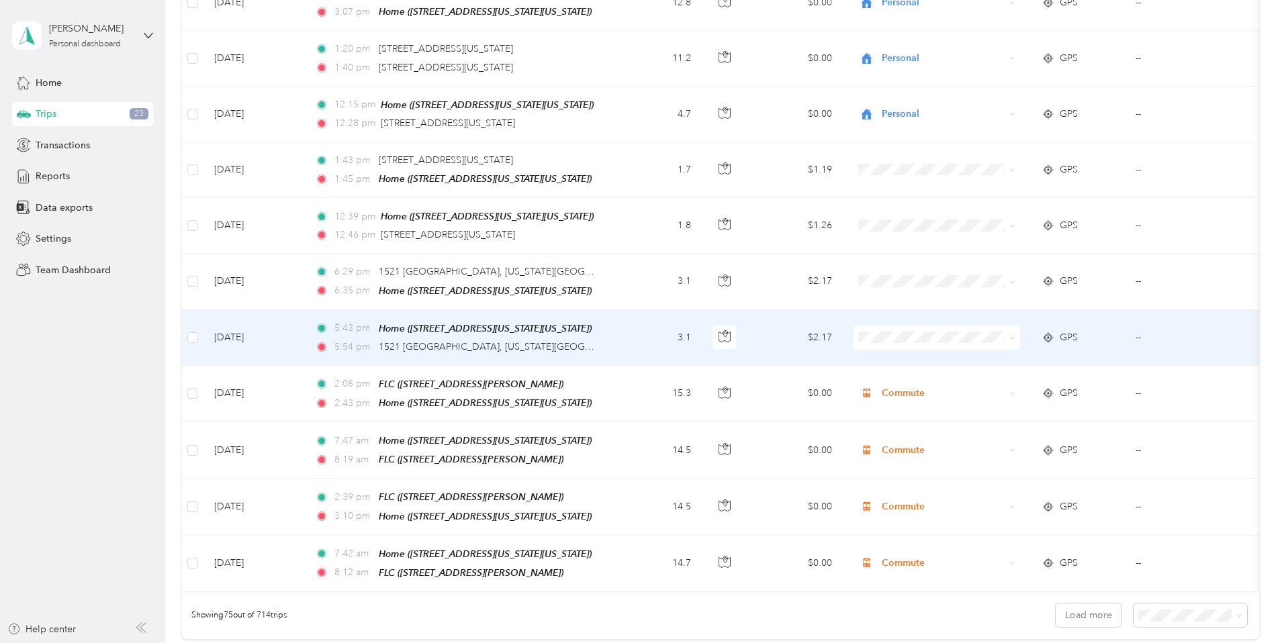
click at [975, 365] on li "Personal" at bounding box center [1026, 364] width 167 height 24
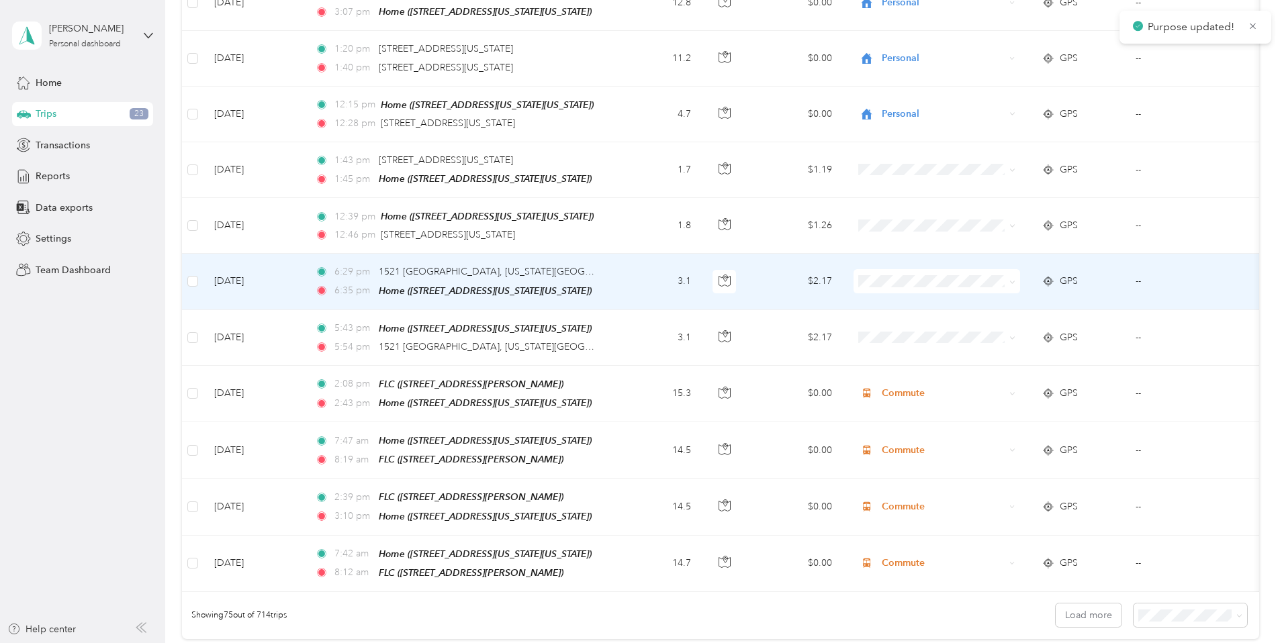
click at [971, 305] on span "Personal" at bounding box center [1026, 301] width 148 height 14
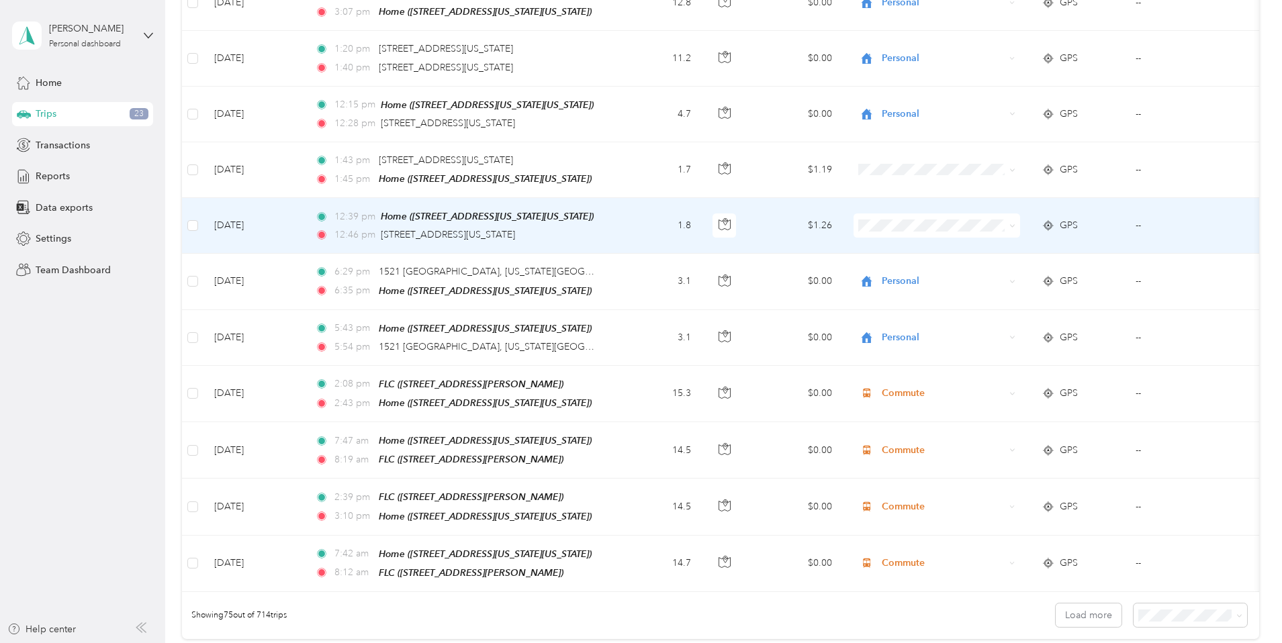
click at [976, 250] on span "Personal" at bounding box center [1026, 251] width 148 height 14
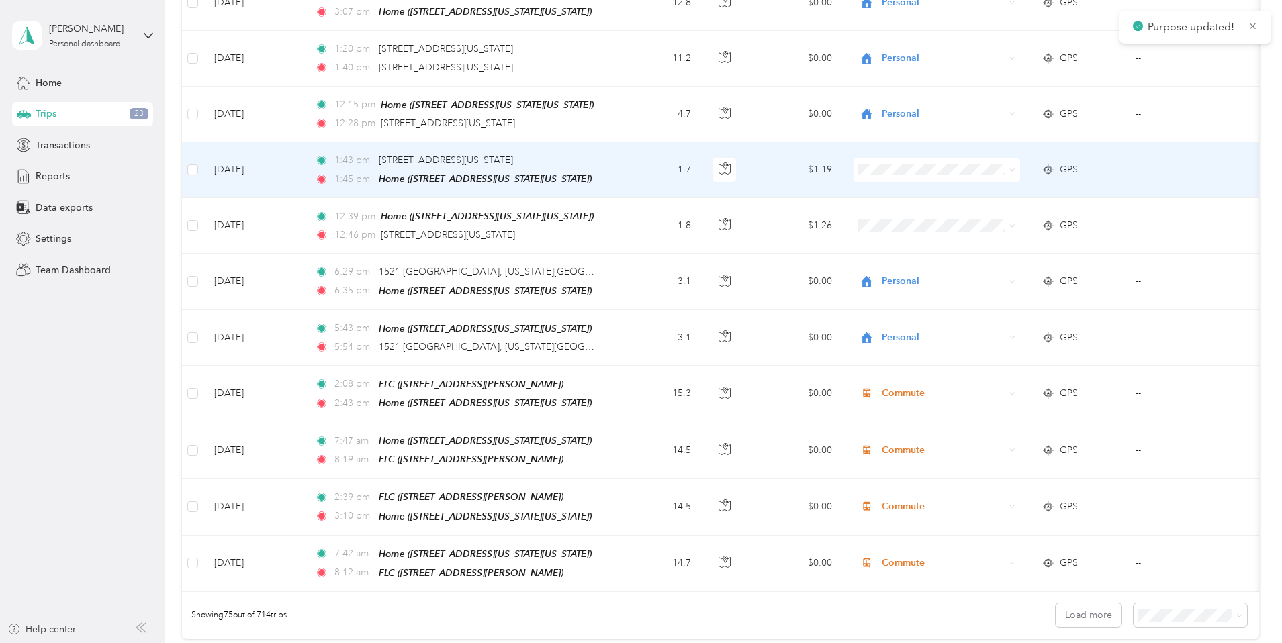
click at [970, 197] on li "Personal" at bounding box center [1026, 195] width 167 height 24
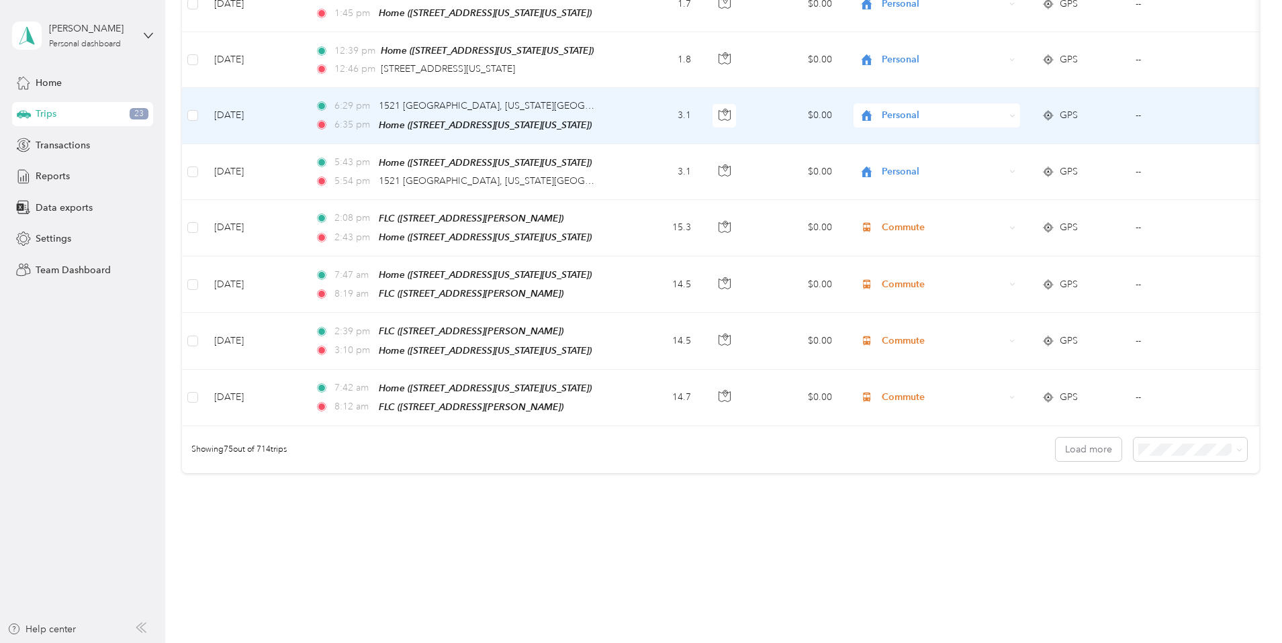
scroll to position [3993, 0]
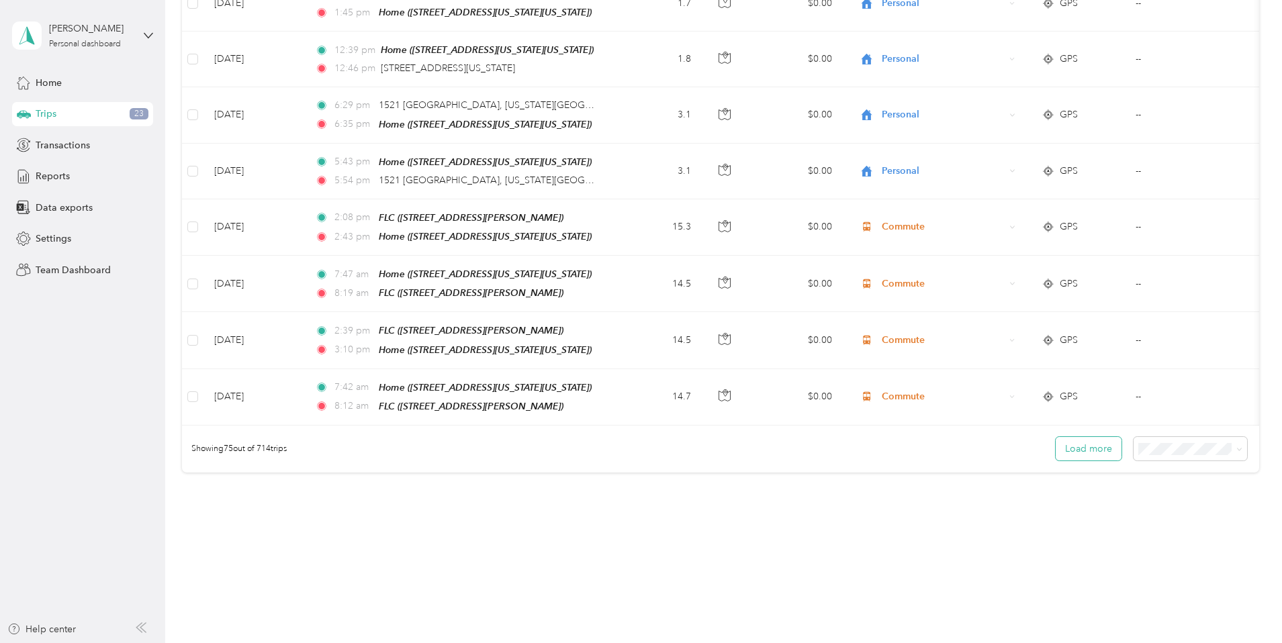
click at [1056, 443] on button "Load more" at bounding box center [1089, 449] width 66 height 24
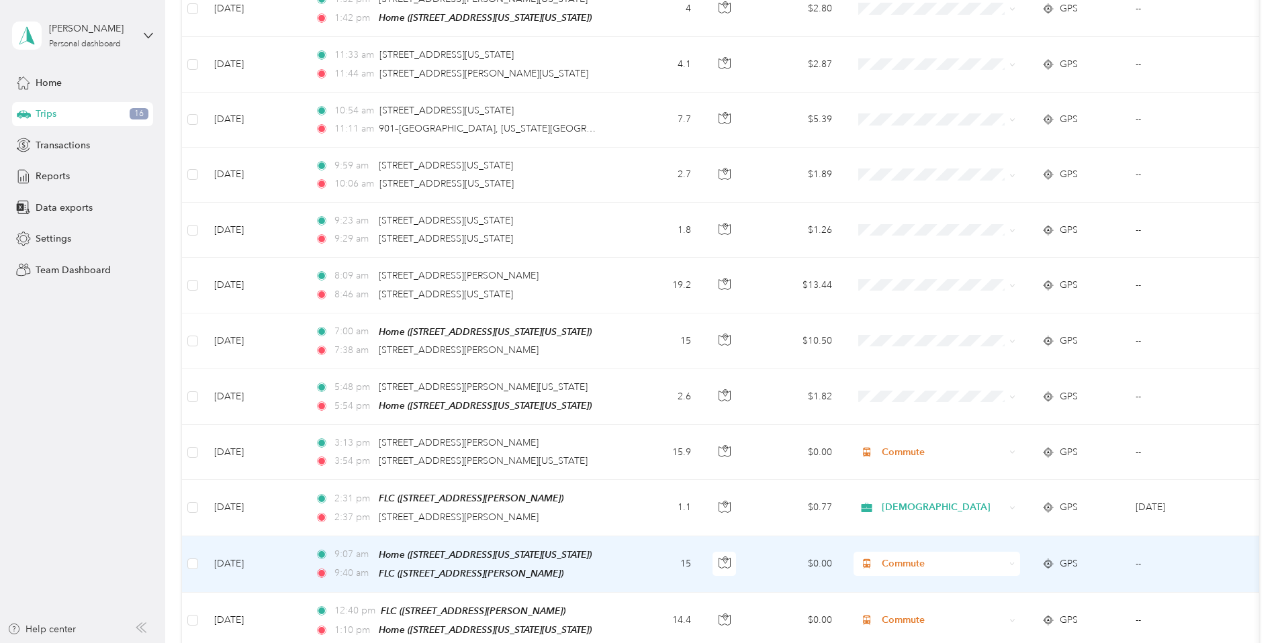
scroll to position [4901, 0]
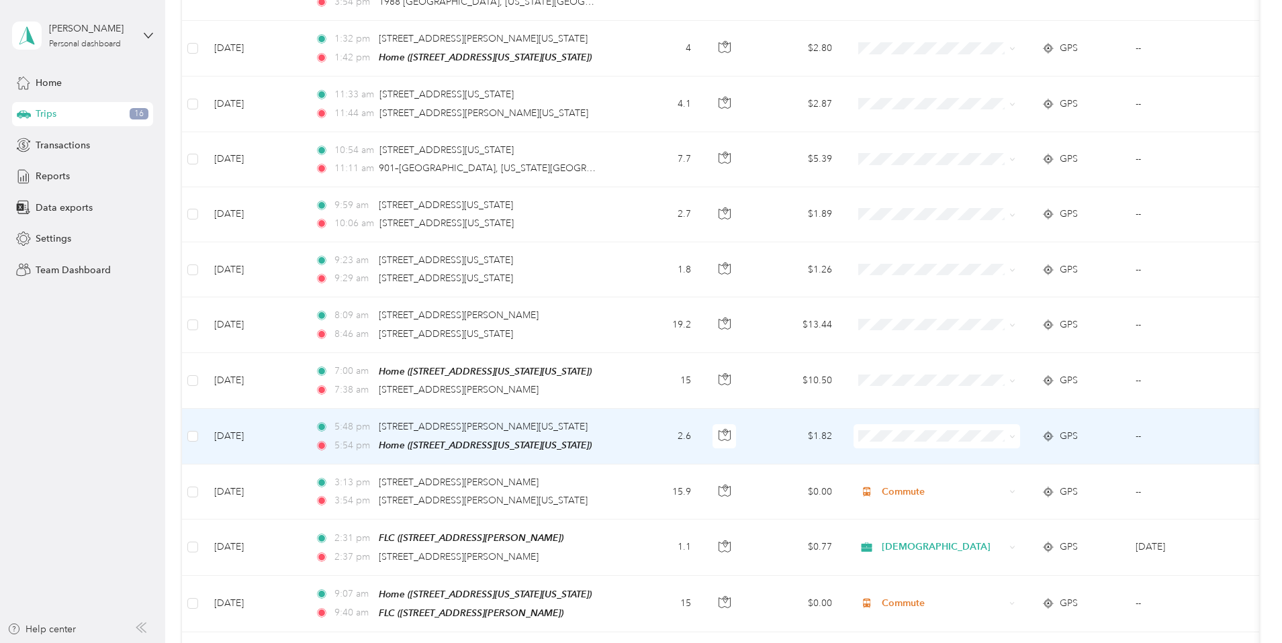
click at [986, 596] on span "Commute" at bounding box center [1038, 591] width 124 height 14
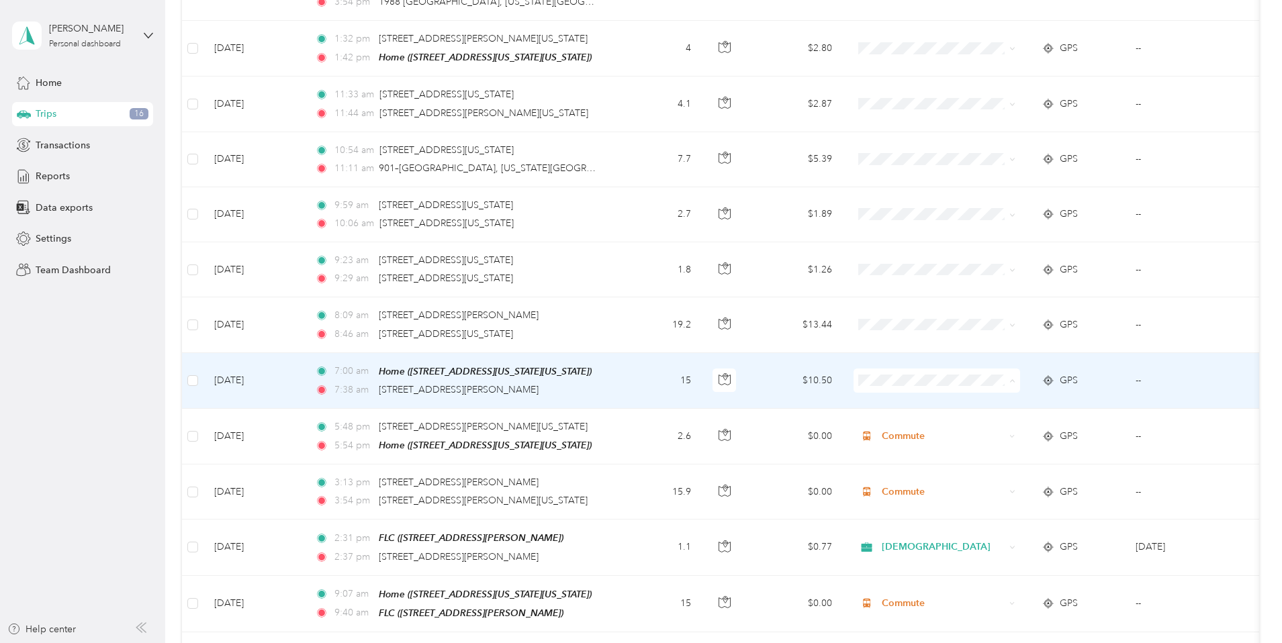
click at [972, 383] on ol "Work Personal [DEMOGRAPHIC_DATA] Other Charity Medical Moving Commute" at bounding box center [1026, 459] width 167 height 188
click at [843, 361] on td "$10.50" at bounding box center [796, 381] width 94 height 56
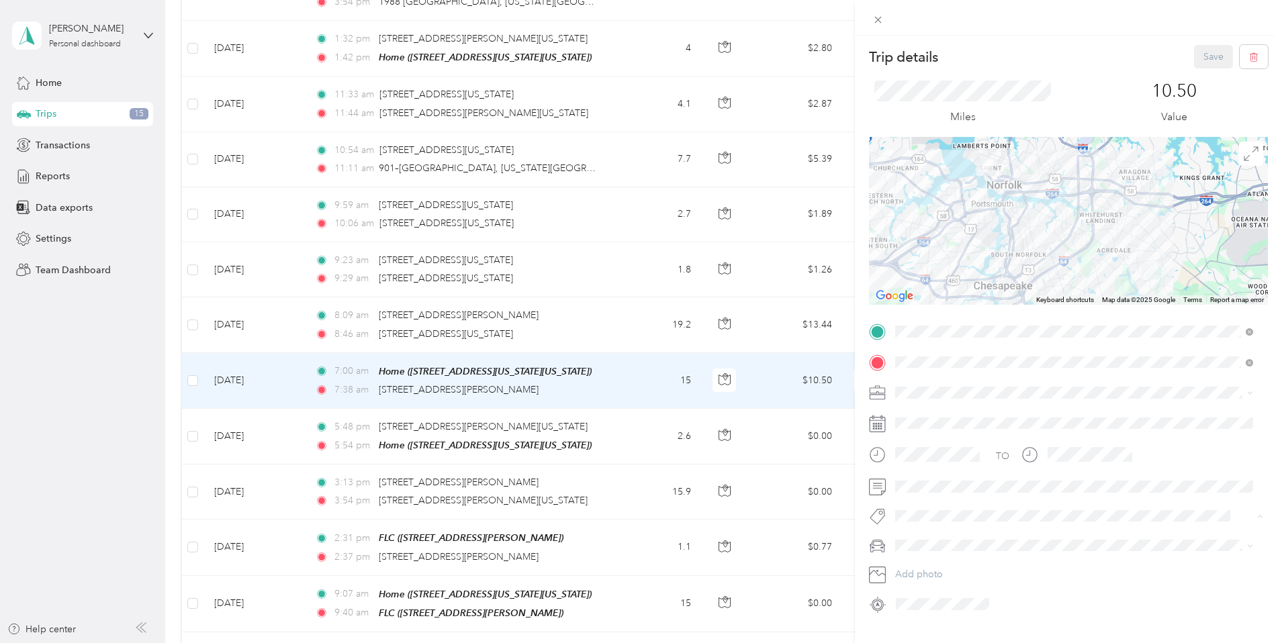
click at [930, 385] on li "Hospital Visit" at bounding box center [1073, 382] width 367 height 26
click at [1207, 56] on button "Save" at bounding box center [1213, 57] width 39 height 24
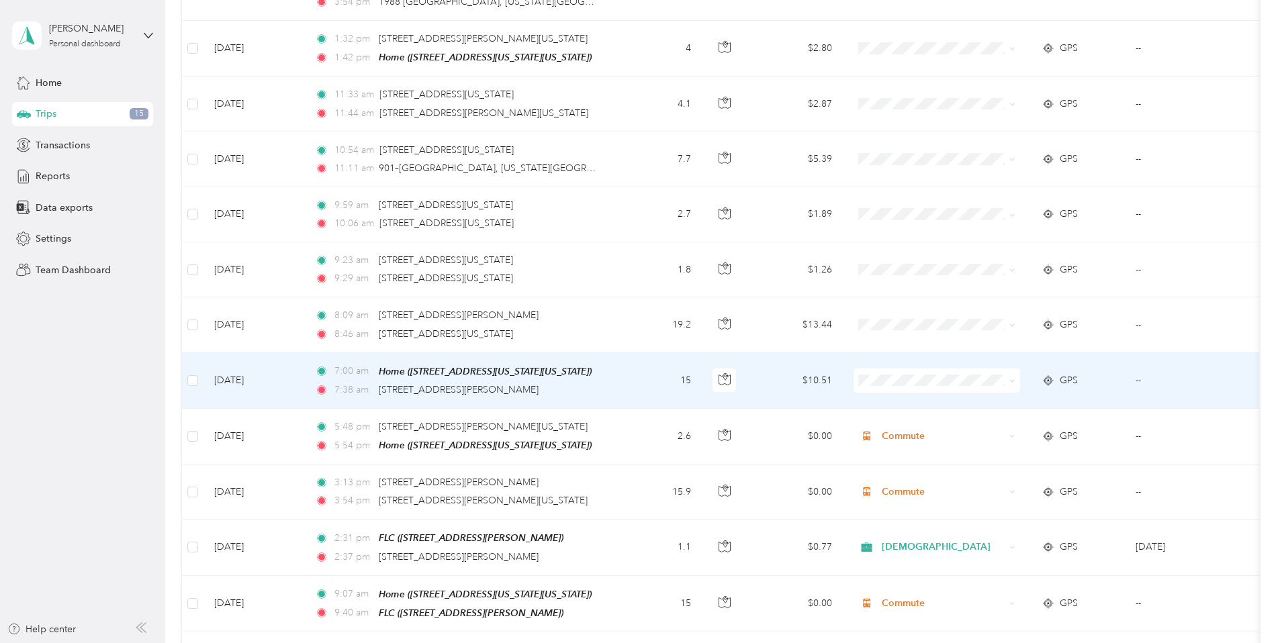
click at [962, 369] on span at bounding box center [936, 381] width 167 height 24
click at [980, 378] on li "Work" at bounding box center [1026, 369] width 167 height 24
click at [843, 356] on td "$10.50" at bounding box center [796, 381] width 94 height 56
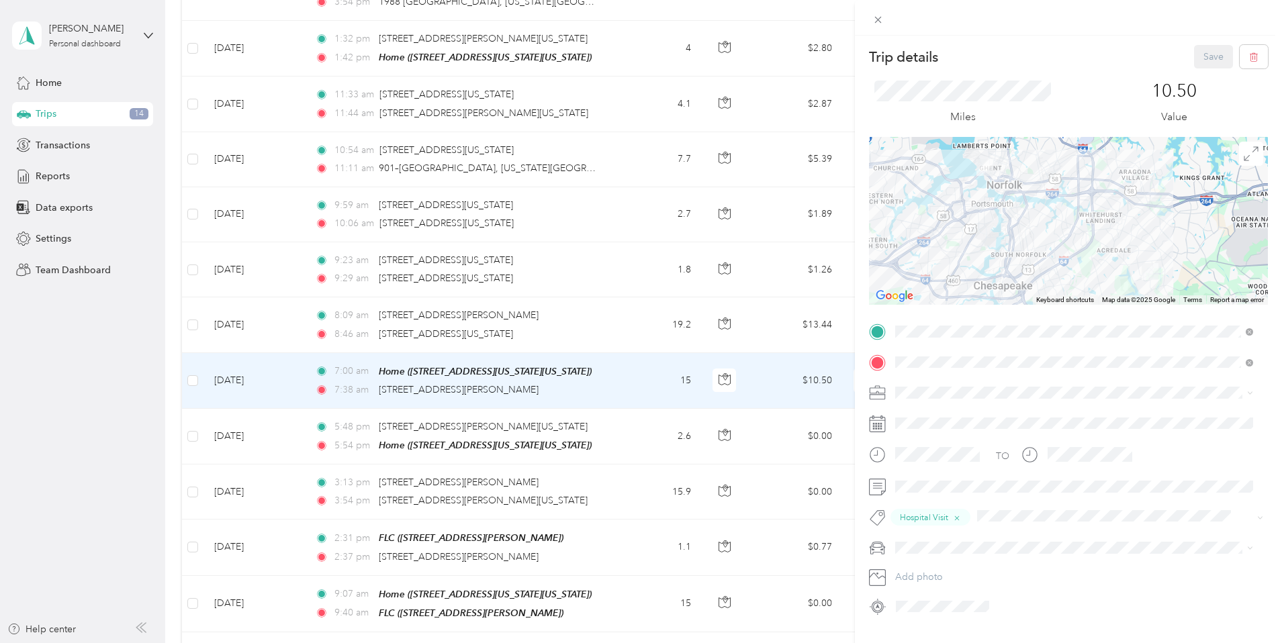
click at [1133, 40] on div "Trip details Save This trip cannot be edited because it is either under review,…" at bounding box center [1068, 357] width 427 height 643
click at [732, 362] on div "Trip details Save This trip cannot be edited because it is either under review,…" at bounding box center [641, 321] width 1282 height 643
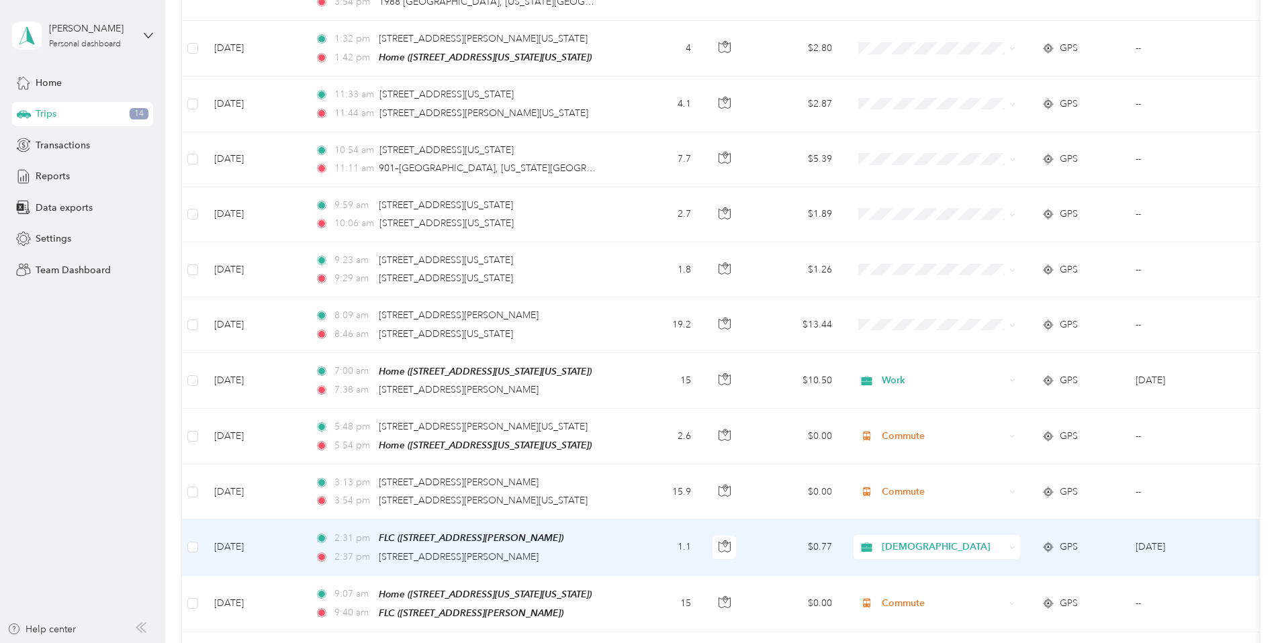
click at [872, 543] on icon at bounding box center [866, 547] width 11 height 9
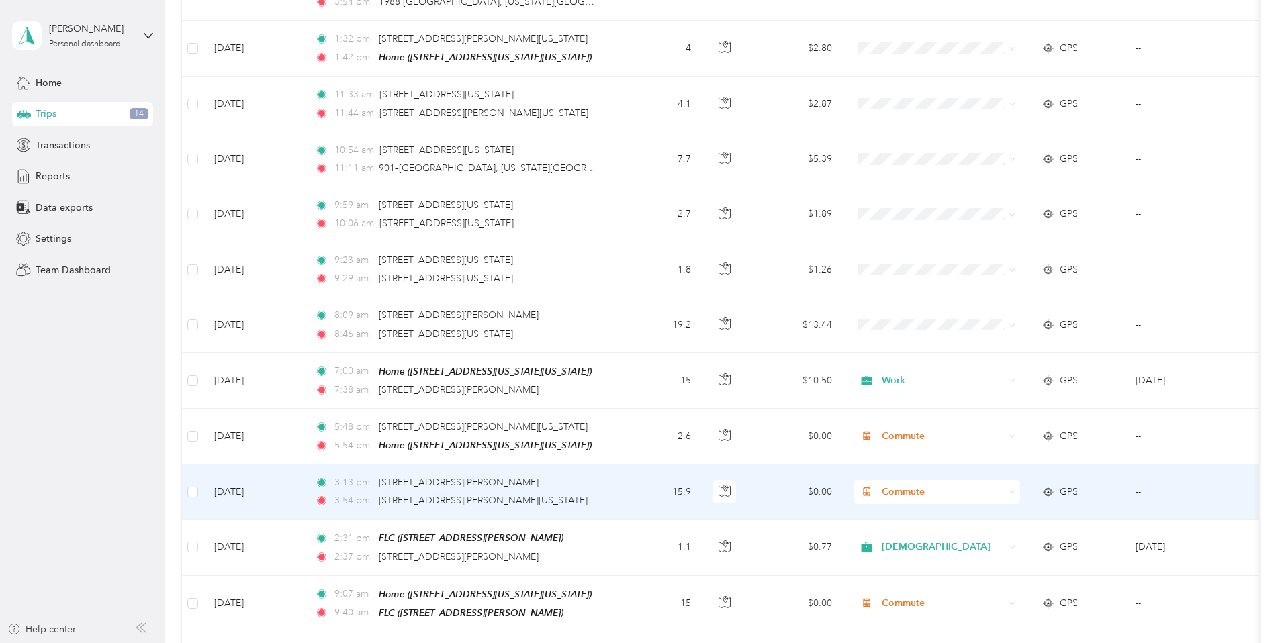
click at [843, 483] on td "$0.00" at bounding box center [796, 492] width 94 height 55
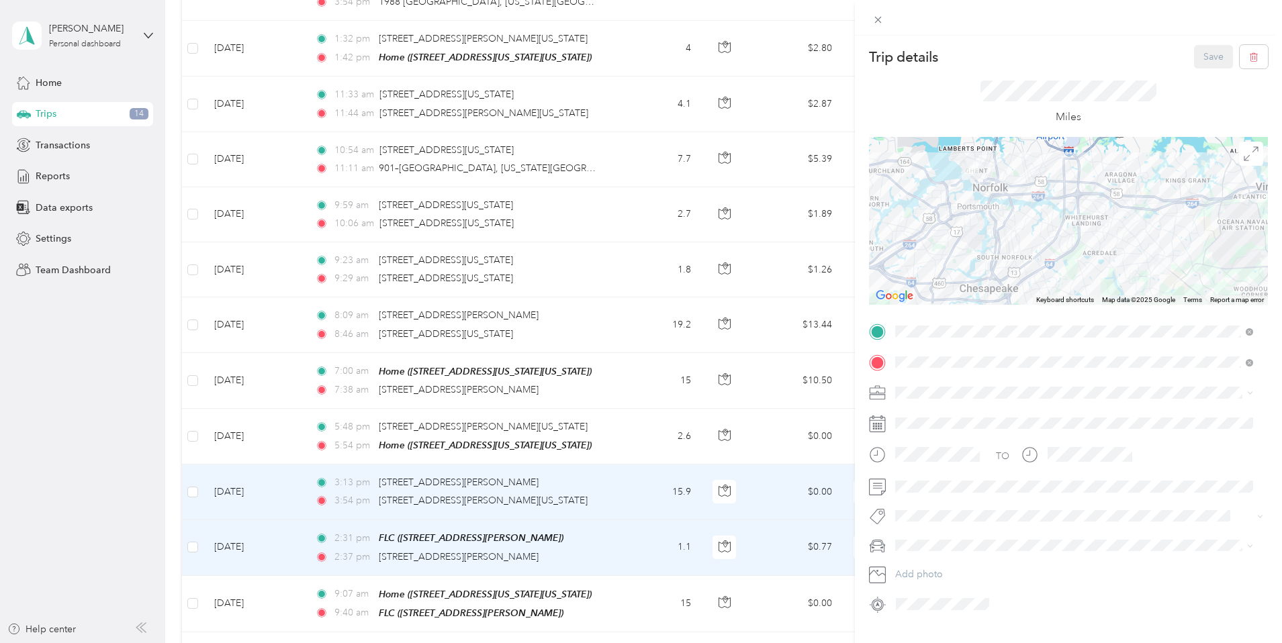
click at [1164, 24] on div at bounding box center [1068, 18] width 427 height 36
click at [587, 386] on div "Trip details Save This trip cannot be edited because it is either under review,…" at bounding box center [641, 321] width 1282 height 643
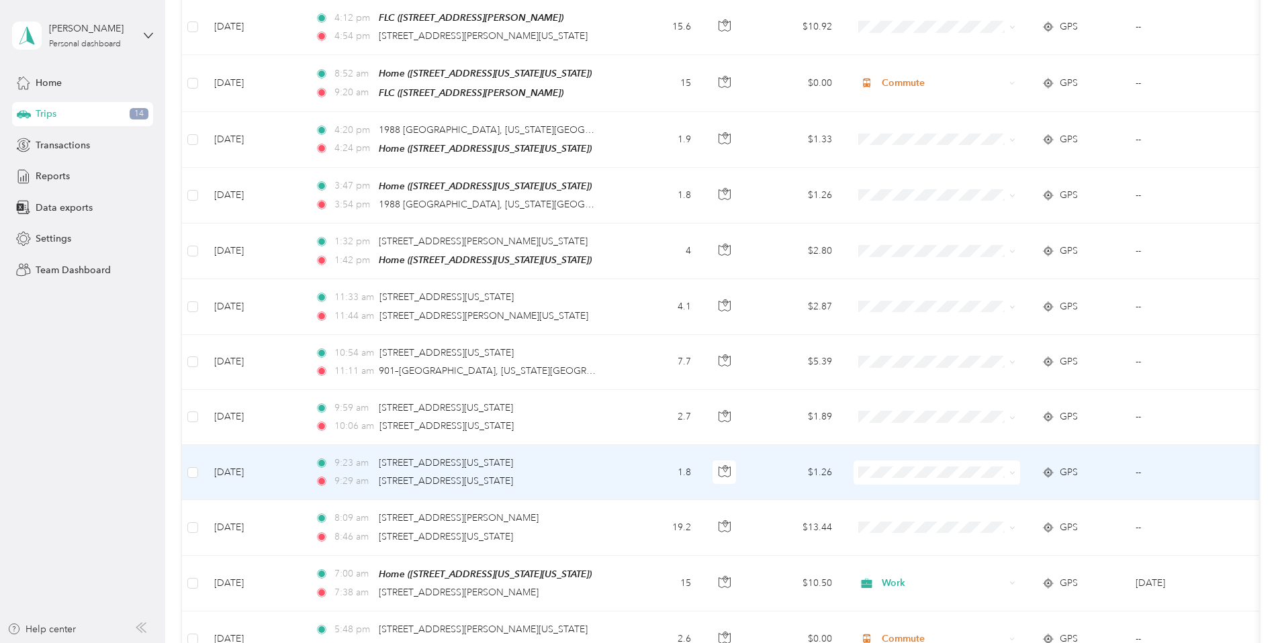
scroll to position [4676, 0]
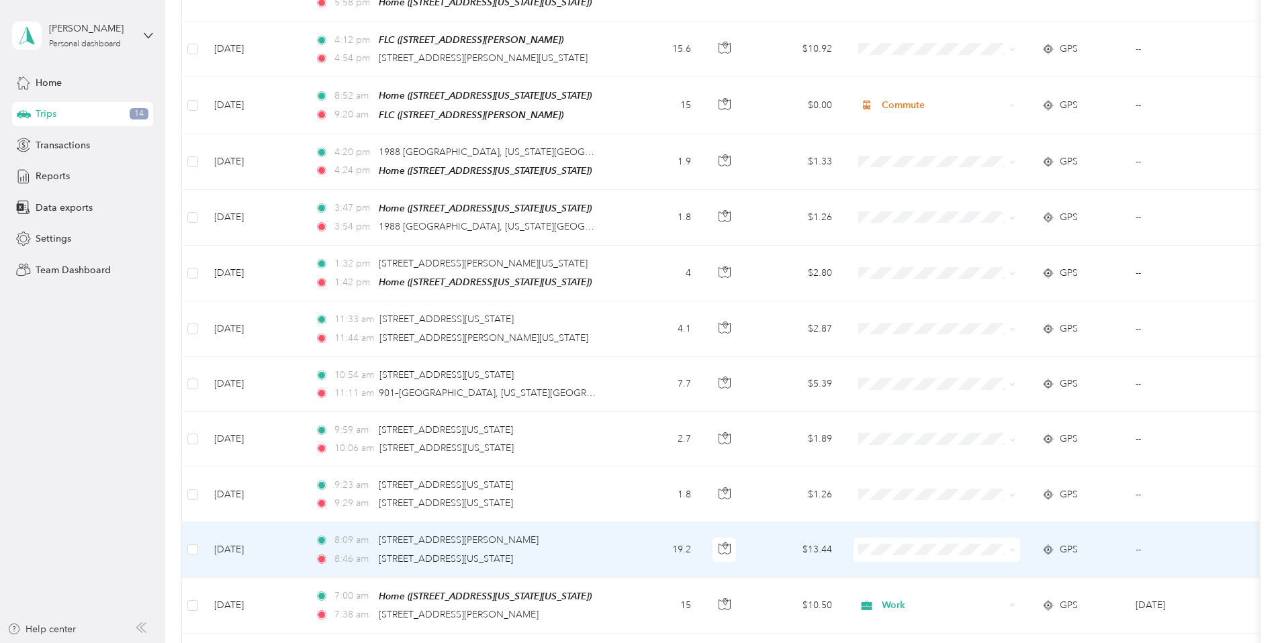
click at [939, 522] on td at bounding box center [937, 549] width 188 height 55
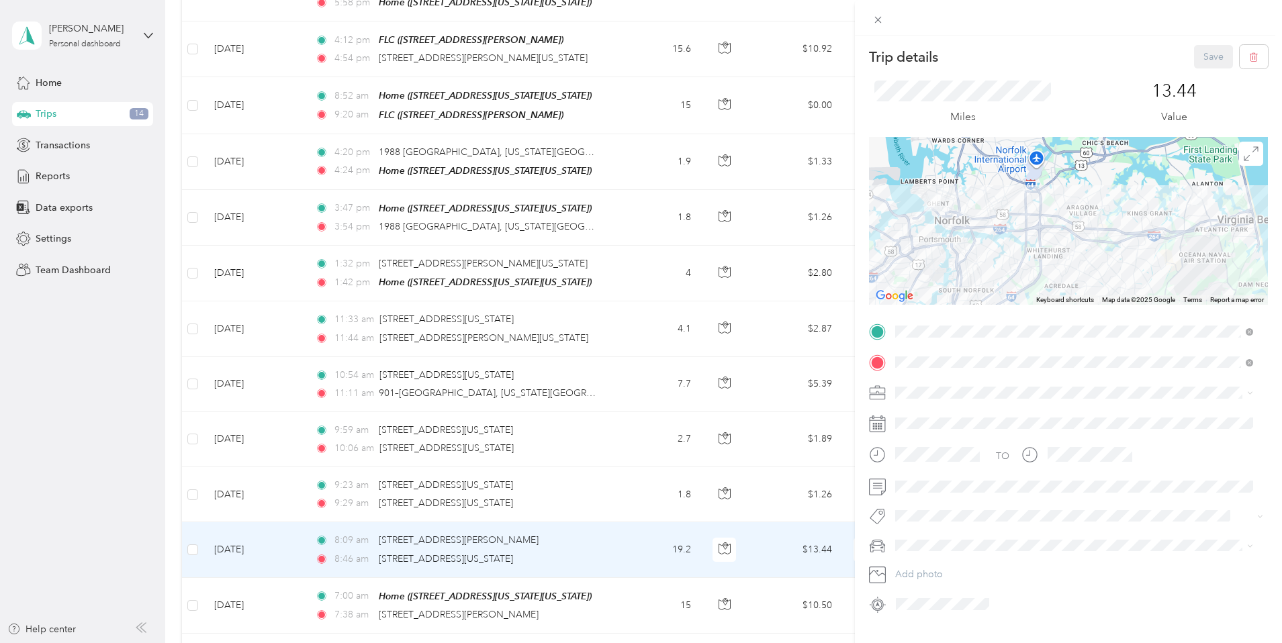
click at [782, 381] on div "Trip details Save This trip cannot be edited because it is either under review,…" at bounding box center [641, 321] width 1282 height 643
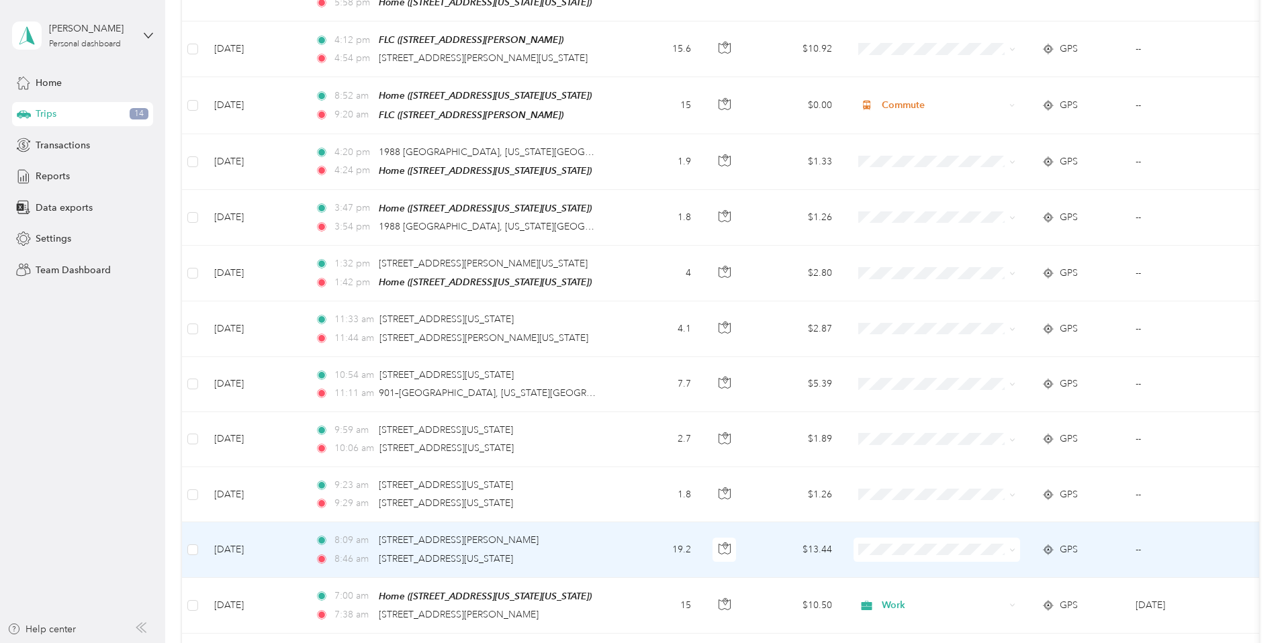
click at [978, 356] on li "Personal" at bounding box center [1026, 348] width 167 height 24
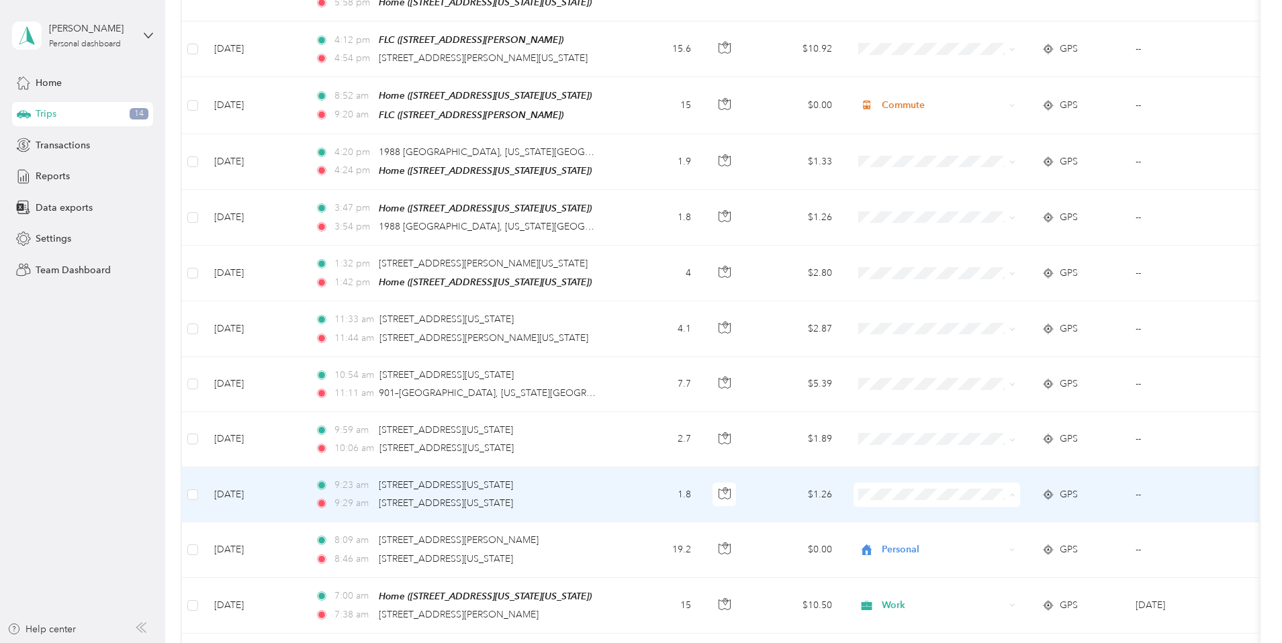
click at [978, 295] on span "Personal" at bounding box center [1038, 300] width 124 height 14
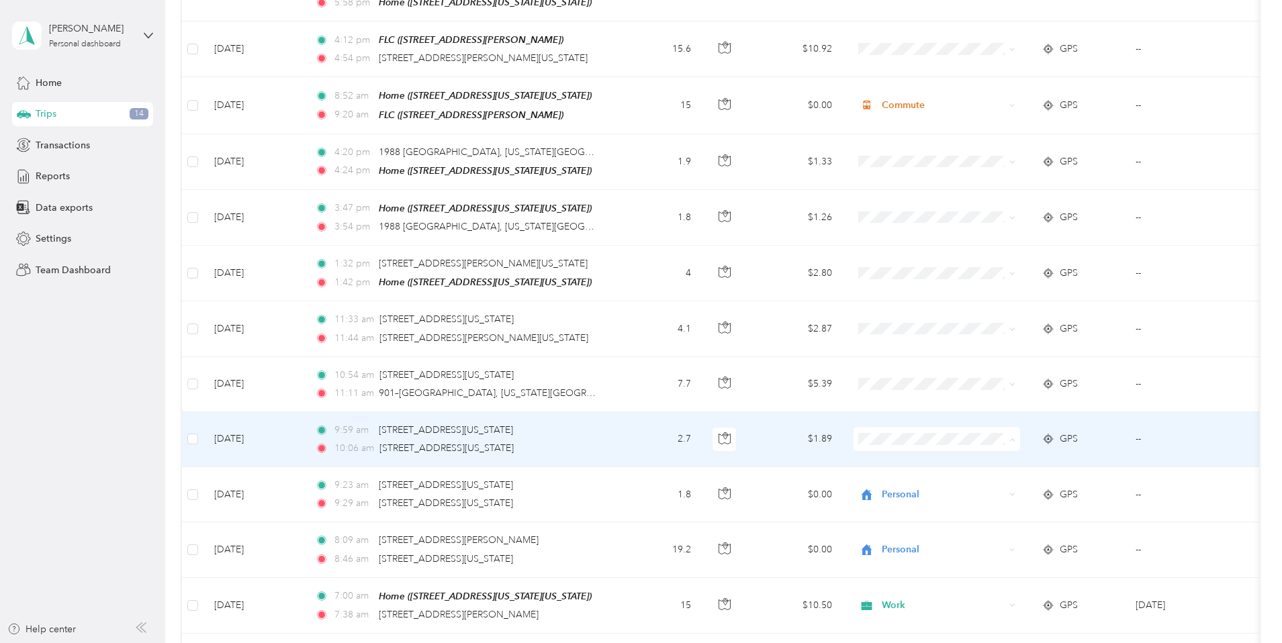
click at [982, 436] on li "Work" at bounding box center [1026, 436] width 167 height 24
click at [843, 412] on td "$1.89" at bounding box center [796, 439] width 94 height 55
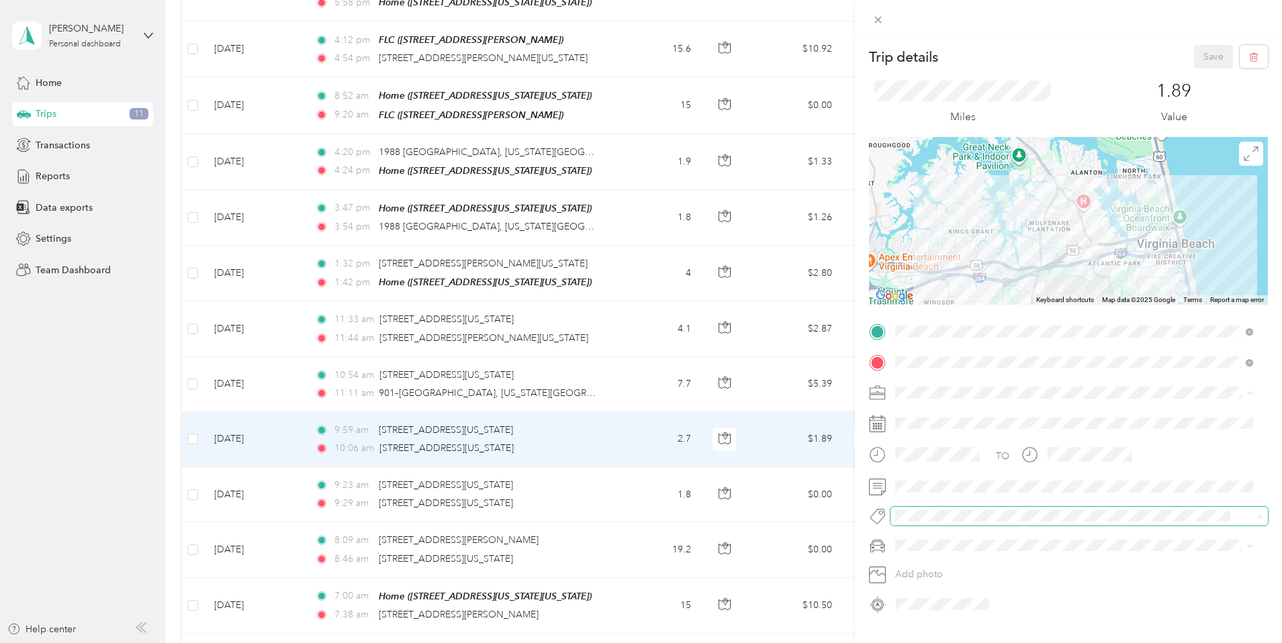
click at [913, 523] on span at bounding box center [1078, 516] width 377 height 19
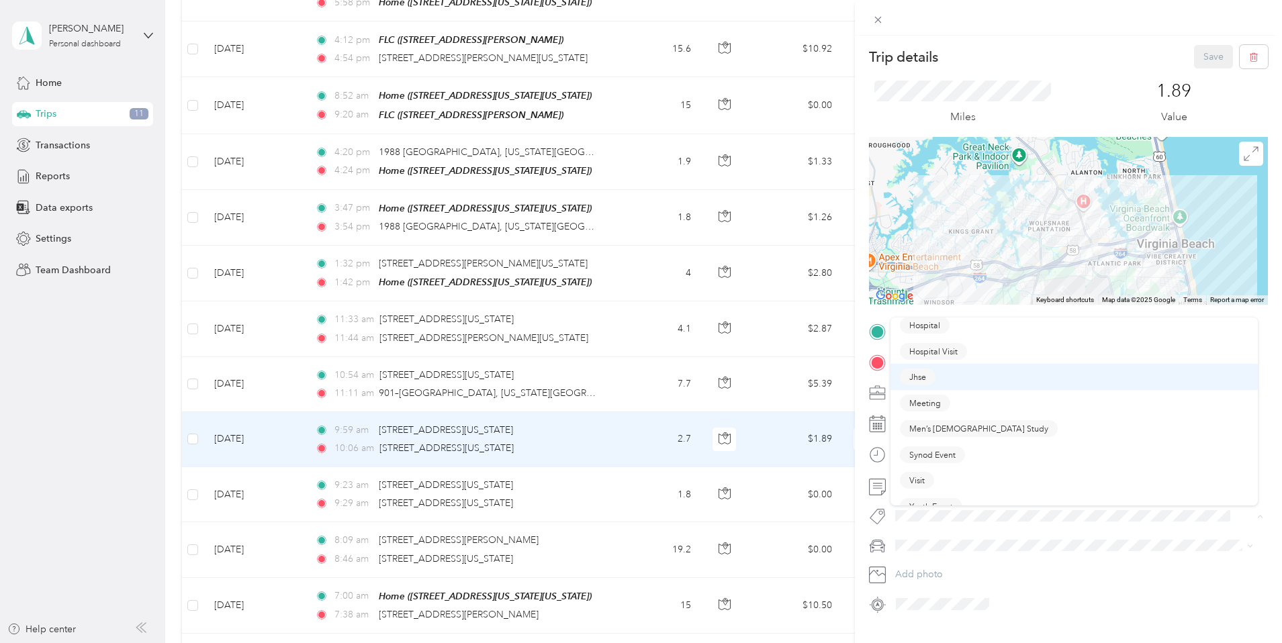
scroll to position [32, 0]
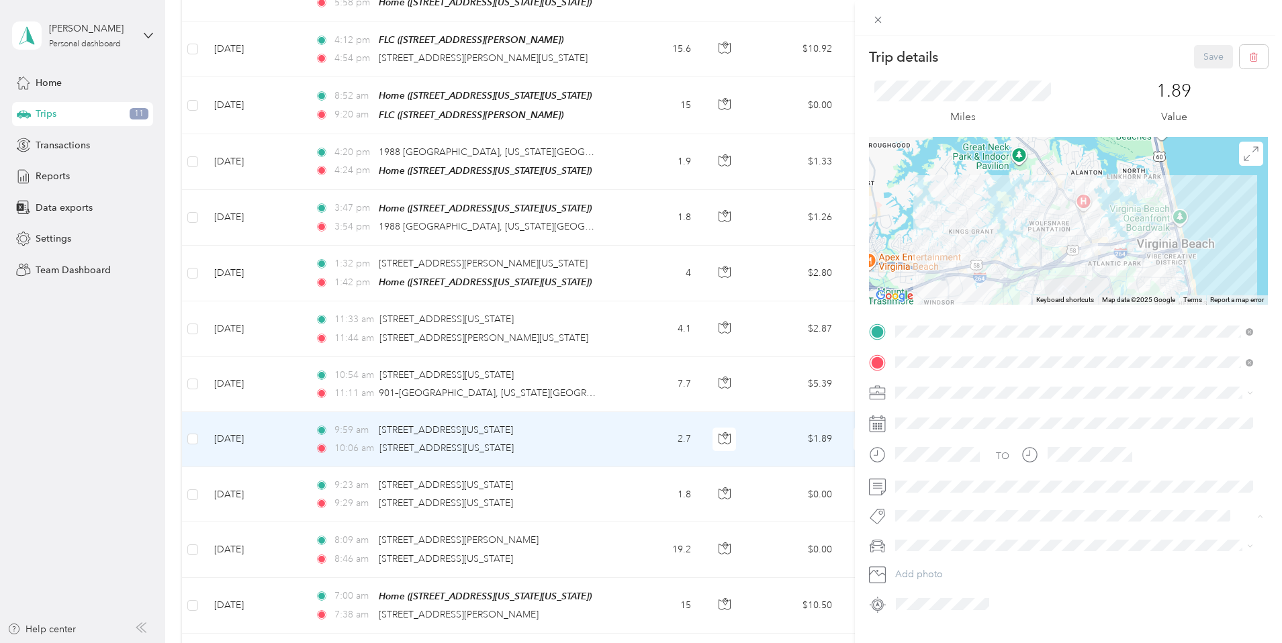
click at [919, 476] on span "Visit" at bounding box center [916, 480] width 15 height 12
click at [1206, 55] on button "Save" at bounding box center [1213, 57] width 39 height 24
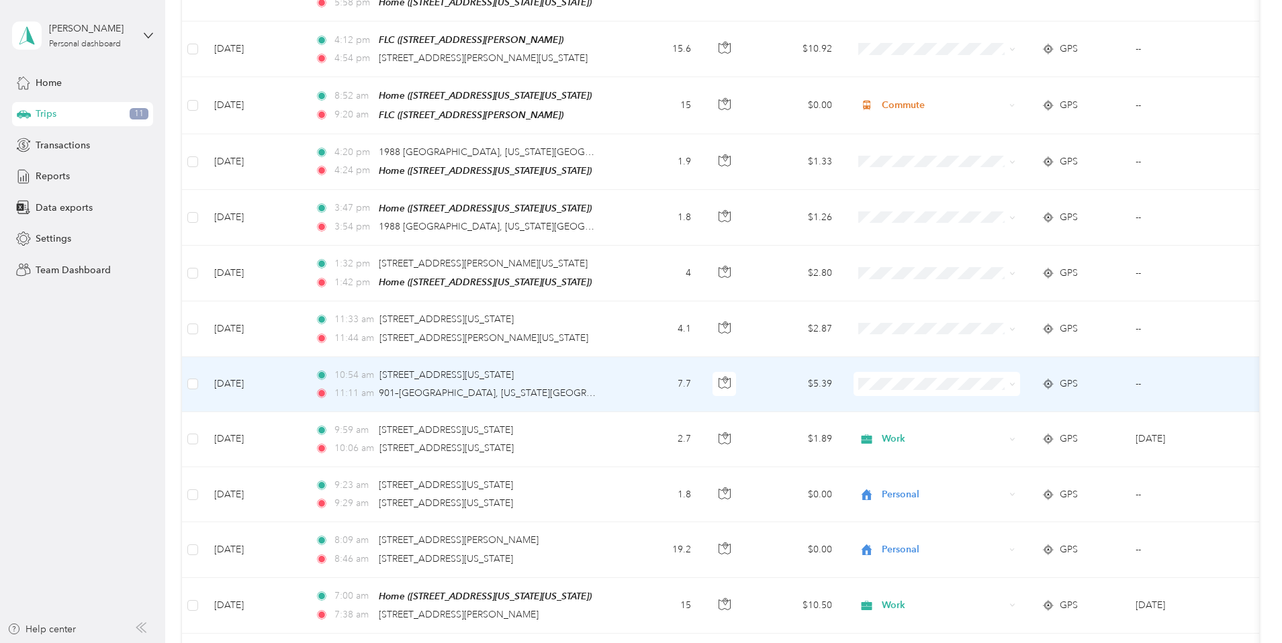
click at [983, 377] on span "Work" at bounding box center [1038, 373] width 124 height 14
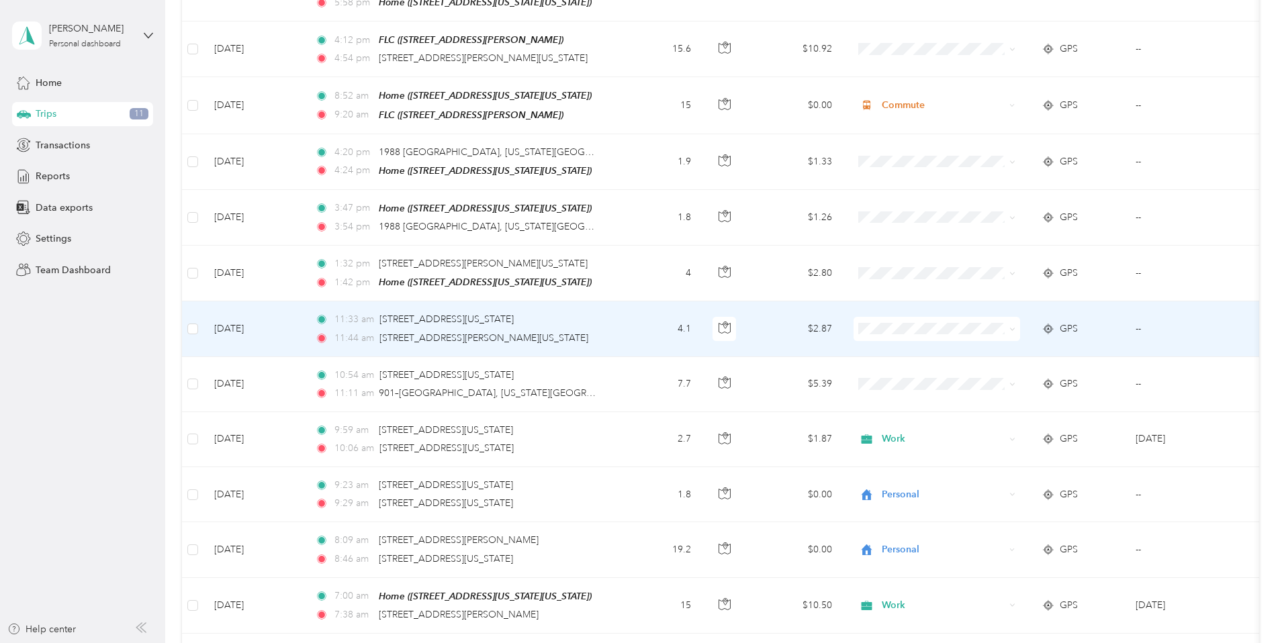
click at [980, 330] on ol "Work Personal [DEMOGRAPHIC_DATA] Other Charity Medical Moving Commute" at bounding box center [1026, 408] width 167 height 188
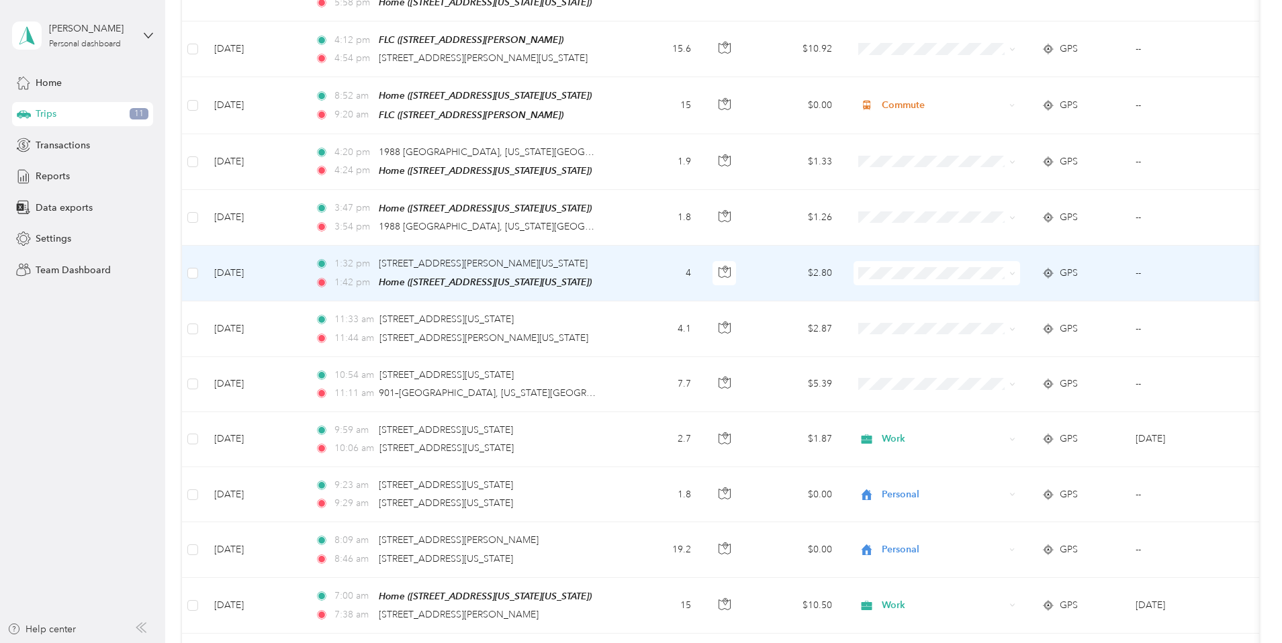
click at [972, 435] on li "Commute" at bounding box center [1026, 428] width 167 height 24
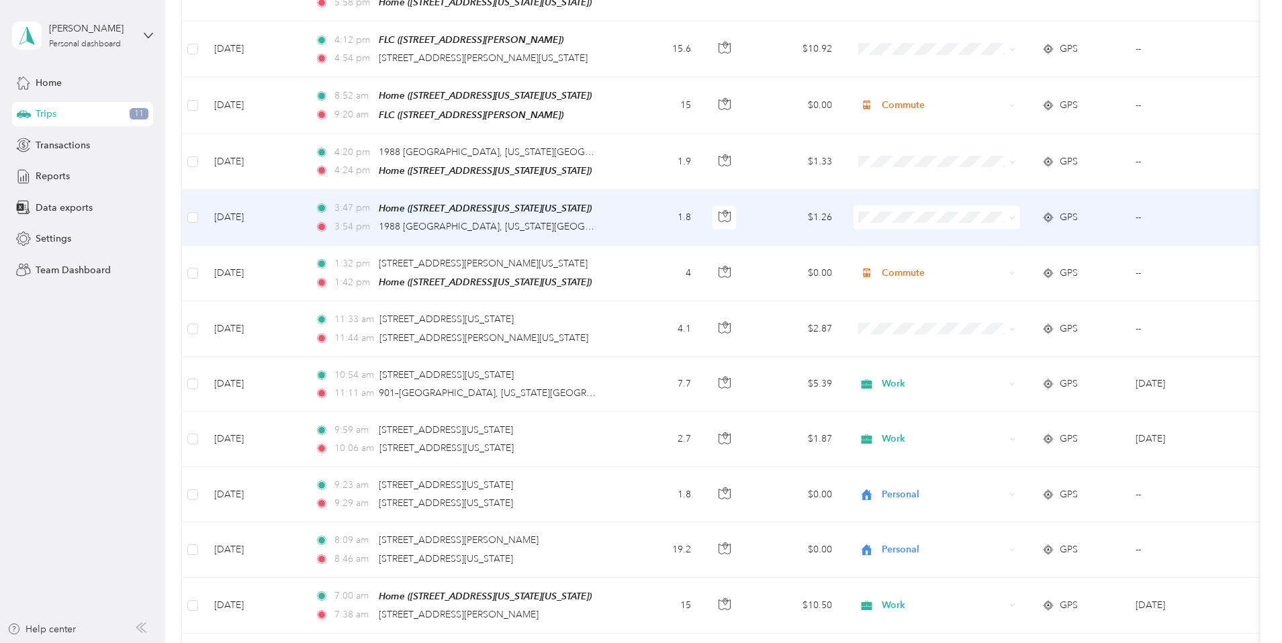
click at [980, 240] on li "Personal" at bounding box center [1026, 231] width 167 height 24
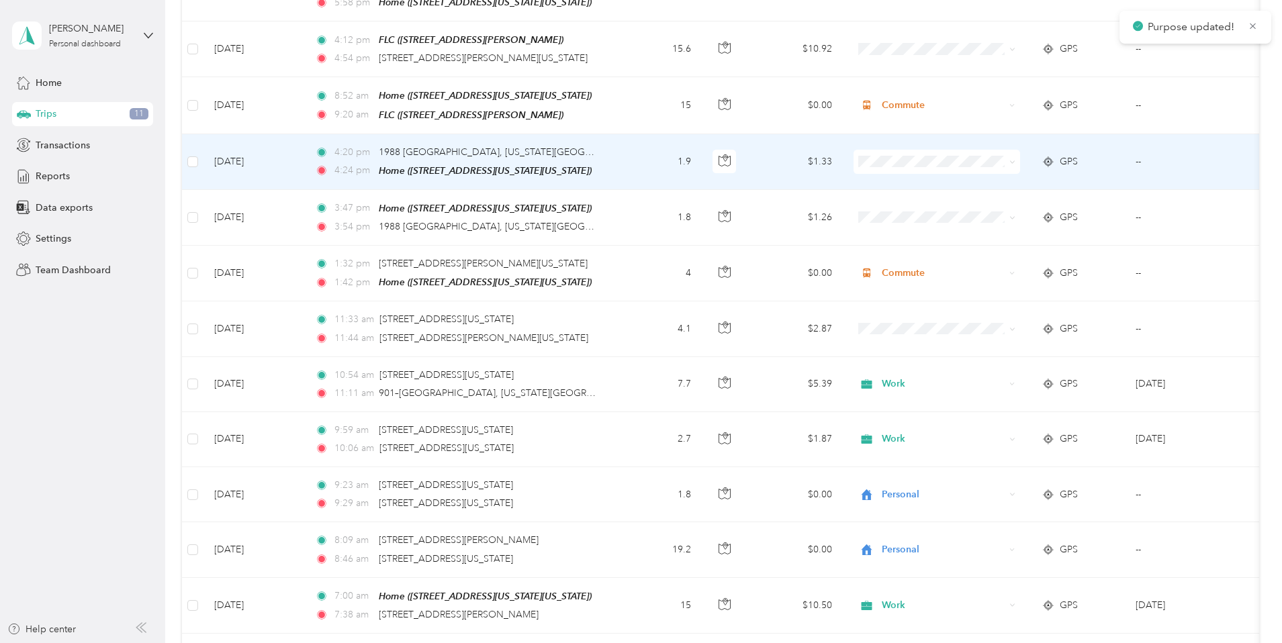
click at [986, 179] on span "Personal" at bounding box center [1038, 177] width 124 height 14
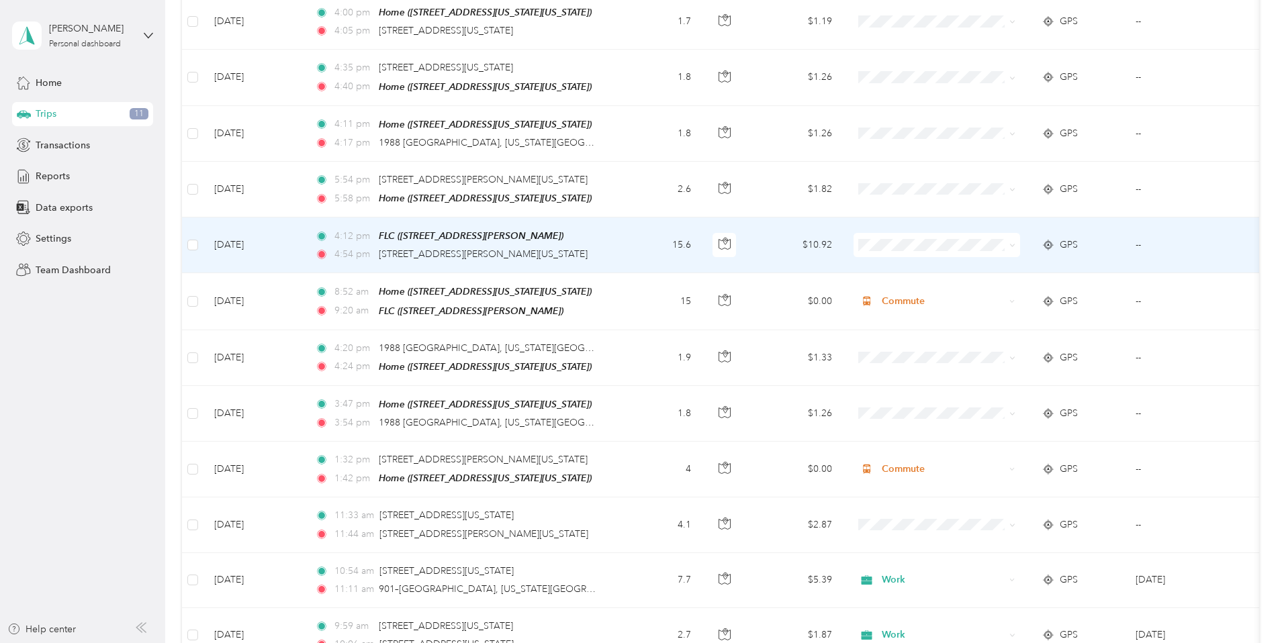
scroll to position [4456, 0]
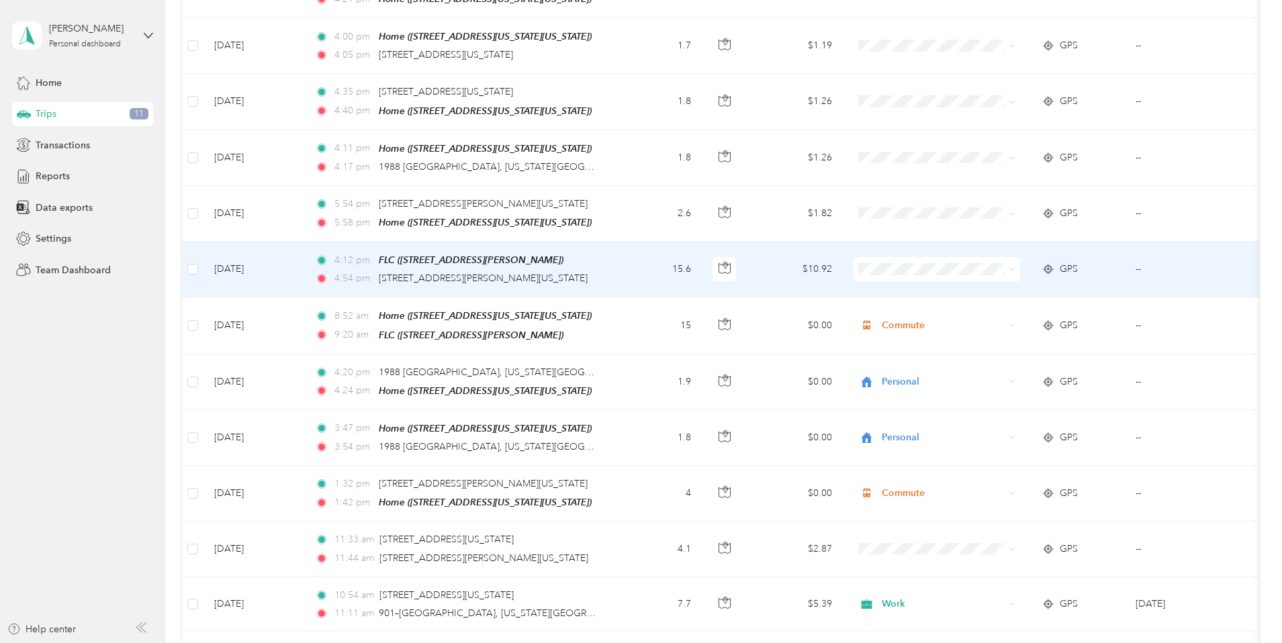
click at [982, 434] on li "Commute" at bounding box center [1026, 429] width 167 height 24
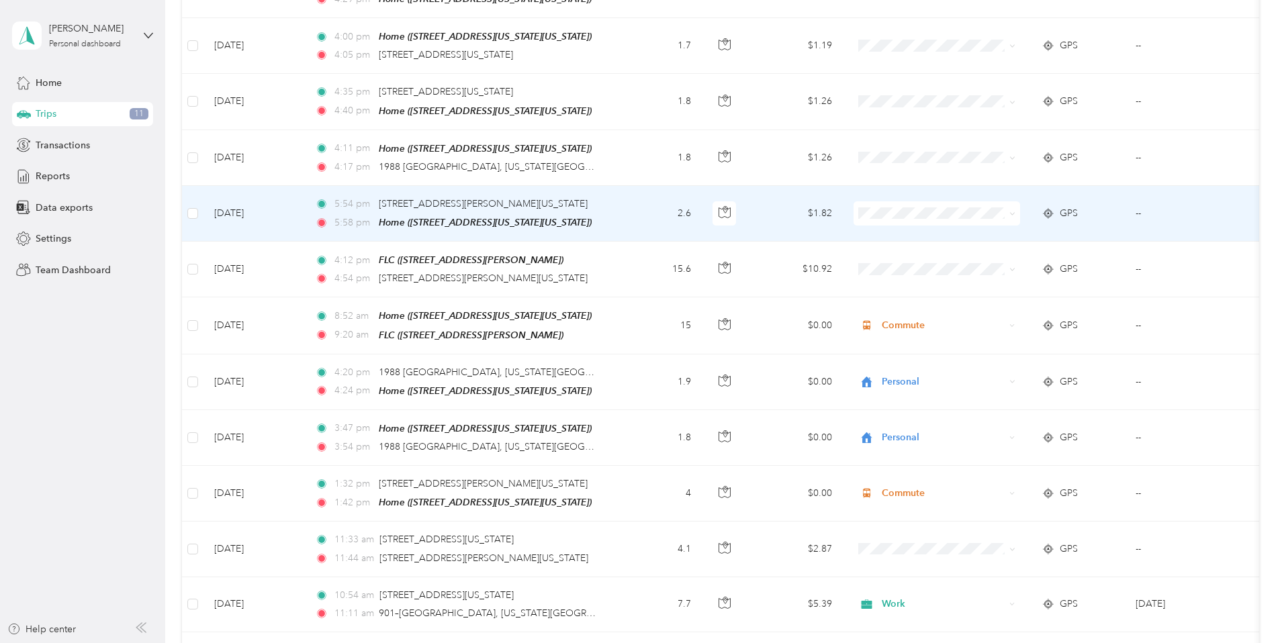
click at [990, 237] on li "Personal" at bounding box center [1026, 236] width 167 height 24
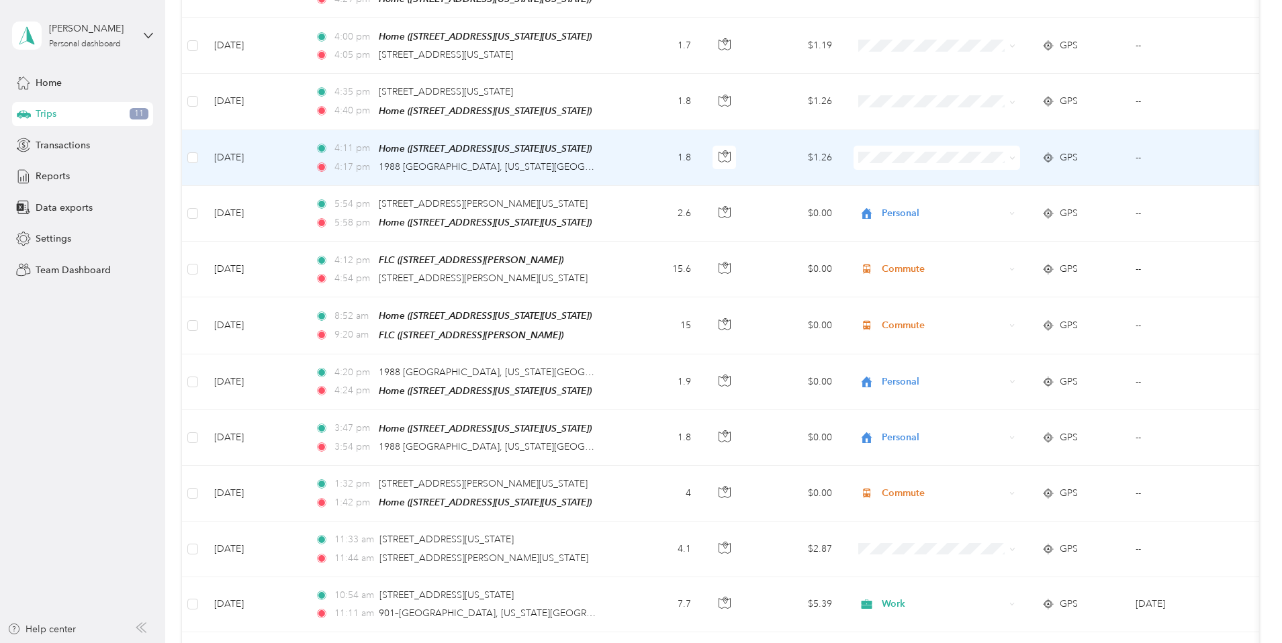
click at [976, 182] on li "Personal" at bounding box center [1026, 173] width 167 height 24
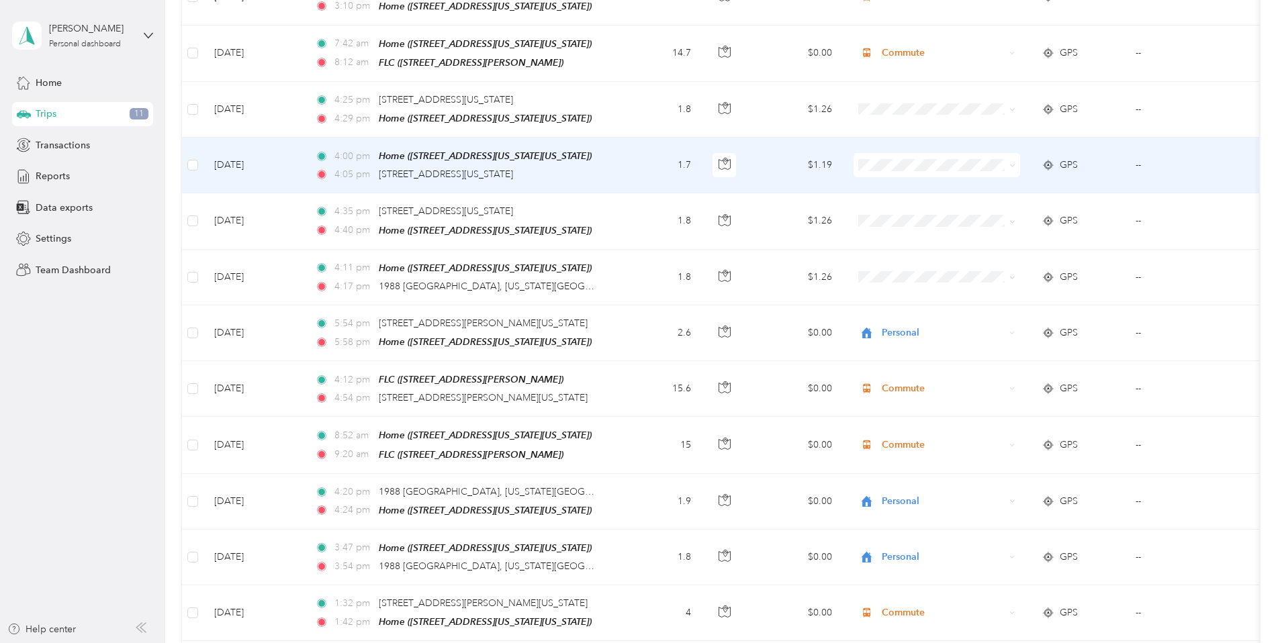
scroll to position [4322, 0]
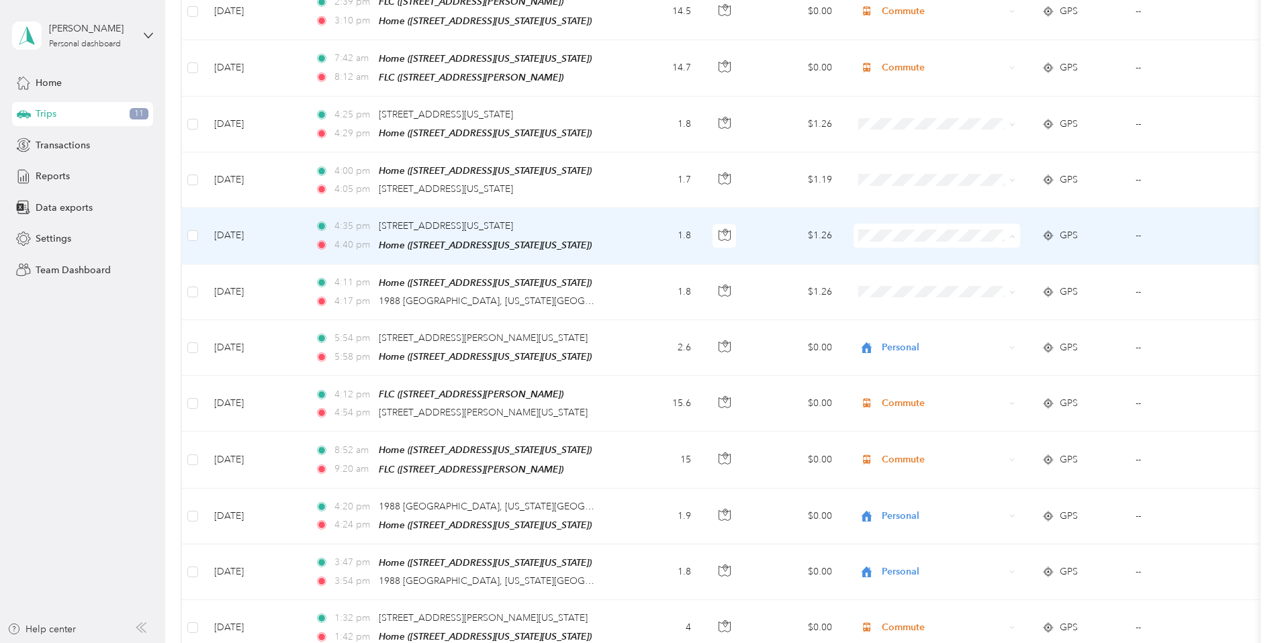
click at [970, 257] on span "Personal" at bounding box center [1026, 259] width 148 height 14
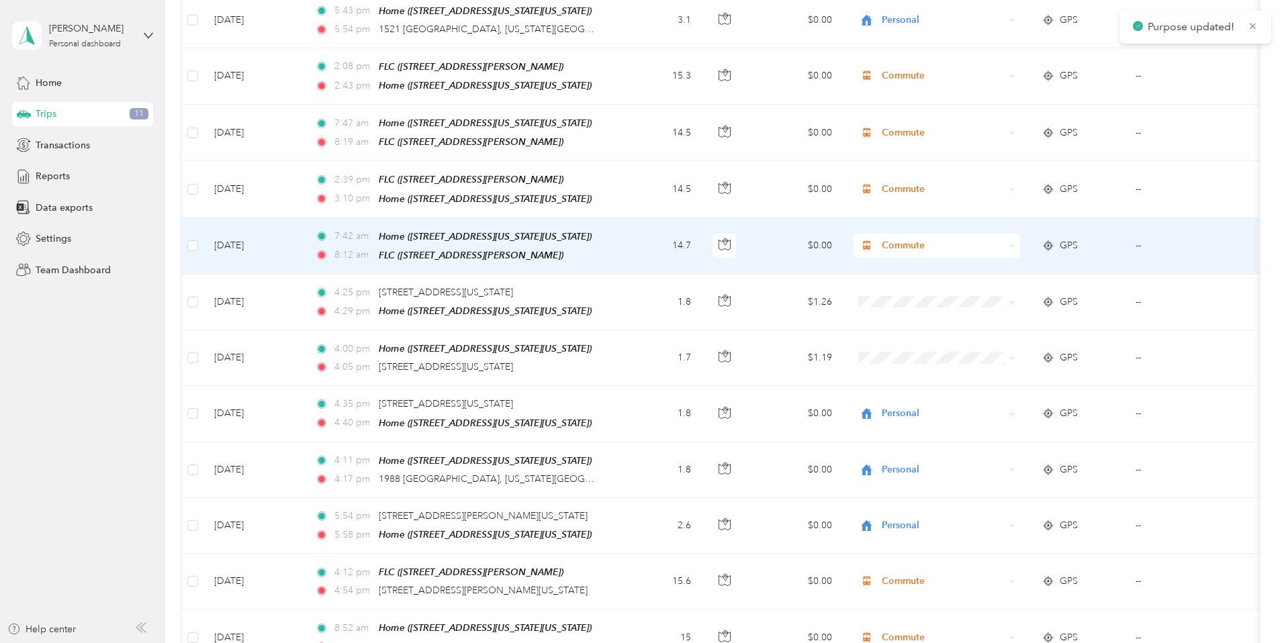
scroll to position [4134, 0]
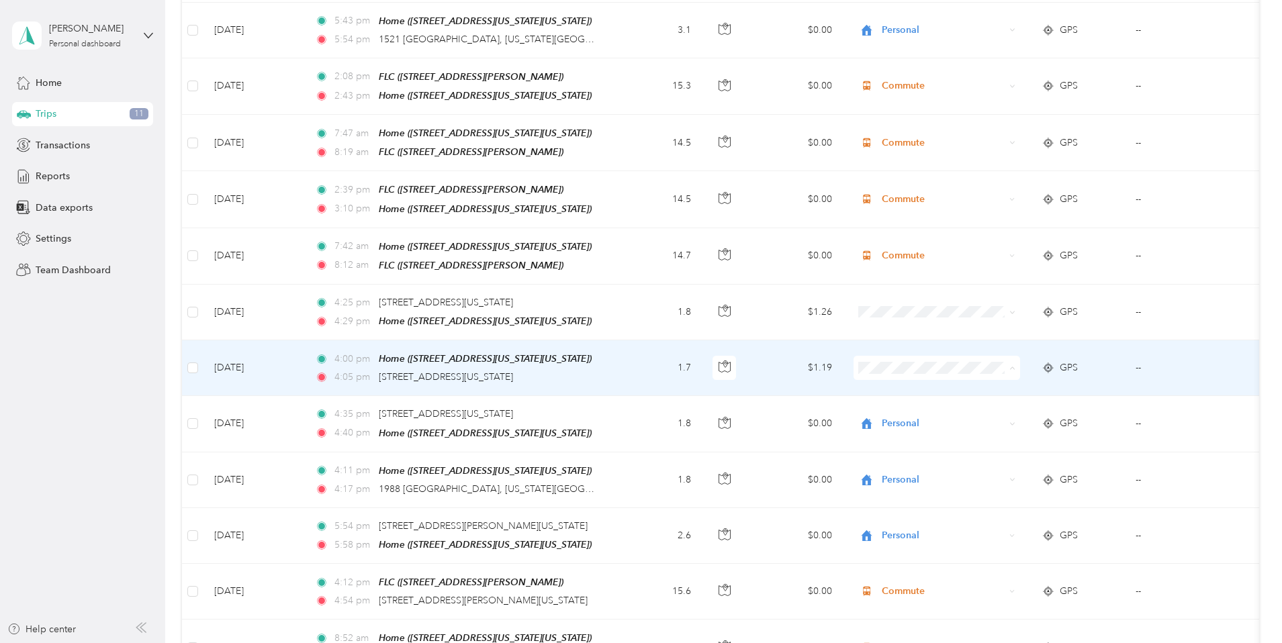
click at [975, 396] on ol "Work Personal [DEMOGRAPHIC_DATA] Other Charity Medical Moving Commute" at bounding box center [1026, 450] width 167 height 188
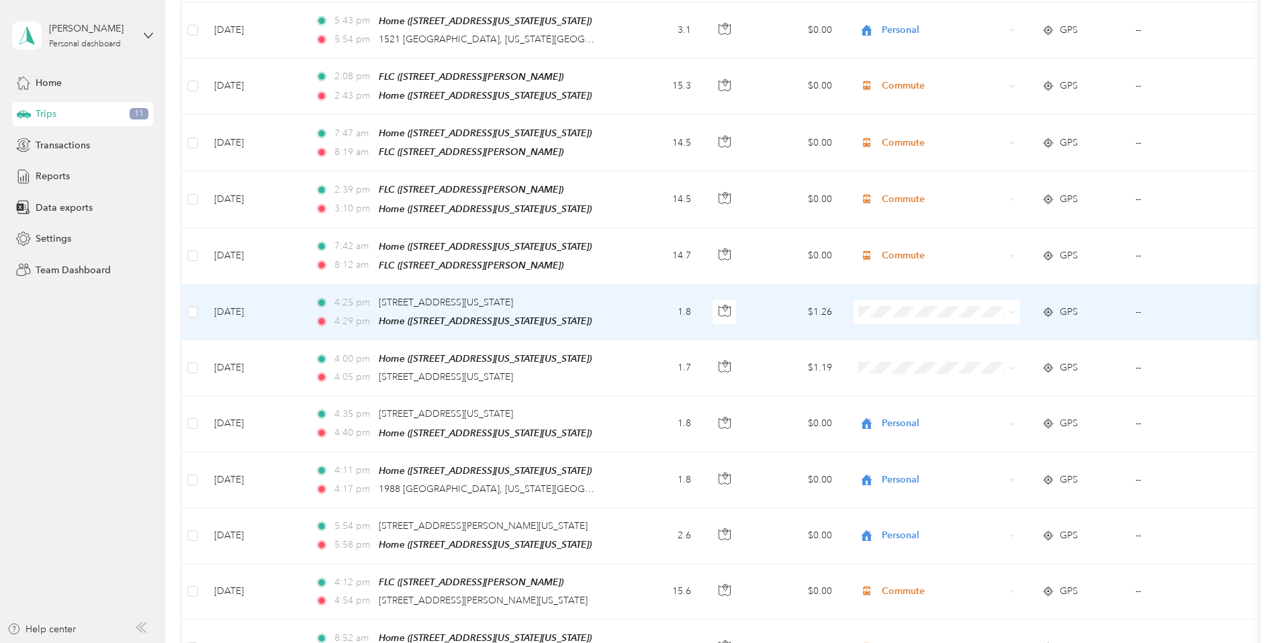
click at [954, 300] on span at bounding box center [936, 312] width 167 height 24
click at [966, 338] on li "Personal" at bounding box center [1026, 336] width 167 height 24
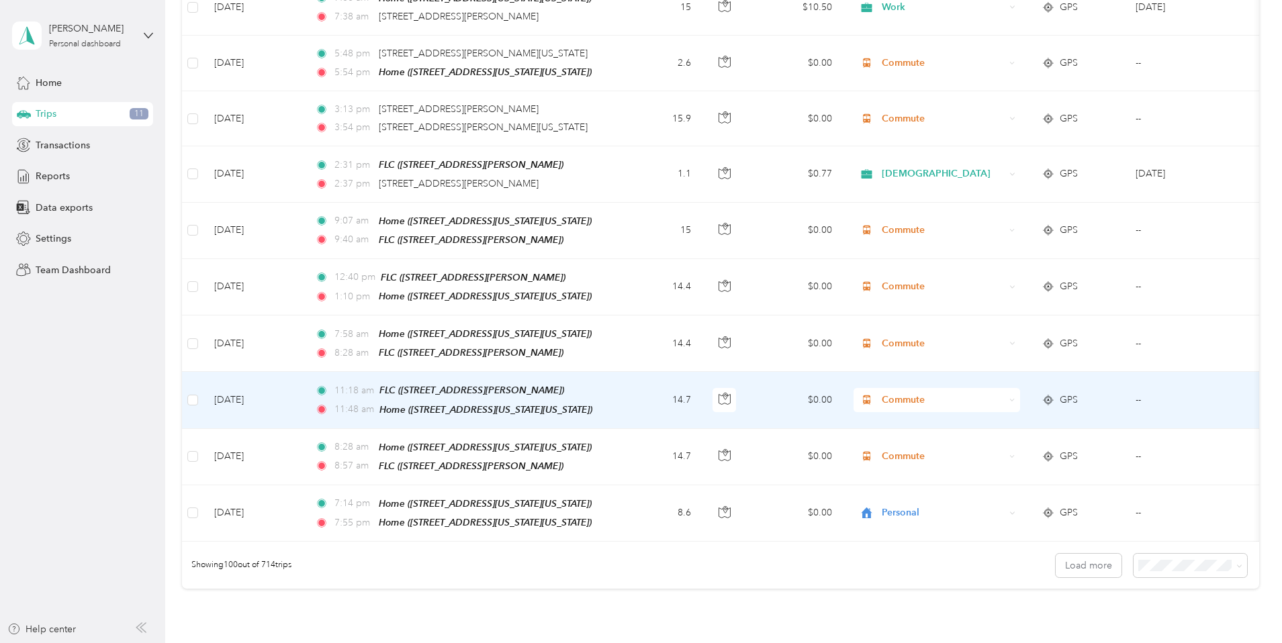
scroll to position [5382, 0]
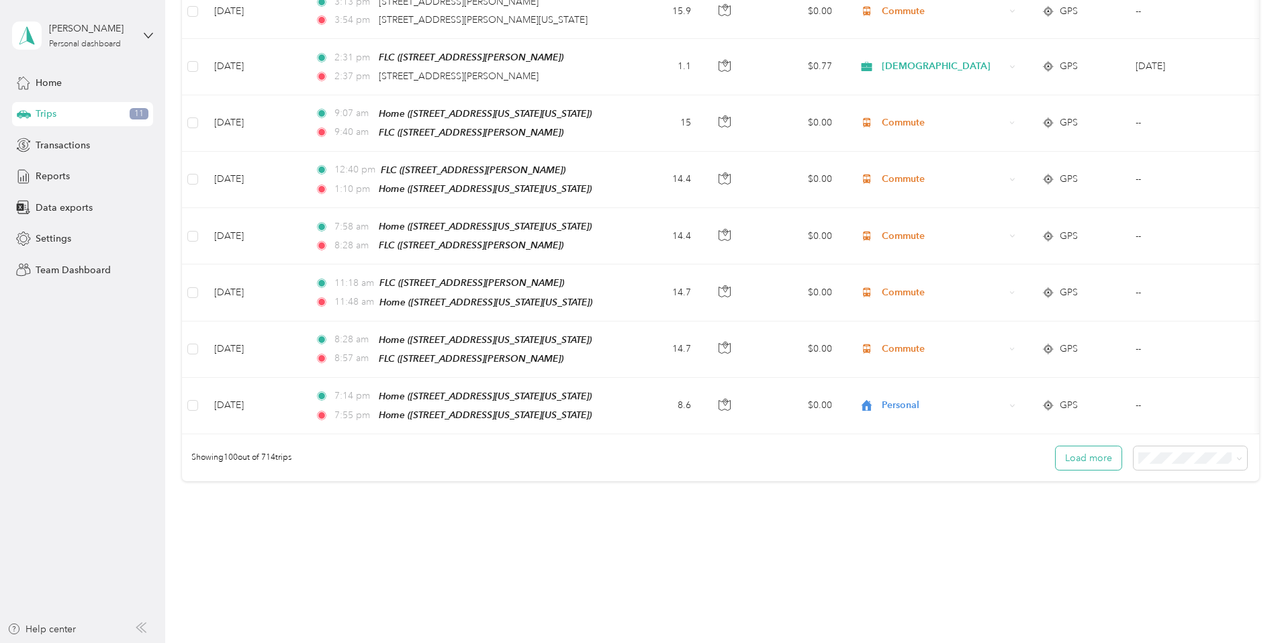
click at [1056, 447] on button "Load more" at bounding box center [1089, 459] width 66 height 24
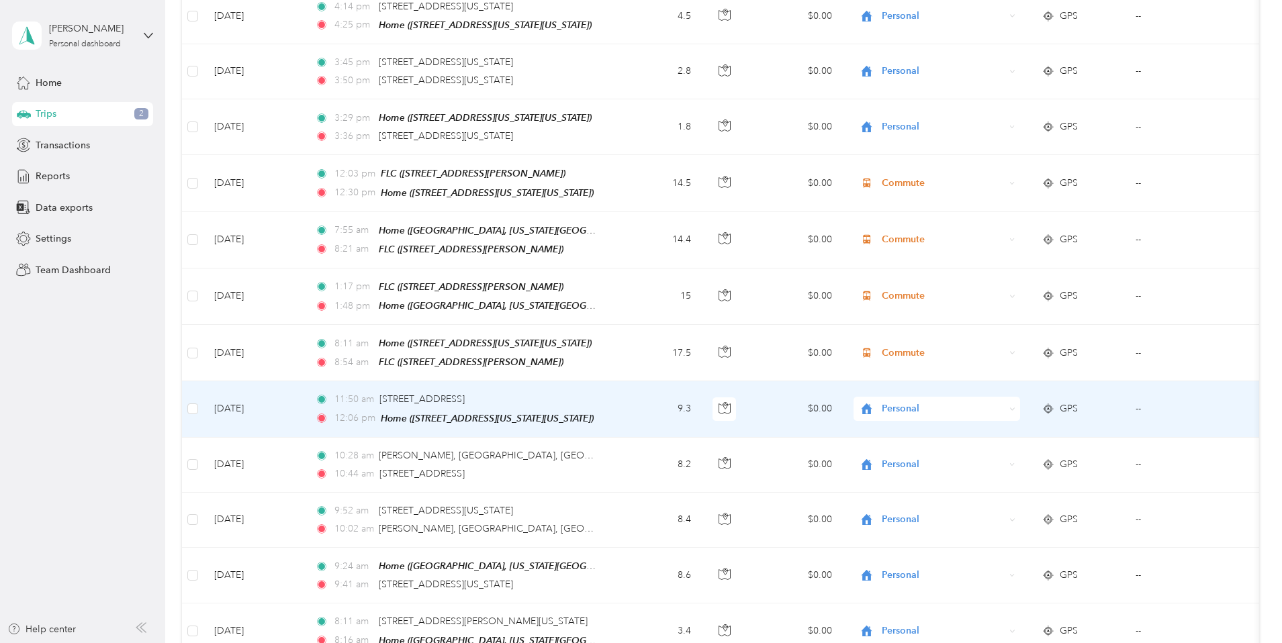
scroll to position [0, 0]
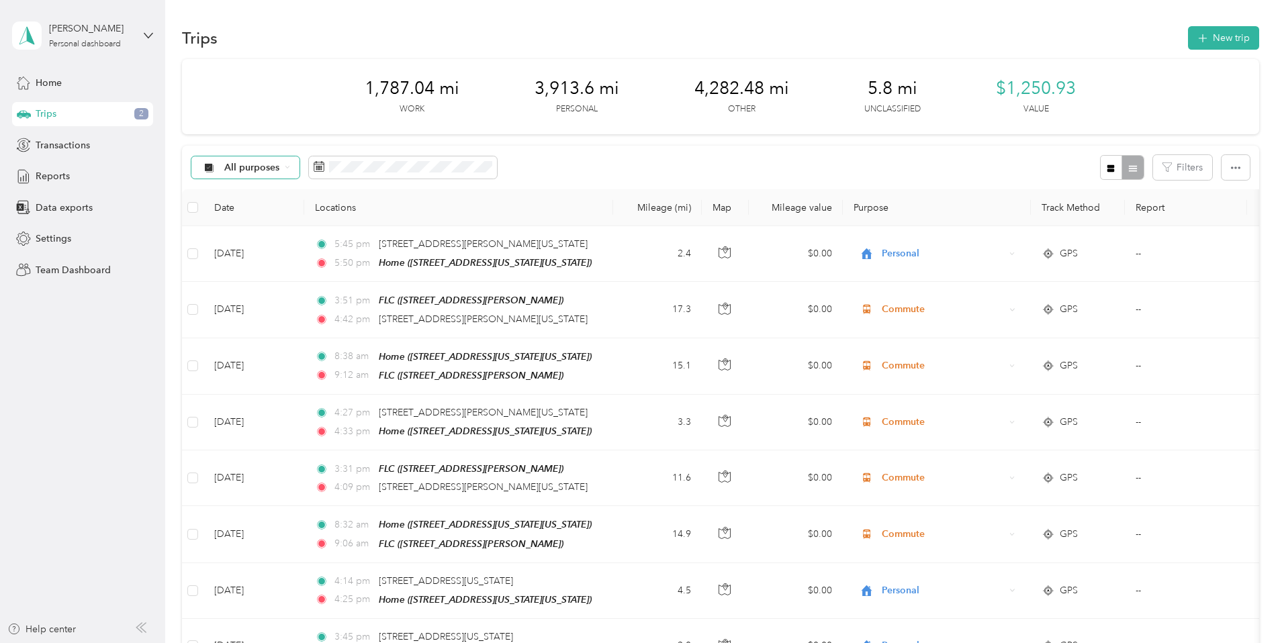
click at [280, 171] on span "All purposes" at bounding box center [252, 167] width 56 height 9
click at [327, 217] on li "Unclassified" at bounding box center [357, 215] width 152 height 24
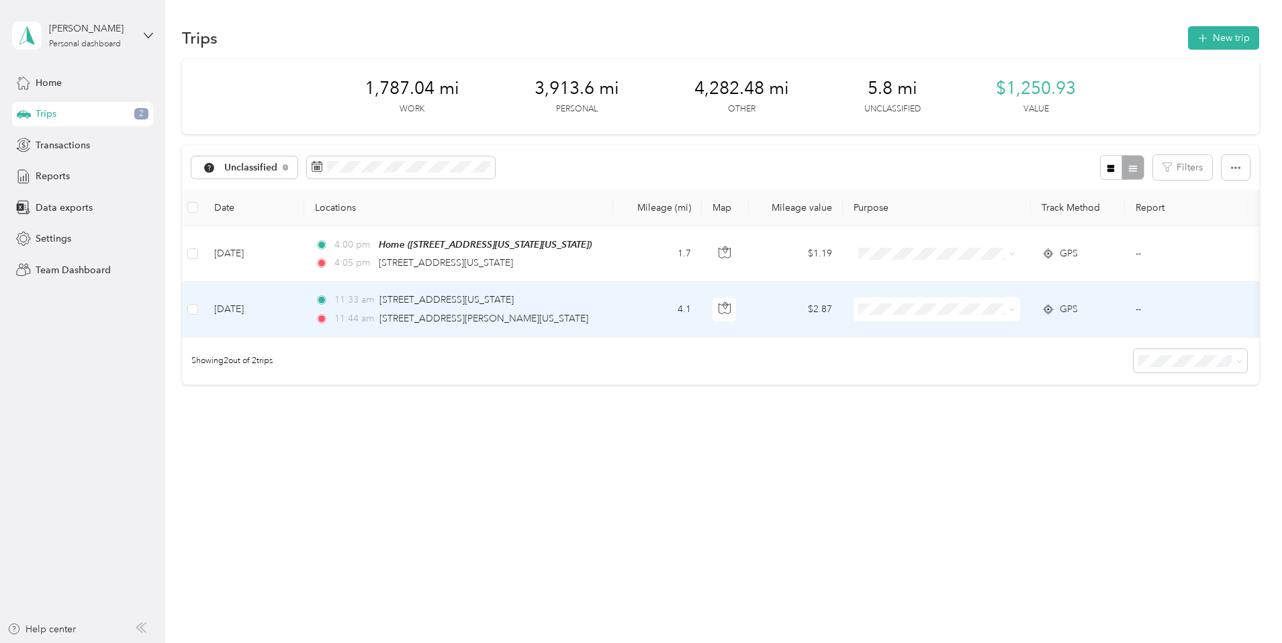
click at [981, 336] on li "Work" at bounding box center [1027, 334] width 167 height 24
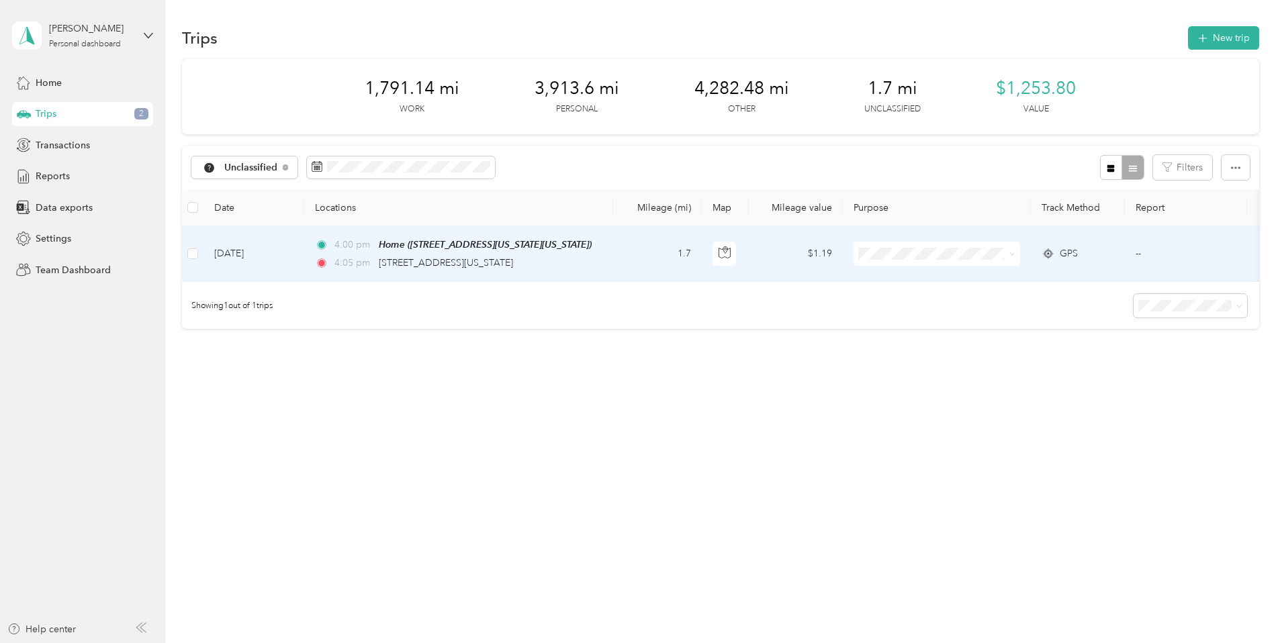
click at [955, 261] on span at bounding box center [936, 254] width 167 height 24
click at [976, 244] on span at bounding box center [936, 254] width 167 height 24
click at [985, 304] on li "Personal" at bounding box center [1027, 301] width 167 height 24
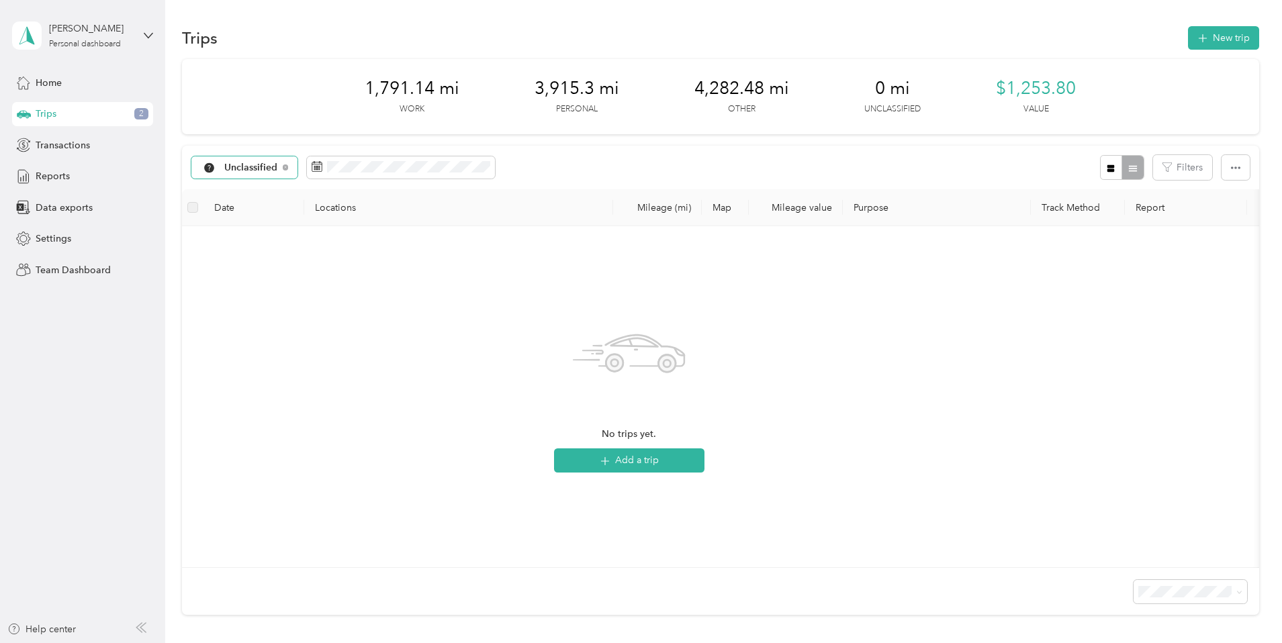
click at [278, 169] on span "Unclassified" at bounding box center [251, 167] width 54 height 9
click at [344, 193] on li "All purposes" at bounding box center [357, 189] width 152 height 24
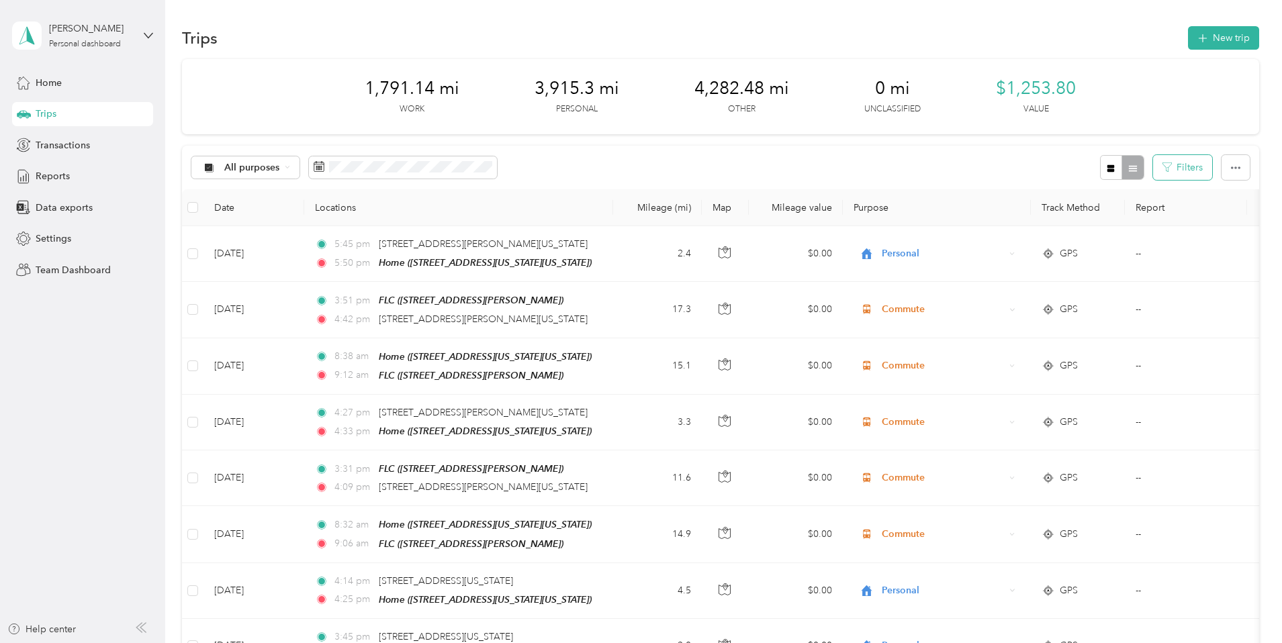
click at [1153, 161] on button "Filters" at bounding box center [1182, 167] width 59 height 25
click at [280, 169] on span "All purposes" at bounding box center [252, 167] width 56 height 9
click at [335, 237] on span "Work" at bounding box center [368, 232] width 109 height 14
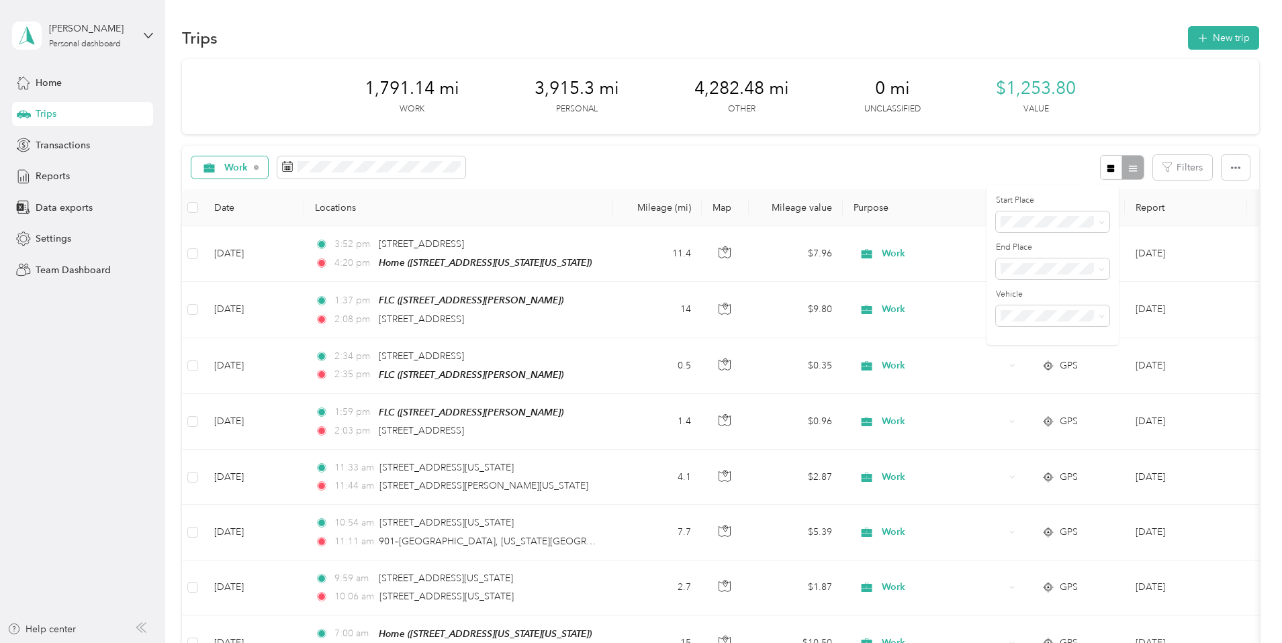
click at [248, 171] on span "Work" at bounding box center [236, 167] width 24 height 9
click at [334, 283] on span "[DEMOGRAPHIC_DATA]" at bounding box center [368, 286] width 109 height 14
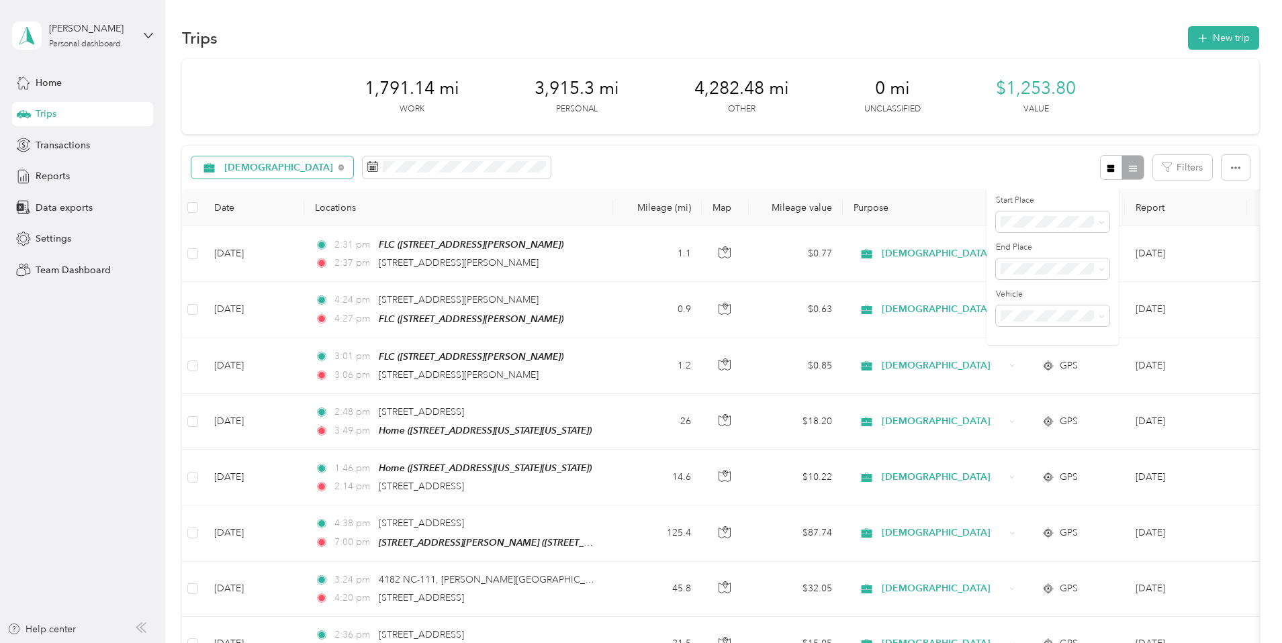
click at [334, 168] on span "[DEMOGRAPHIC_DATA]" at bounding box center [278, 167] width 109 height 9
click at [333, 239] on span "Work" at bounding box center [377, 232] width 126 height 14
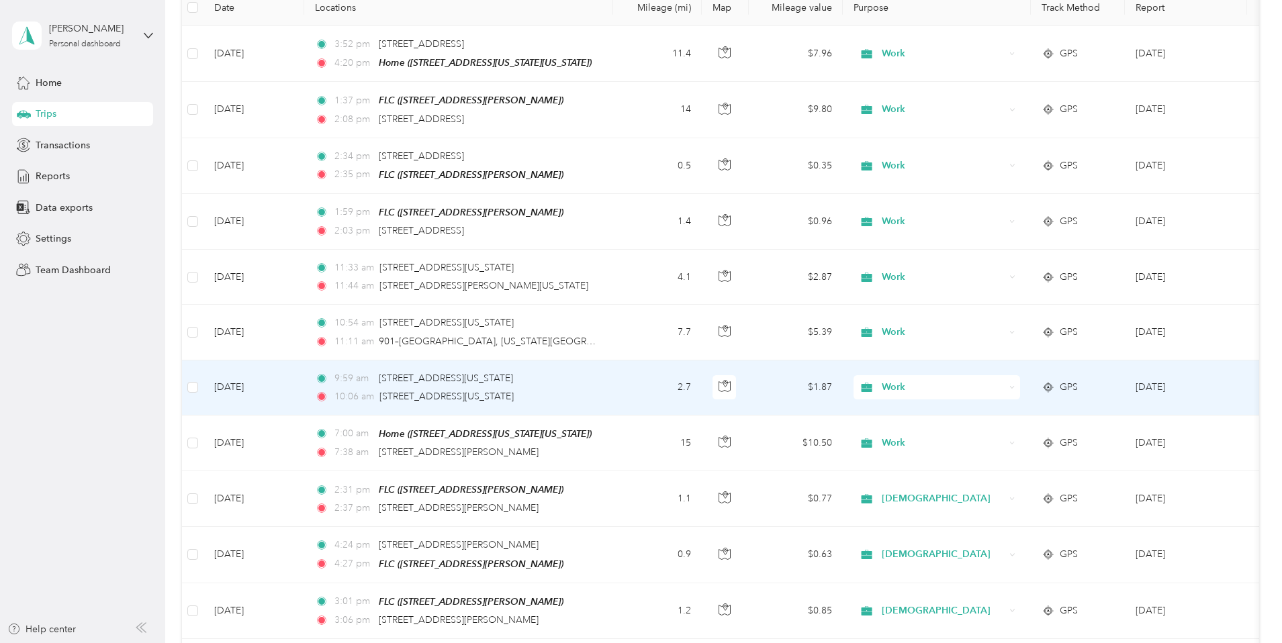
scroll to position [201, 0]
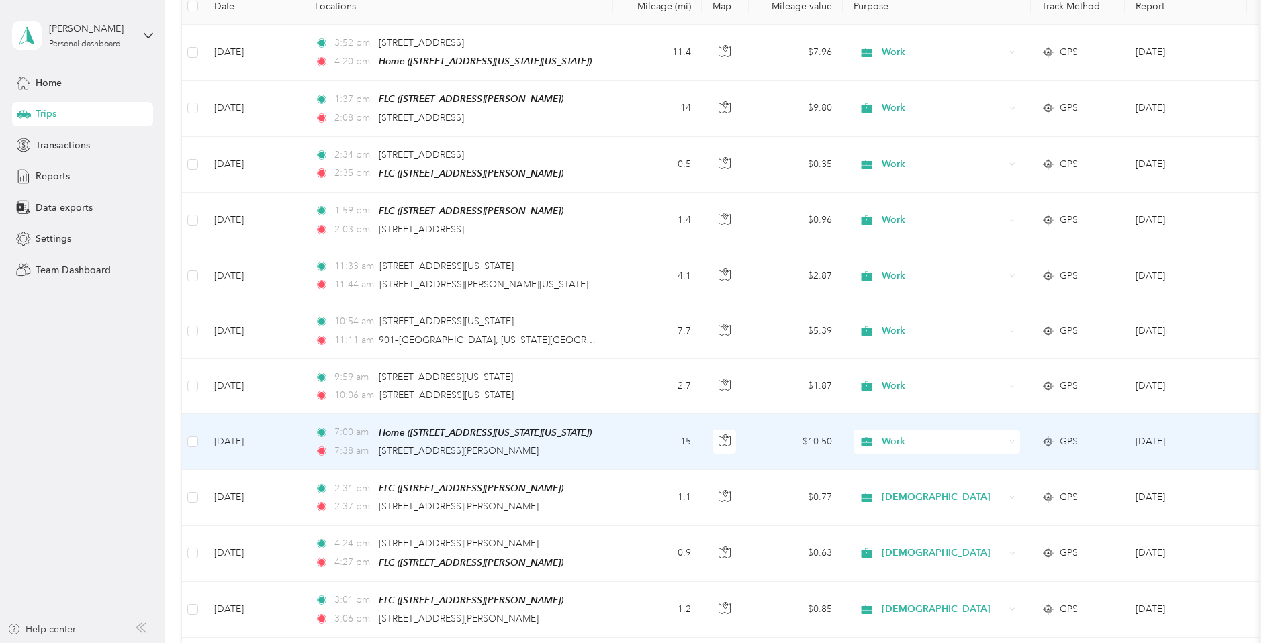
click at [982, 445] on span "Work" at bounding box center [943, 441] width 123 height 15
click at [1004, 513] on li "[DEMOGRAPHIC_DATA]" at bounding box center [1026, 512] width 167 height 24
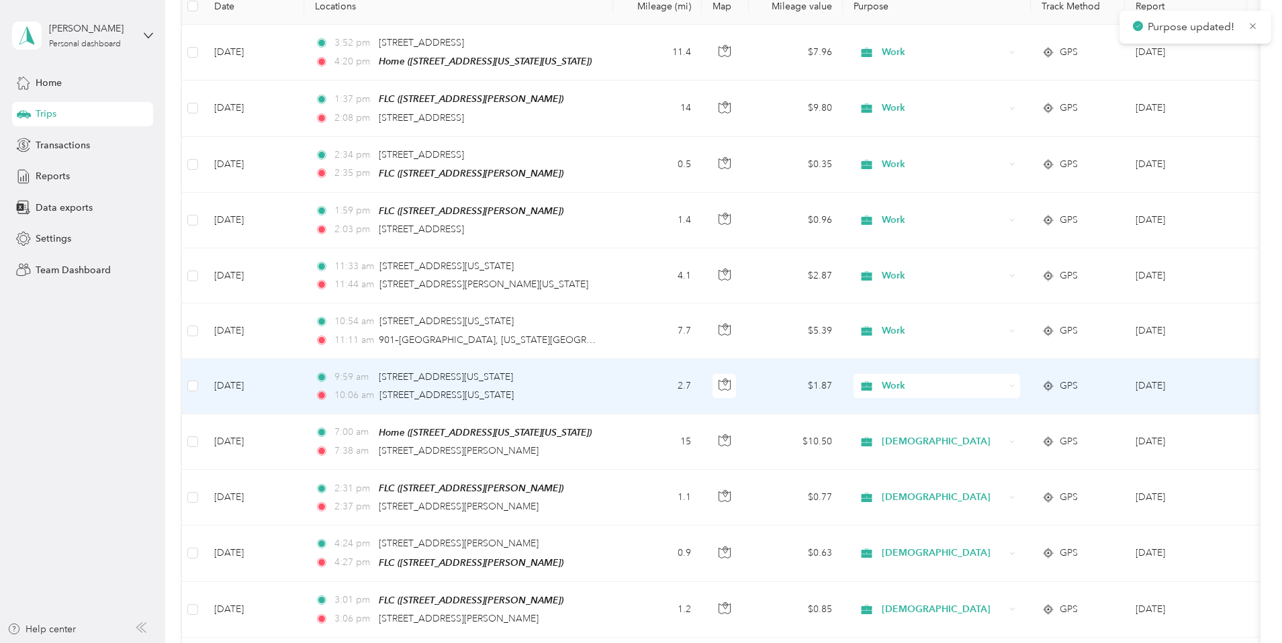
click at [966, 388] on span "Work" at bounding box center [931, 386] width 146 height 15
click at [991, 463] on ol "Work Personal [DEMOGRAPHIC_DATA] Other Charity Medical Moving Commute" at bounding box center [1026, 486] width 167 height 188
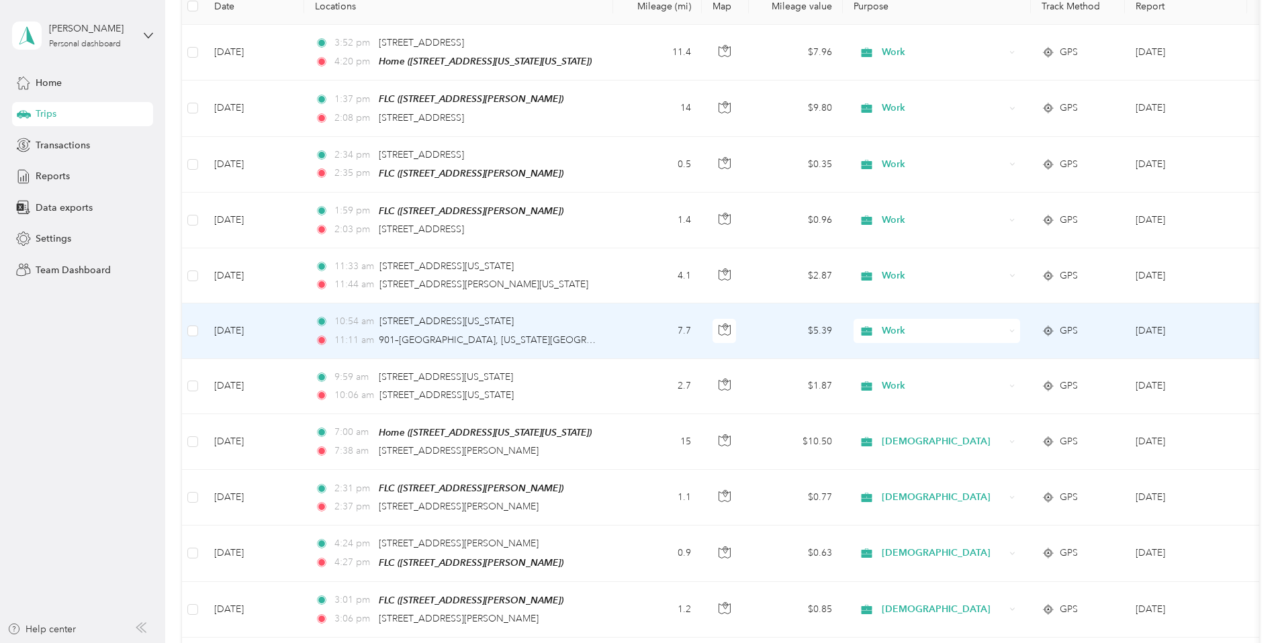
click at [875, 333] on icon at bounding box center [866, 331] width 17 height 11
click at [1008, 404] on li "[DEMOGRAPHIC_DATA]" at bounding box center [1026, 395] width 167 height 24
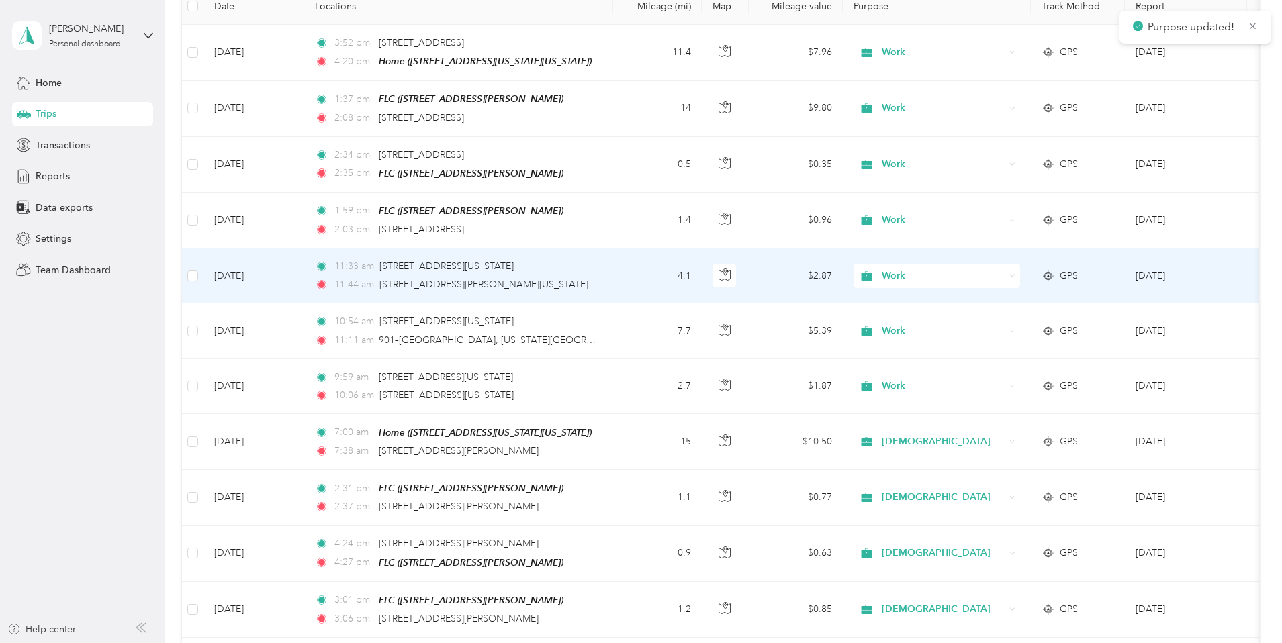
click at [968, 279] on span "Work" at bounding box center [931, 276] width 146 height 15
click at [1003, 350] on li "[DEMOGRAPHIC_DATA]" at bounding box center [1026, 346] width 167 height 24
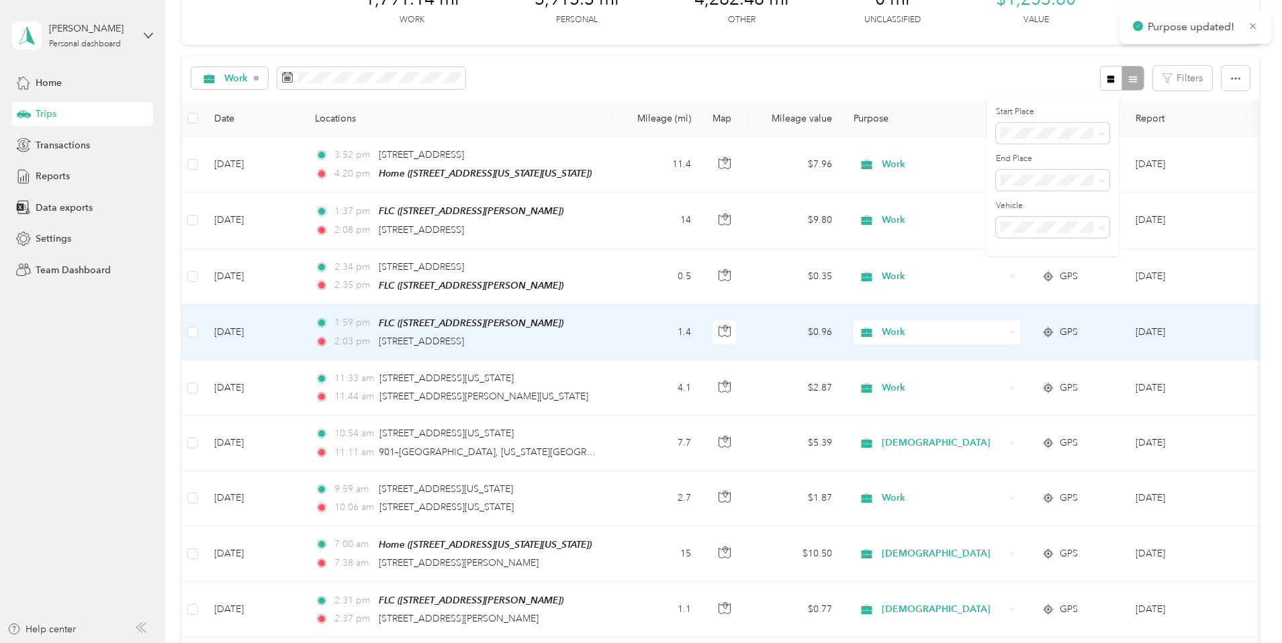
scroll to position [89, 0]
click at [984, 334] on span "Work" at bounding box center [943, 333] width 123 height 15
click at [1003, 408] on li "[DEMOGRAPHIC_DATA]" at bounding box center [1026, 404] width 167 height 24
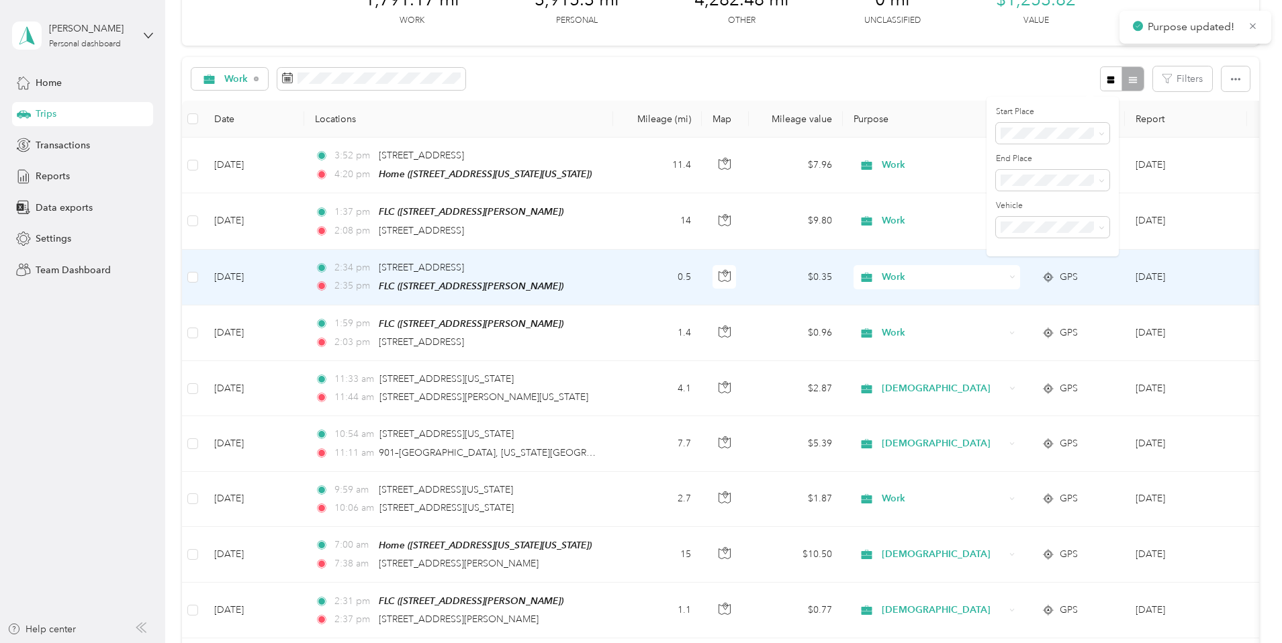
click at [980, 273] on span "Work" at bounding box center [943, 277] width 123 height 15
click at [1034, 349] on li "[DEMOGRAPHIC_DATA]" at bounding box center [1026, 348] width 167 height 24
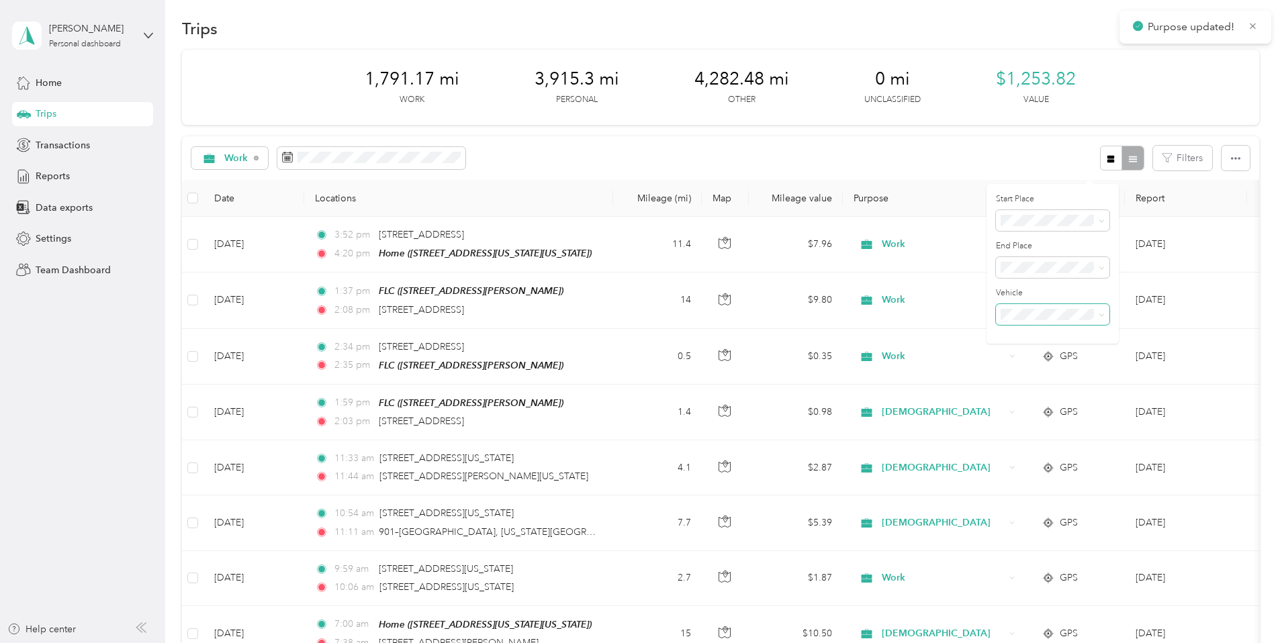
scroll to position [0, 0]
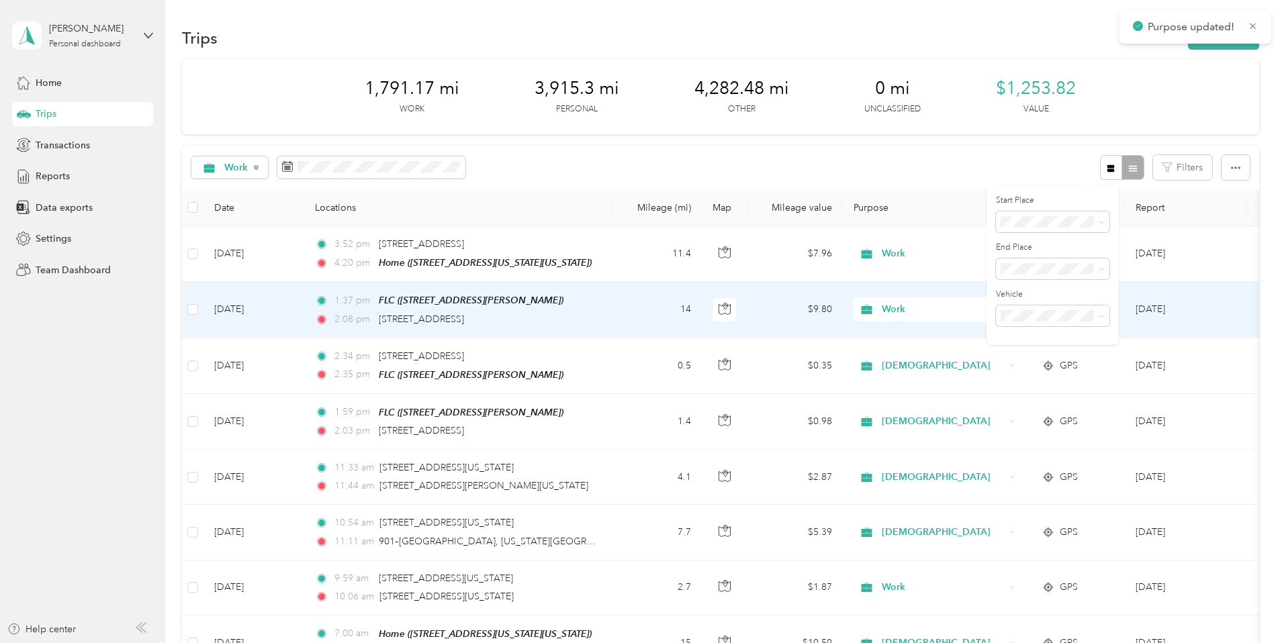
click at [981, 312] on span "Work" at bounding box center [943, 309] width 123 height 15
click at [1005, 381] on span "[DEMOGRAPHIC_DATA]" at bounding box center [1038, 382] width 124 height 14
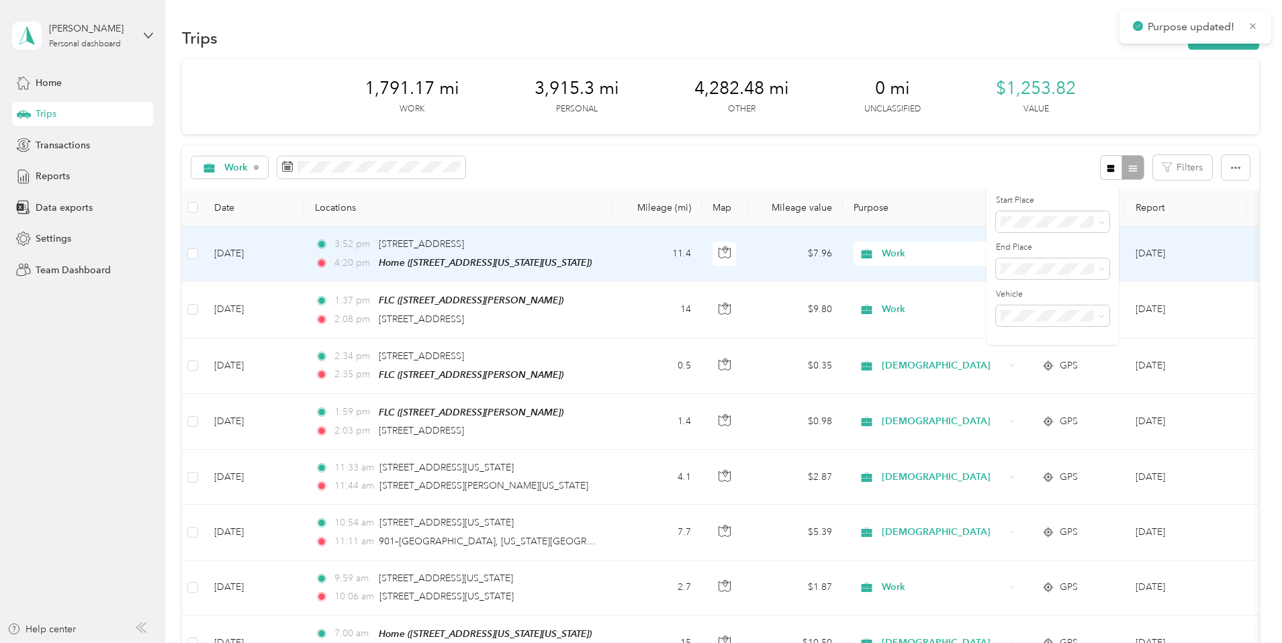
click at [978, 255] on span "Work" at bounding box center [943, 253] width 123 height 15
click at [1009, 328] on li "[DEMOGRAPHIC_DATA]" at bounding box center [1026, 326] width 167 height 24
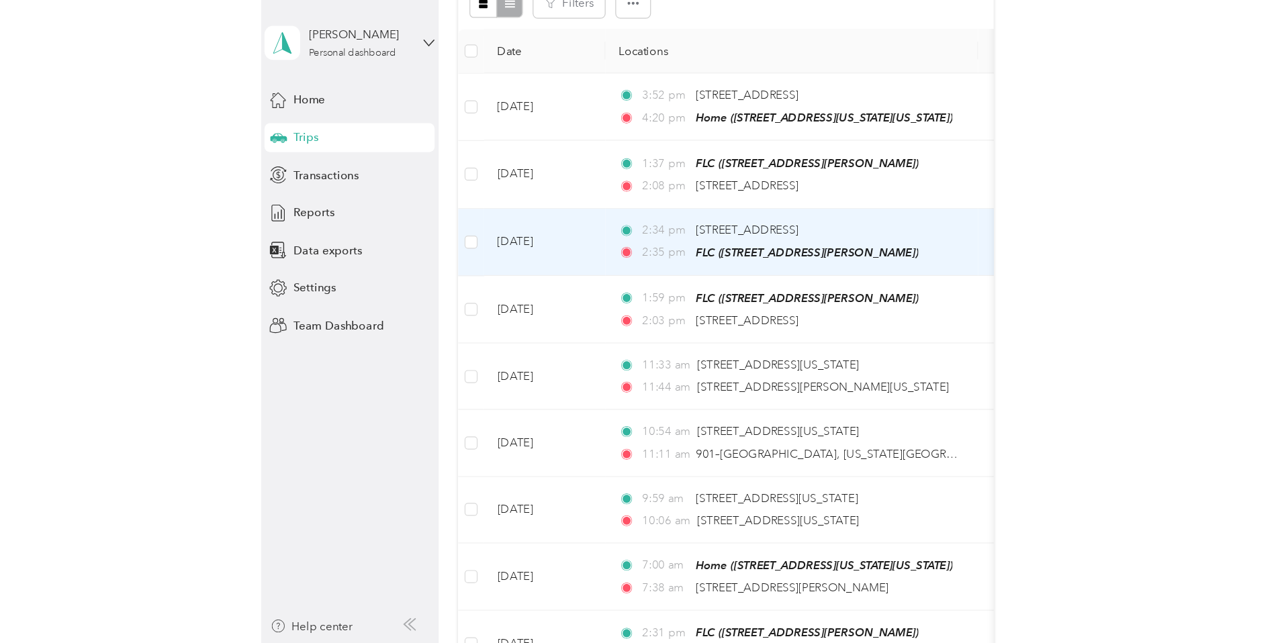
scroll to position [71, 0]
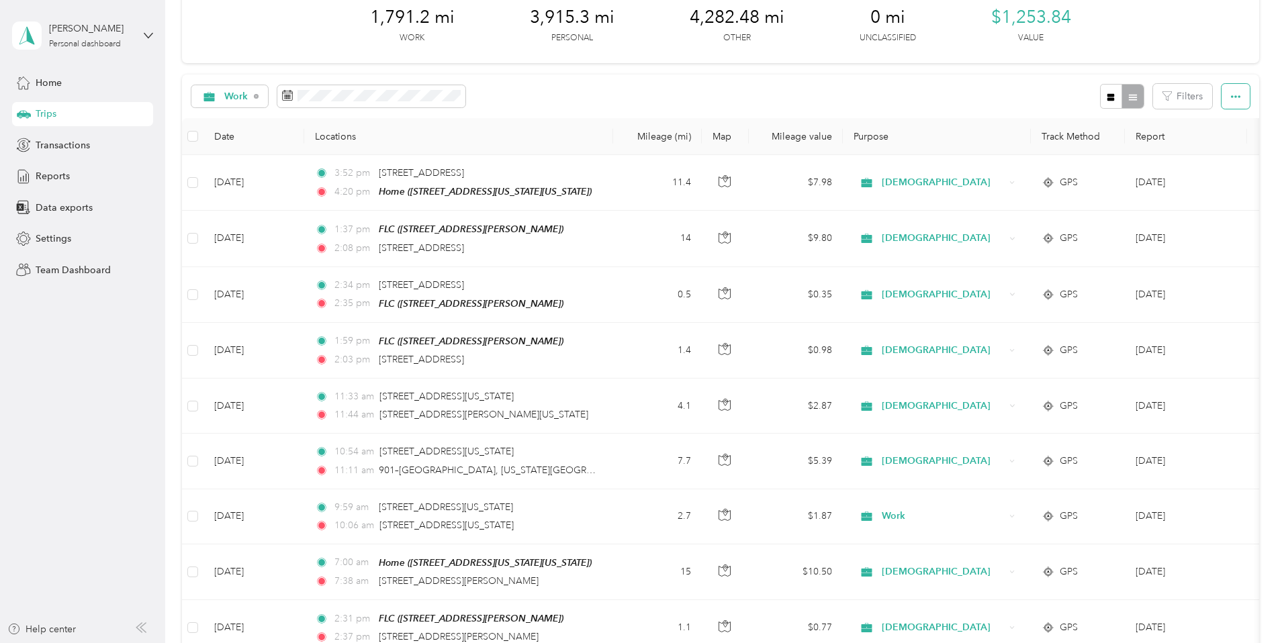
click at [1231, 91] on span "button" at bounding box center [1235, 96] width 9 height 11
click at [1135, 141] on span "Export" at bounding box center [1123, 145] width 28 height 11
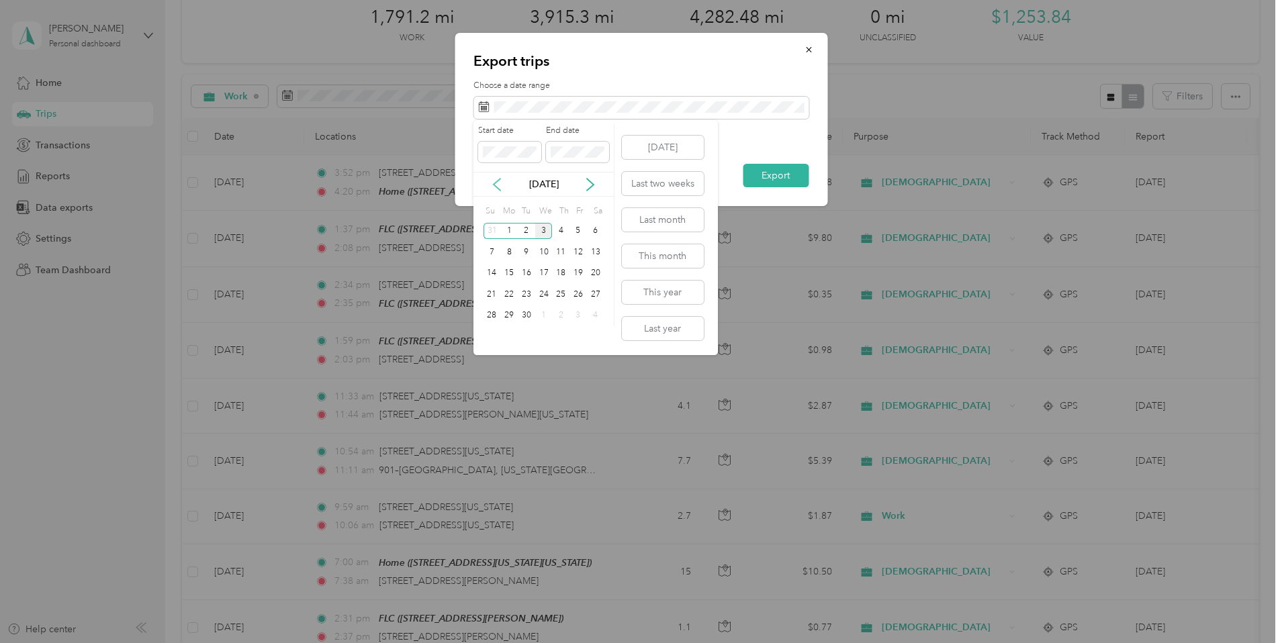
click at [503, 191] on icon at bounding box center [496, 184] width 13 height 13
click at [492, 337] on div "31" at bounding box center [491, 336] width 17 height 17
click at [633, 293] on button "This year" at bounding box center [663, 293] width 82 height 24
click at [549, 150] on span at bounding box center [577, 152] width 63 height 21
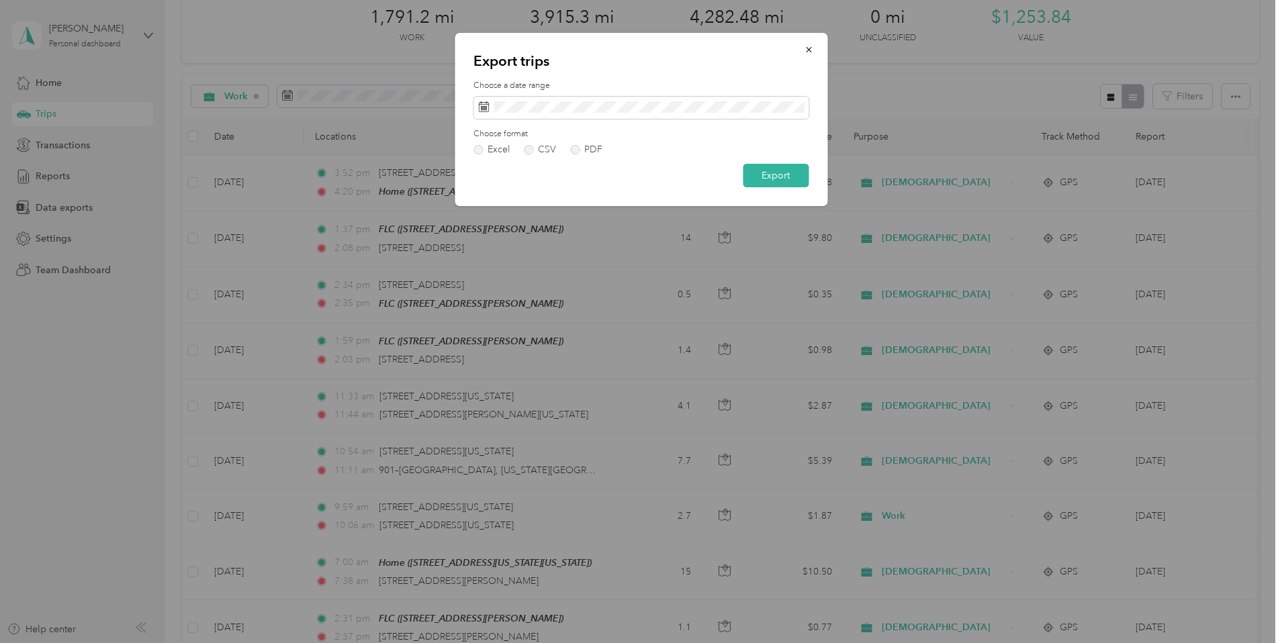
click at [721, 46] on div "Export trips Choose a date range Choose format Excel CSV PDF Export" at bounding box center [641, 119] width 373 height 173
click at [761, 172] on button "Export" at bounding box center [776, 176] width 66 height 24
